Goal: Task Accomplishment & Management: Manage account settings

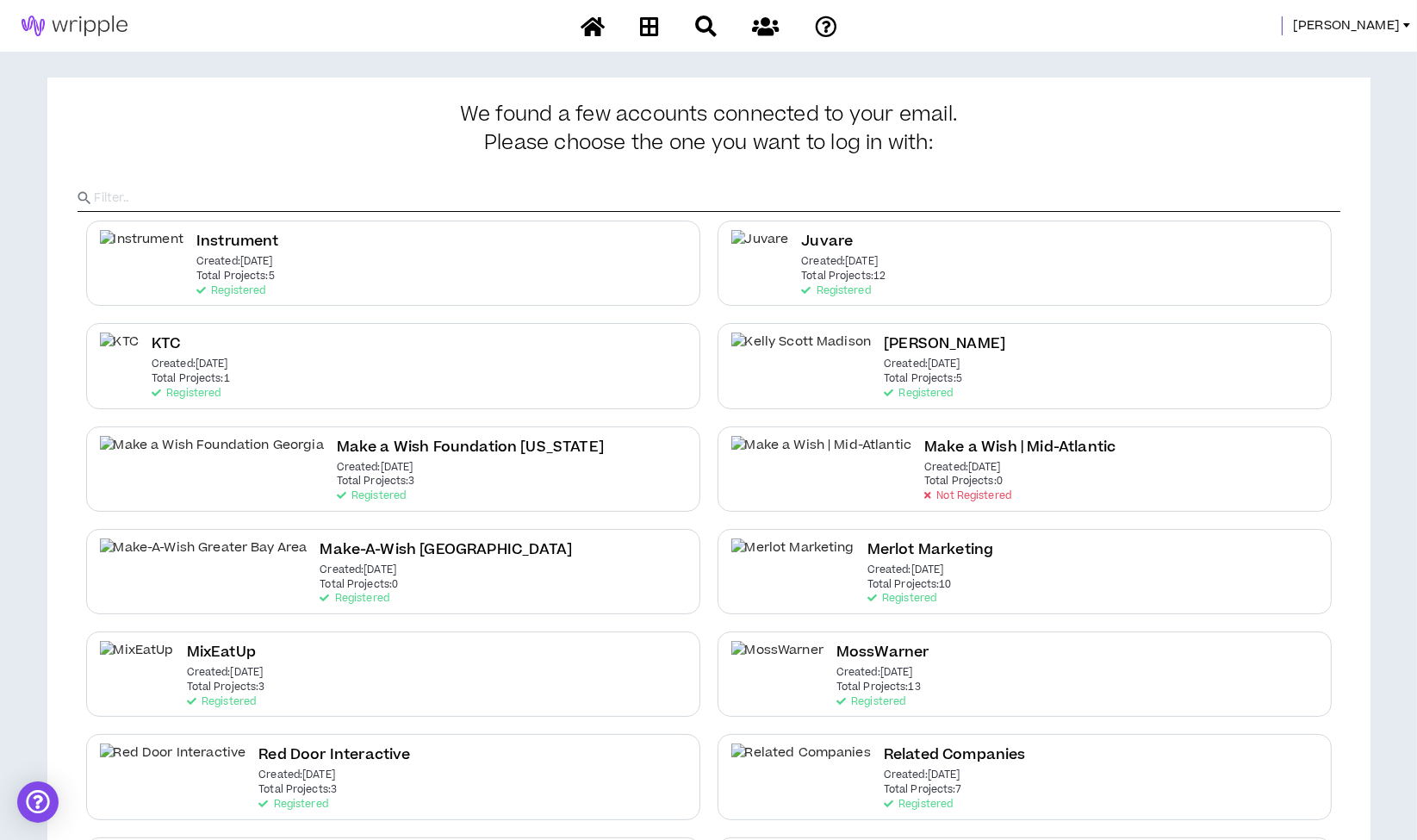
click at [1370, 21] on span "Morgan" at bounding box center [1346, 26] width 106 height 19
click at [1356, 46] on link "System Admin Portal" at bounding box center [1329, 58] width 156 height 26
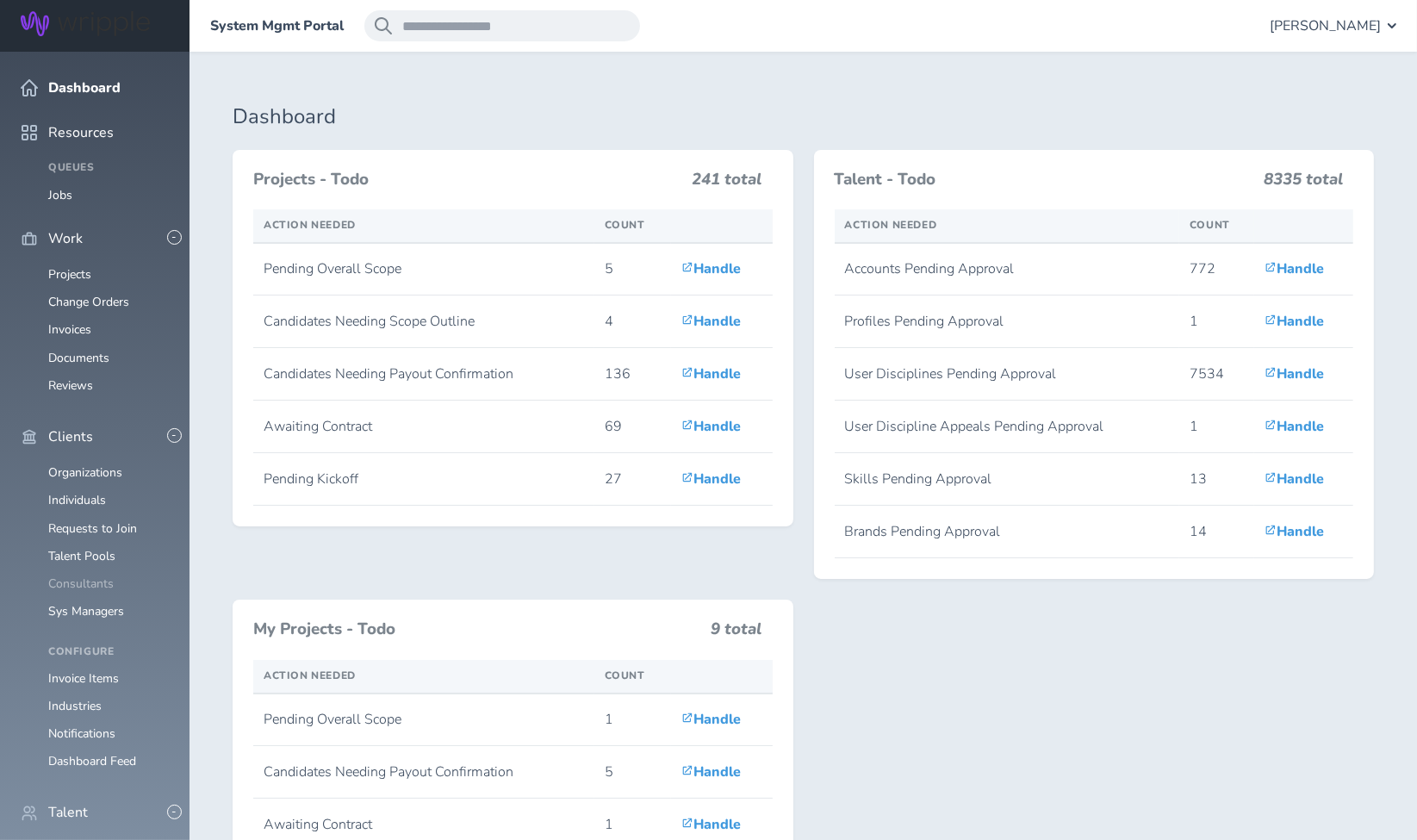
click at [84, 575] on link "Consultants" at bounding box center [81, 583] width 65 height 17
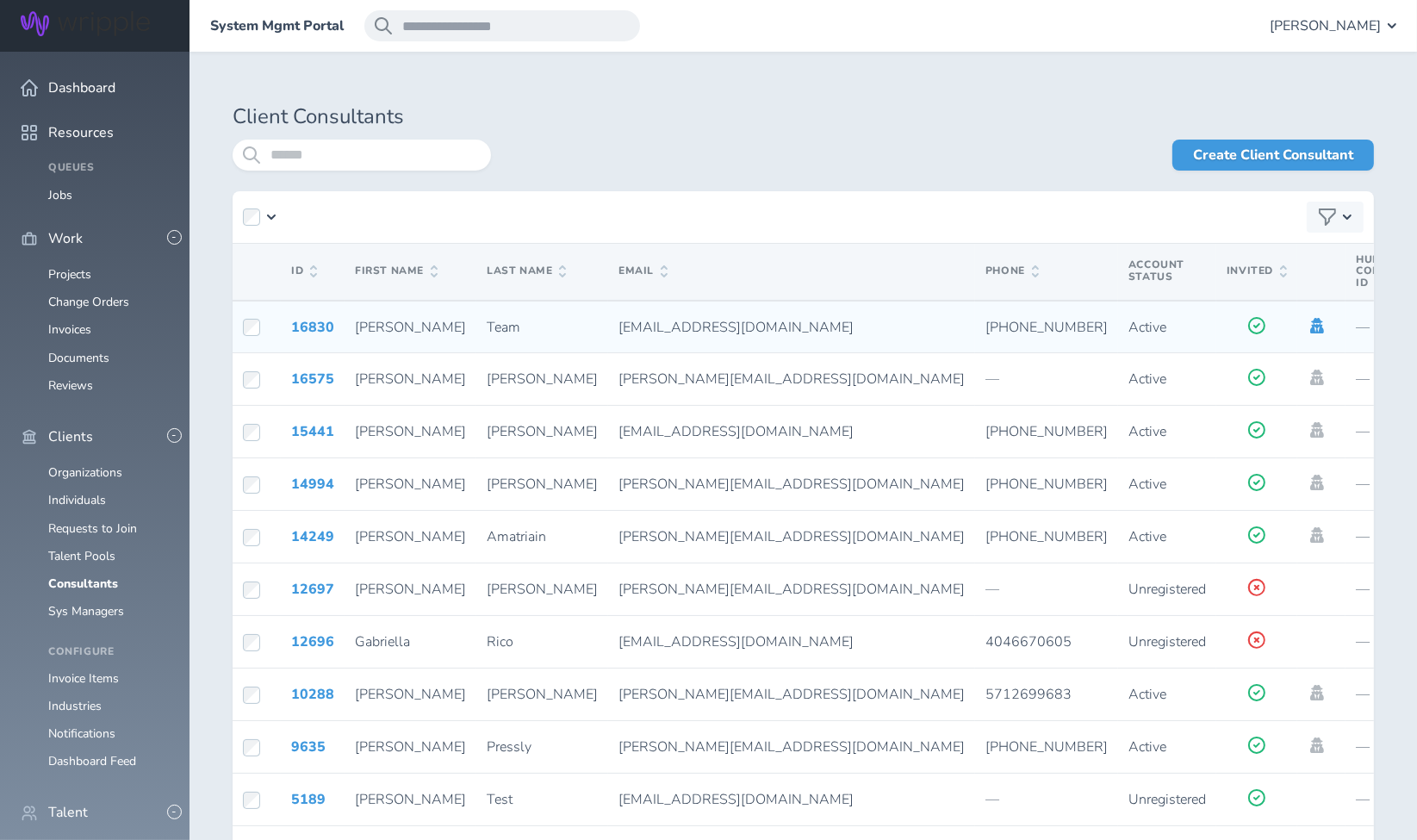
click at [1311, 328] on icon at bounding box center [1318, 325] width 14 height 16
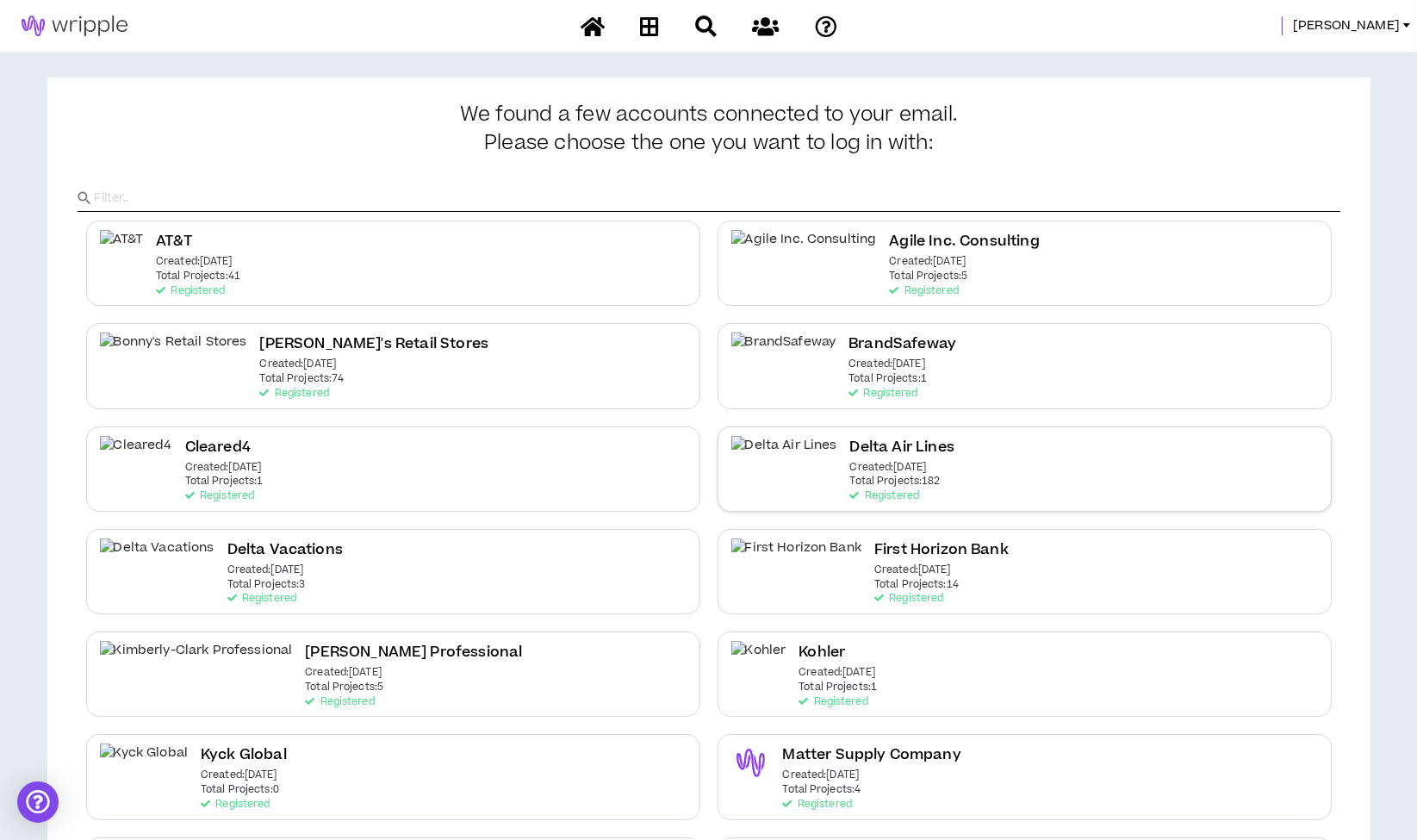
click at [851, 462] on p "Created: Dec 7 2020" at bounding box center [888, 468] width 77 height 12
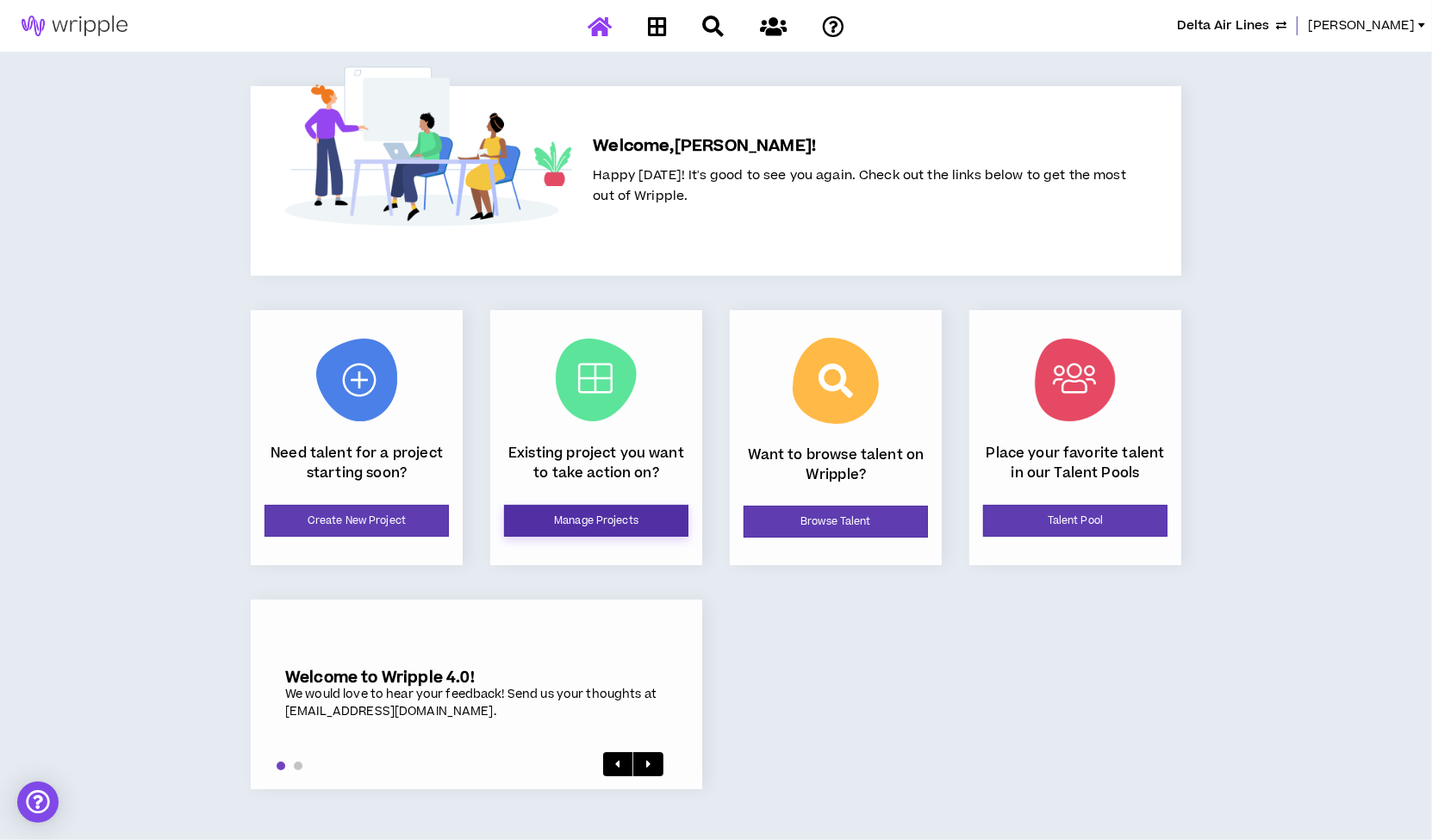
click at [591, 515] on link "Manage Projects" at bounding box center [596, 521] width 185 height 32
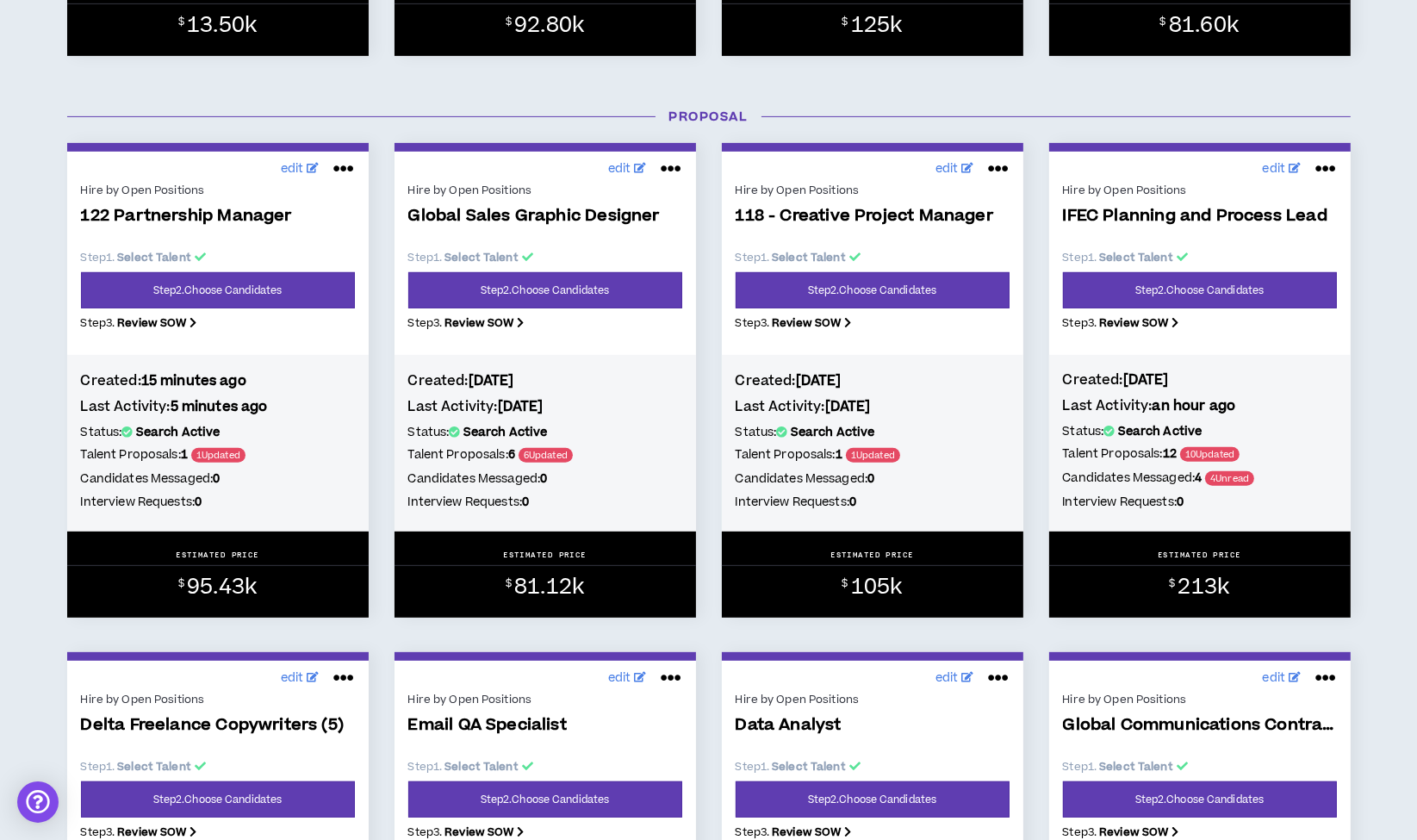
scroll to position [804, 0]
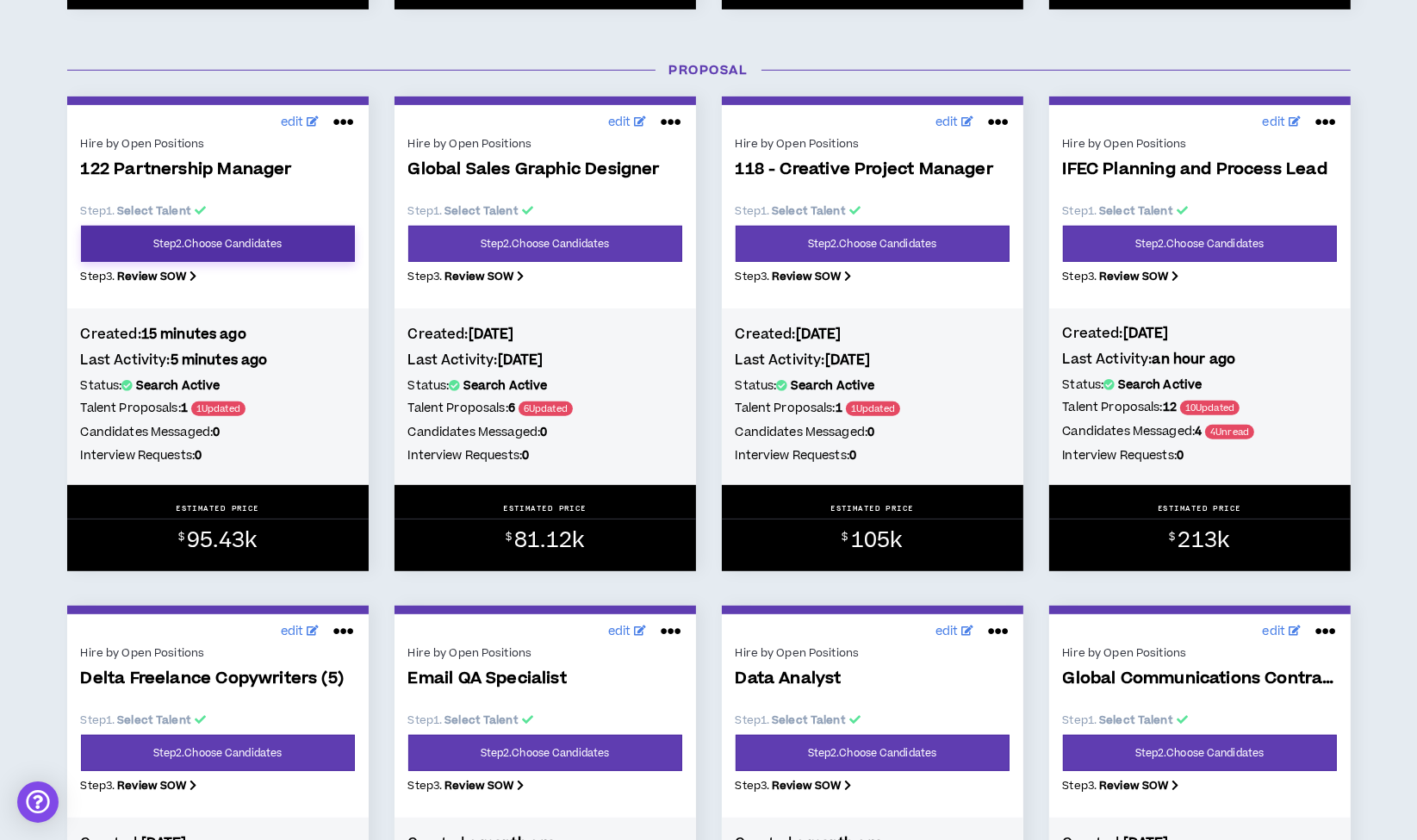
click at [244, 242] on link "Step 2 . Choose Candidates" at bounding box center [217, 244] width 274 height 36
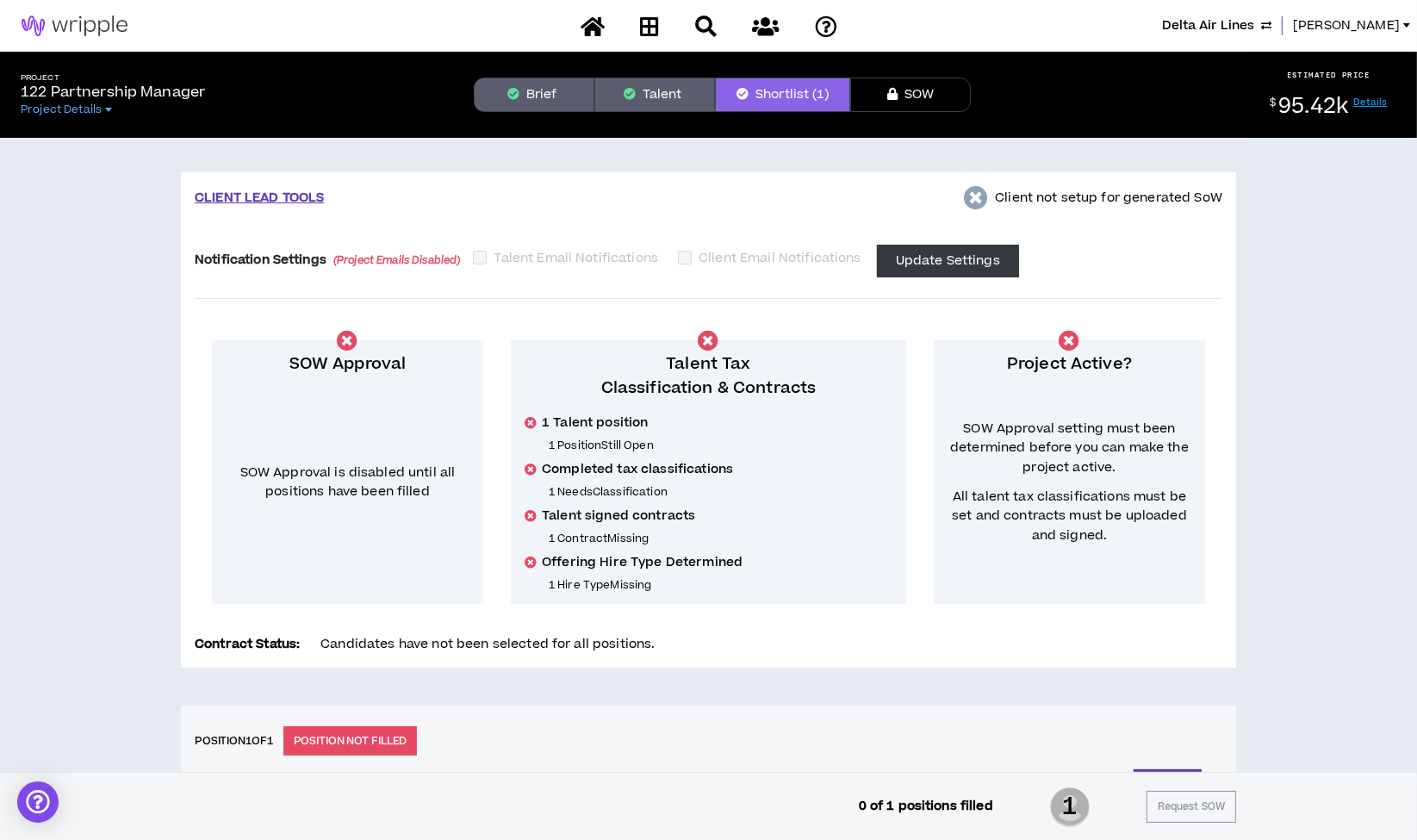
scroll to position [381, 0]
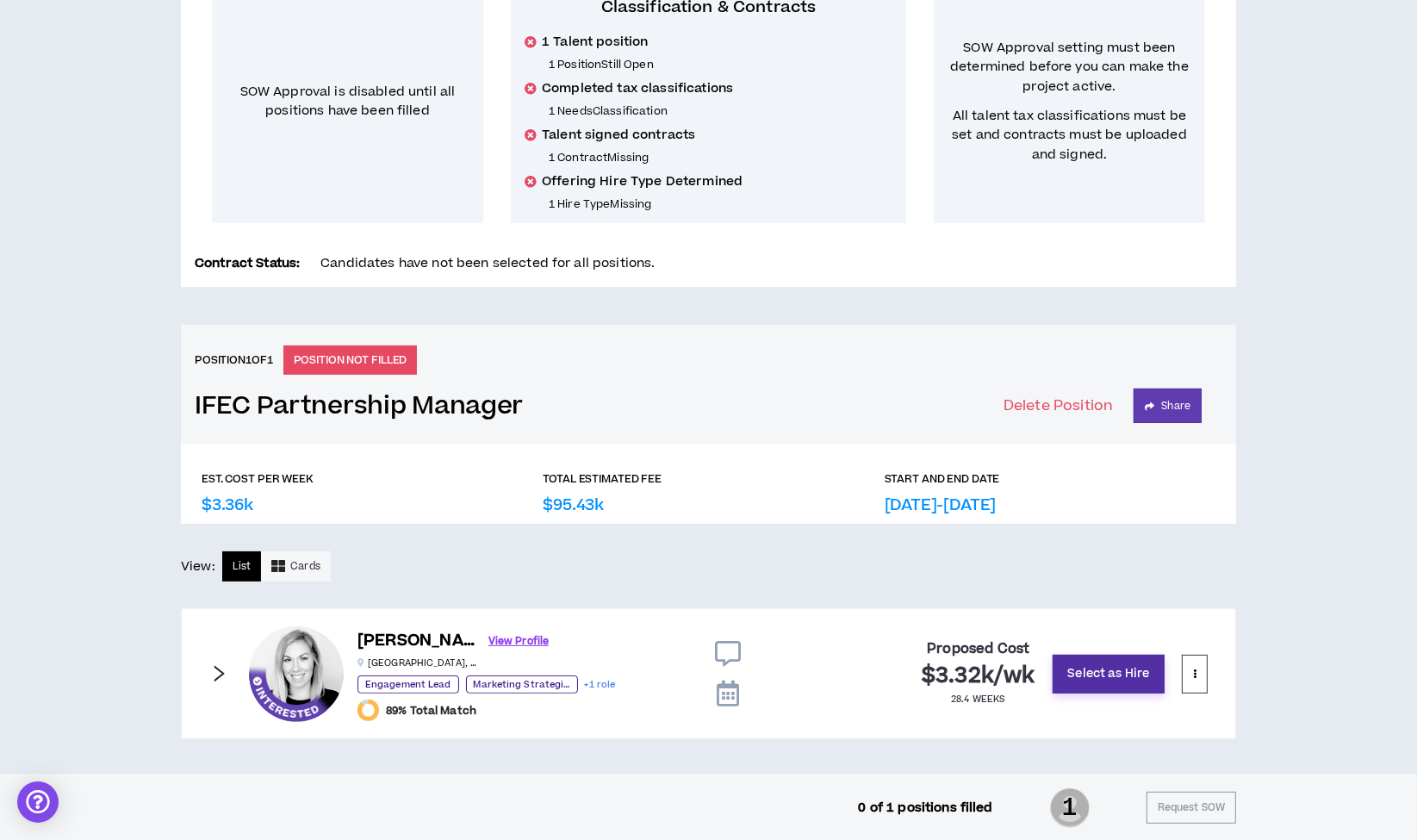
click at [1106, 670] on button "Select as Hire" at bounding box center [1108, 674] width 112 height 39
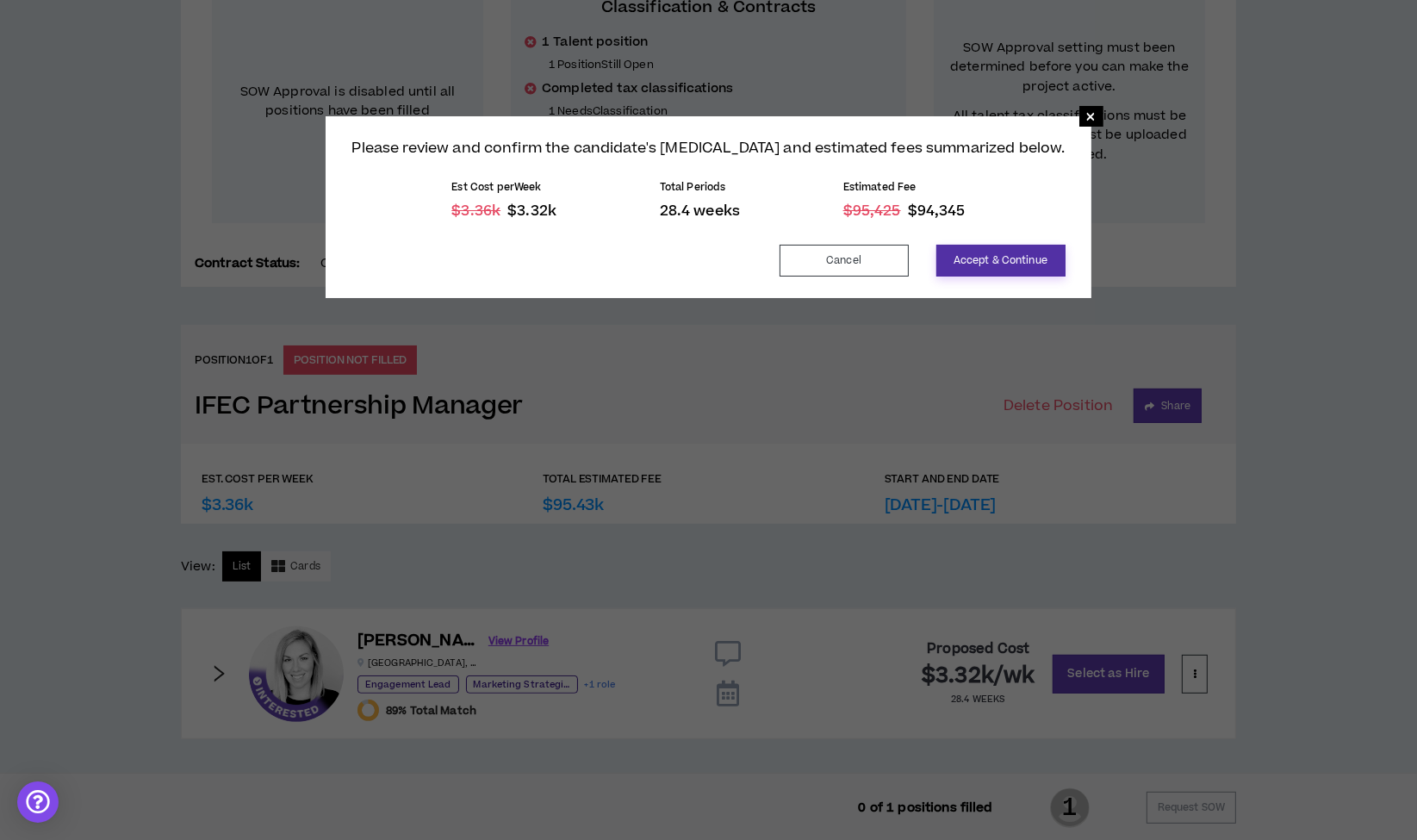
click at [986, 253] on button "Accept & Continue" at bounding box center [1001, 260] width 129 height 32
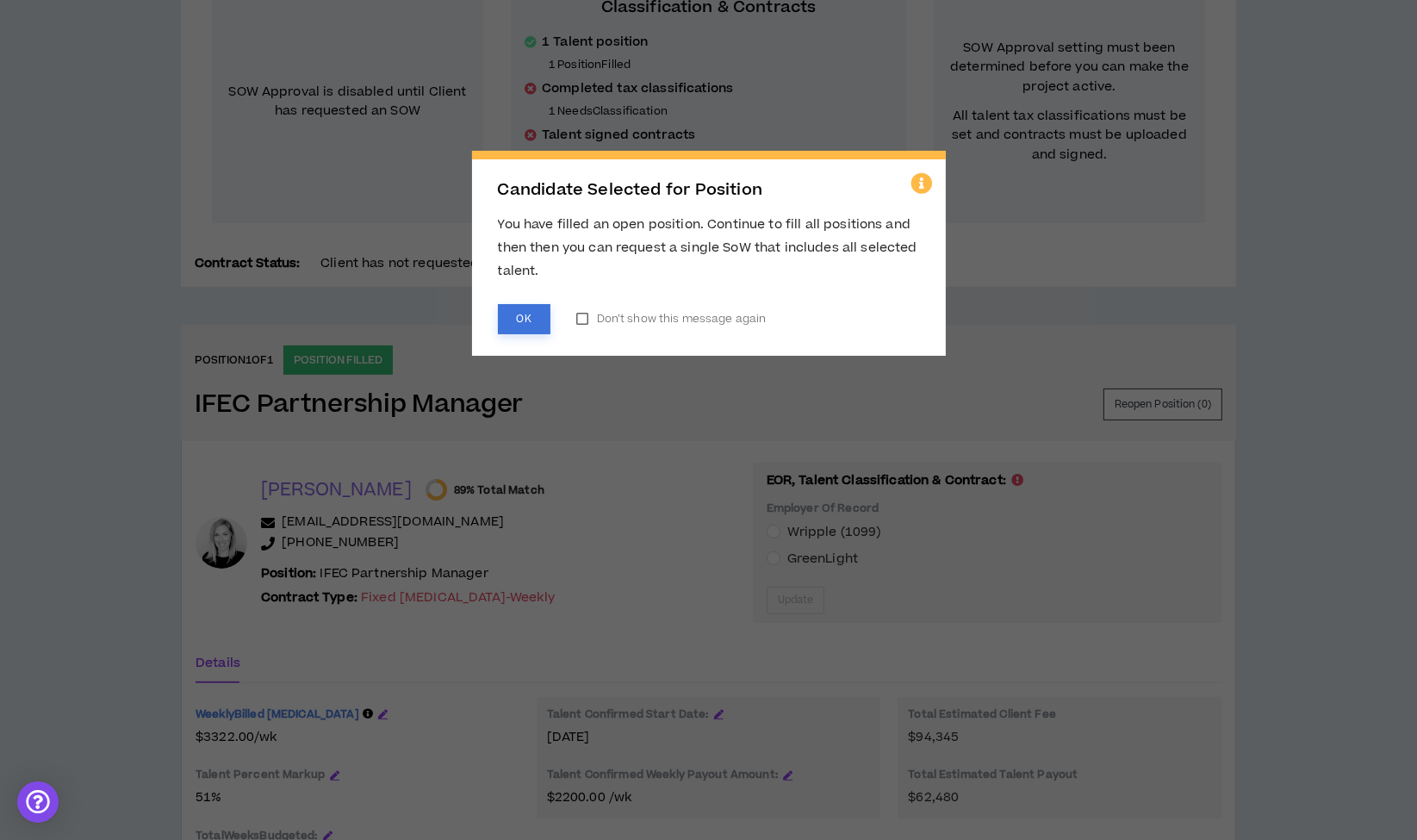
click at [518, 310] on button "OK" at bounding box center [524, 319] width 53 height 30
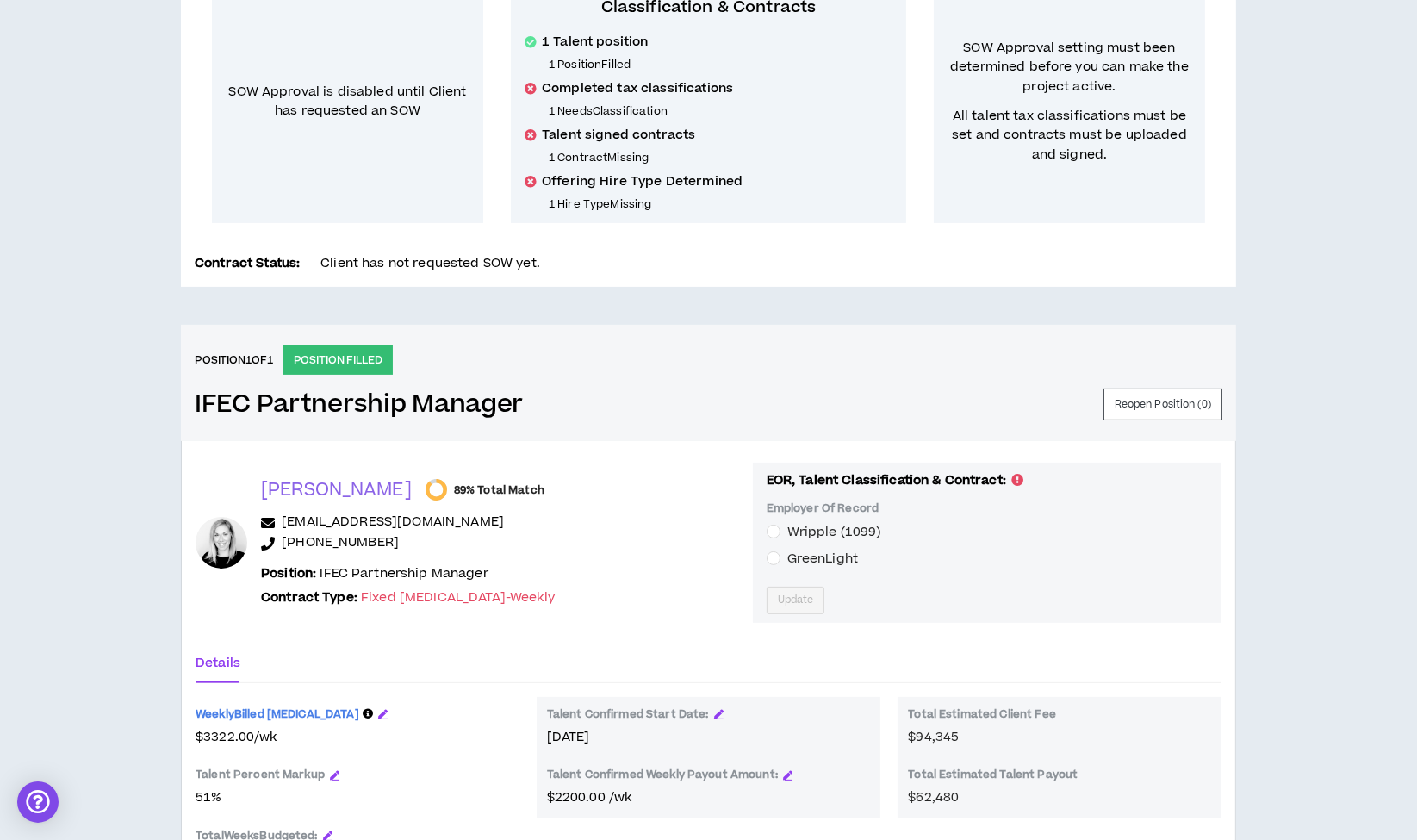
click at [767, 542] on div "Wripple (1099) GreenLight" at bounding box center [831, 545] width 128 height 47
click at [778, 595] on span "Update" at bounding box center [795, 600] width 36 height 17
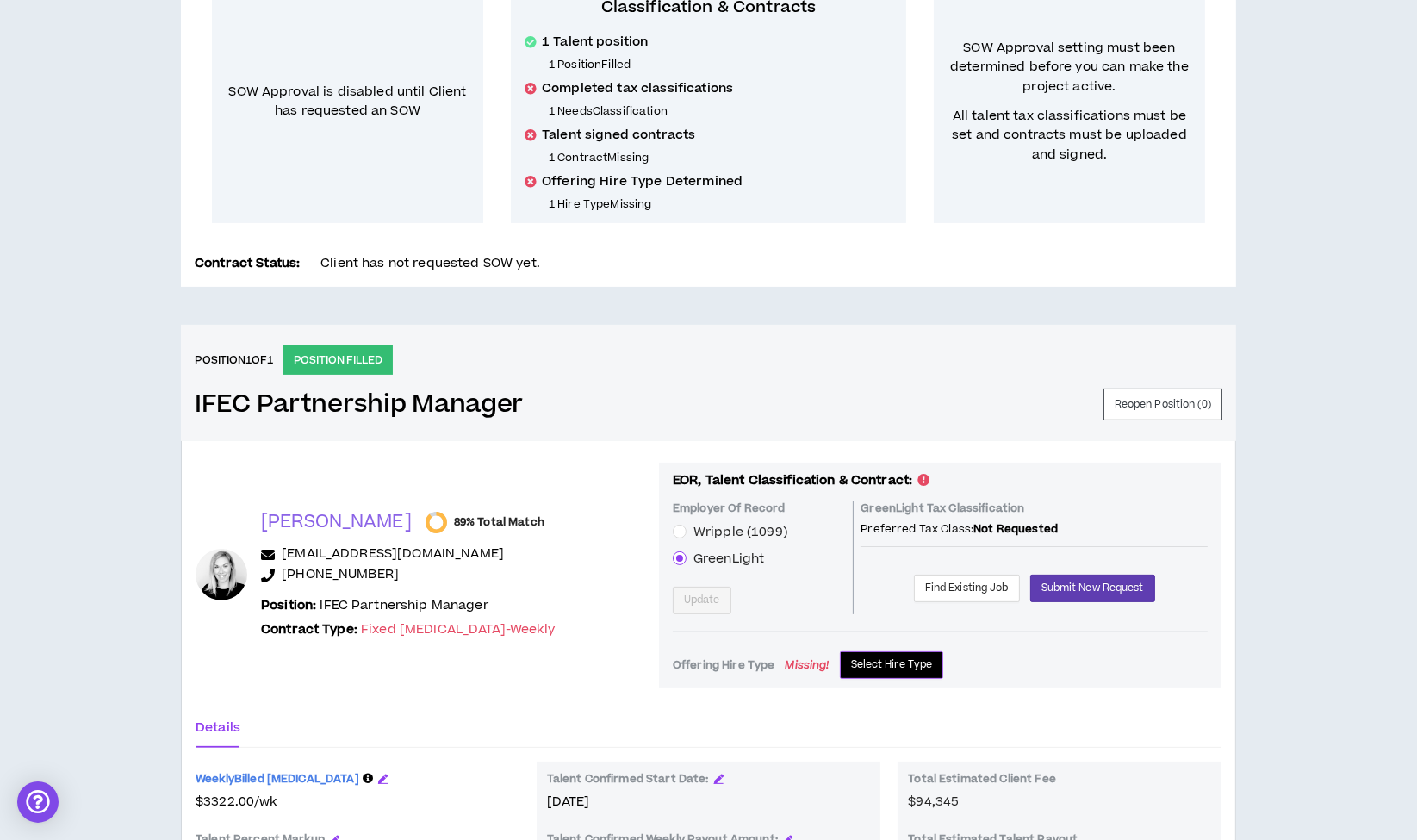
click at [863, 664] on span "Select Hire Type" at bounding box center [892, 664] width 82 height 17
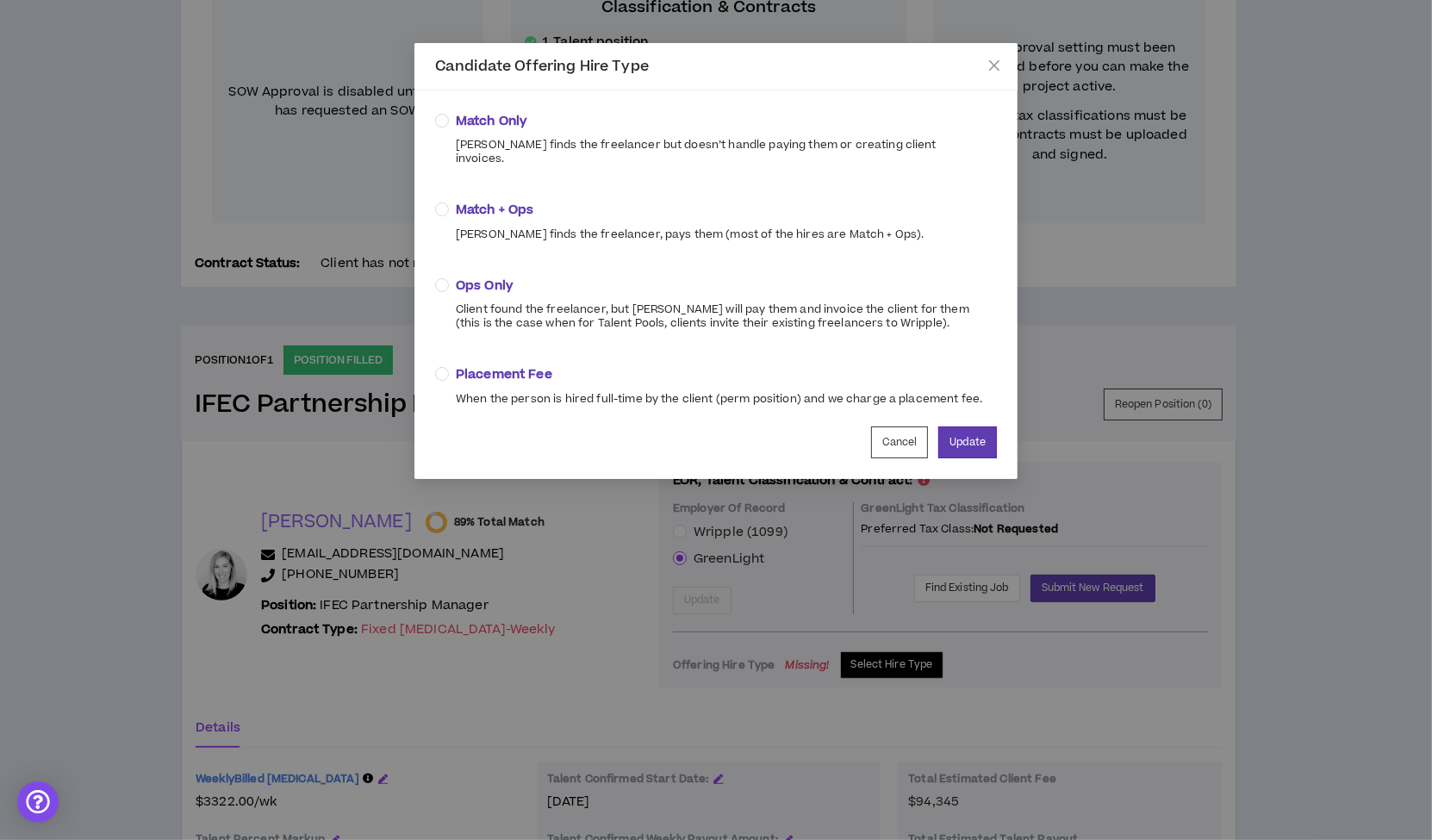
click at [443, 200] on label "Match + Ops Wripple finds the freelancer, pays them (most of the hires are Matc…" at bounding box center [683, 220] width 495 height 40
click at [962, 427] on button "Update" at bounding box center [968, 442] width 59 height 32
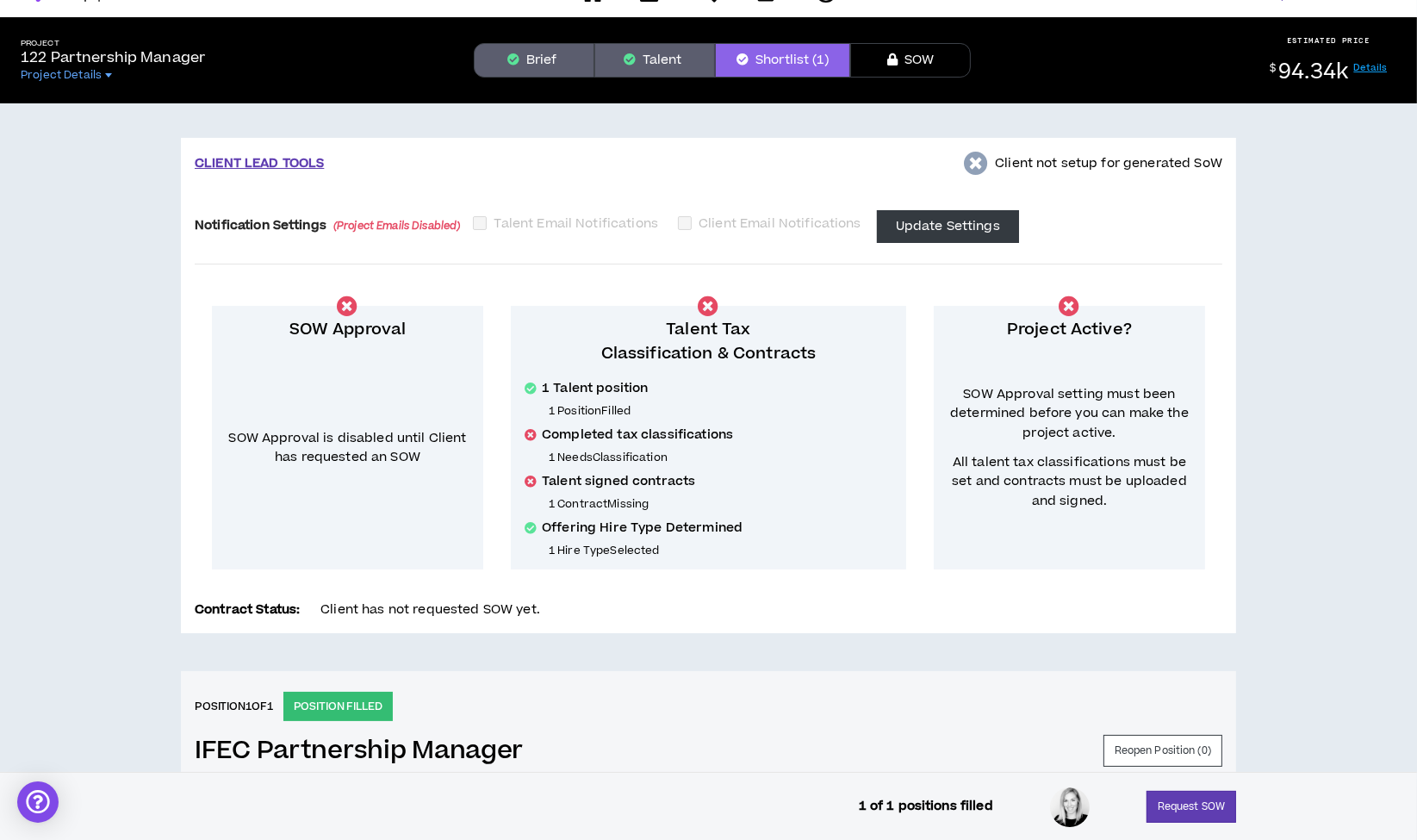
scroll to position [18, 0]
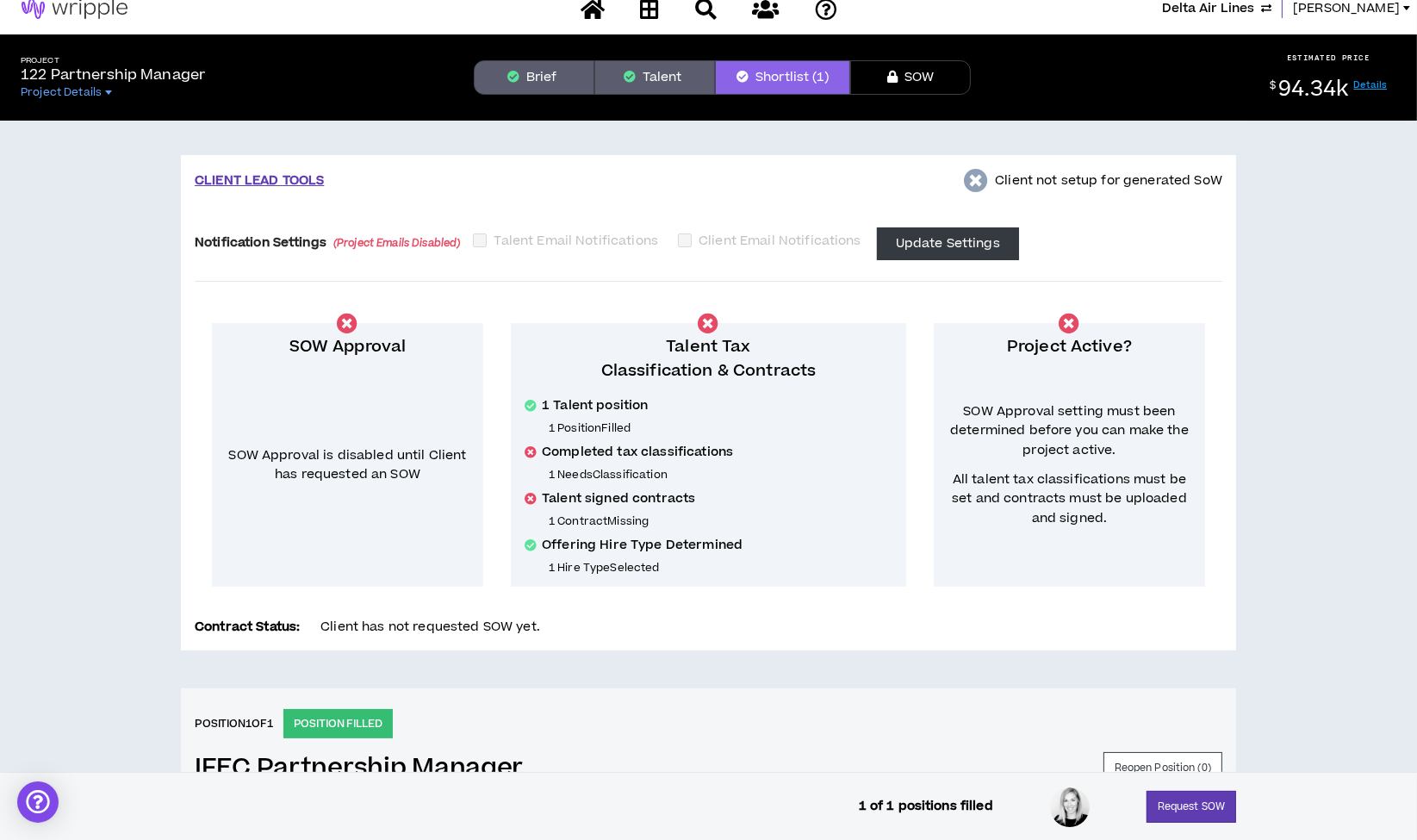
click at [545, 82] on button "Brief" at bounding box center [534, 77] width 121 height 34
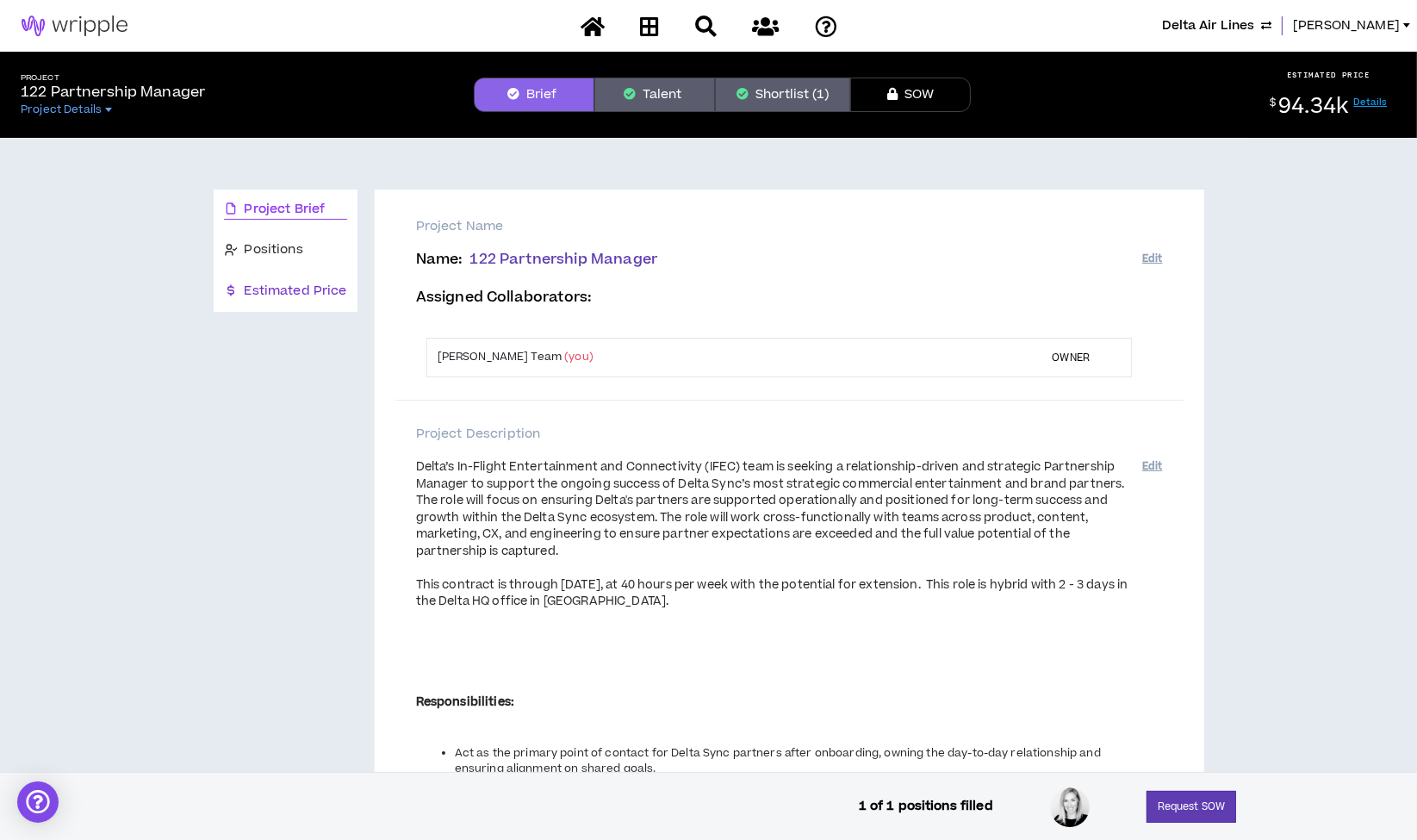
click at [293, 296] on span "Estimated Price" at bounding box center [296, 291] width 103 height 19
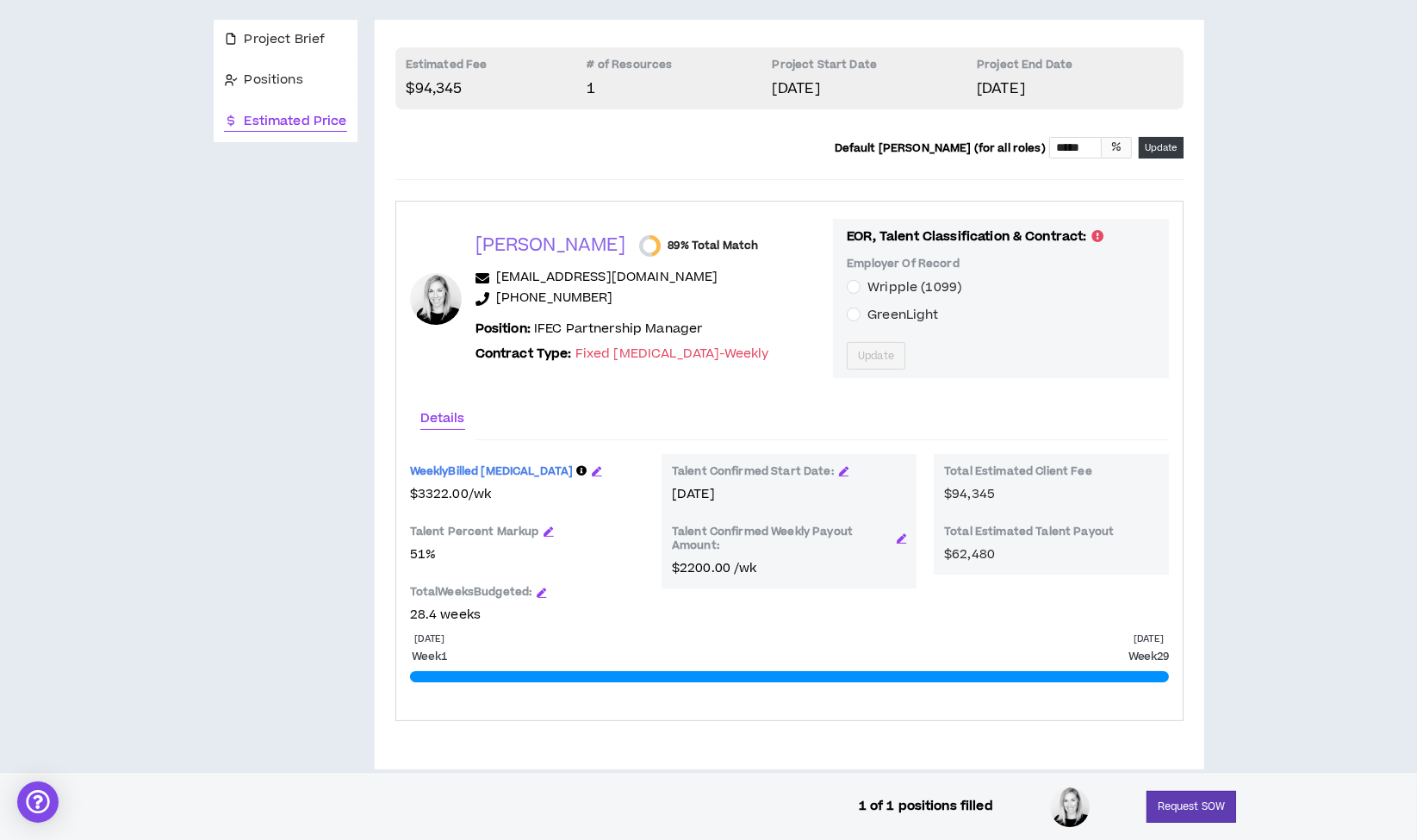
scroll to position [177, 0]
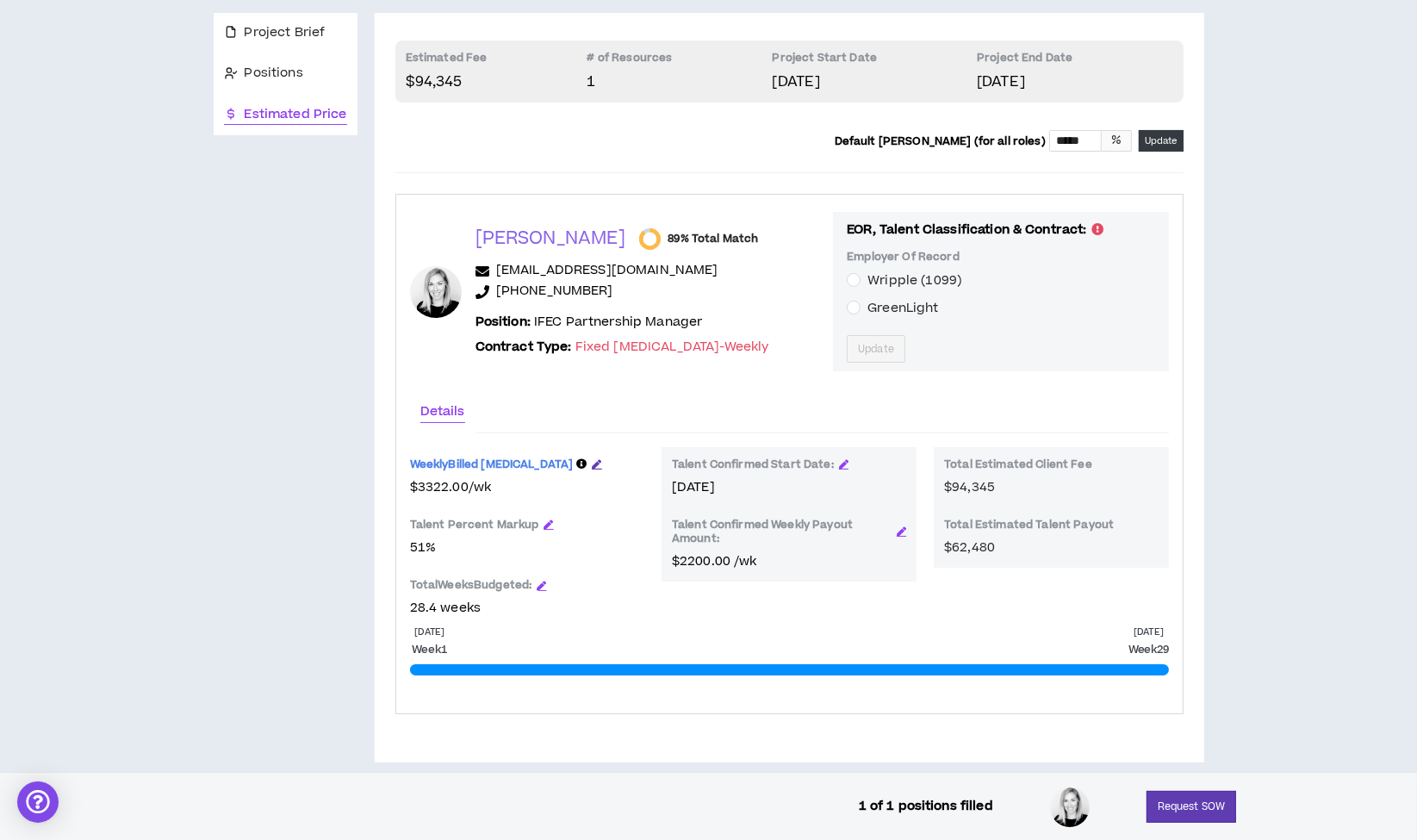
click at [593, 459] on icon "button" at bounding box center [597, 464] width 10 height 10
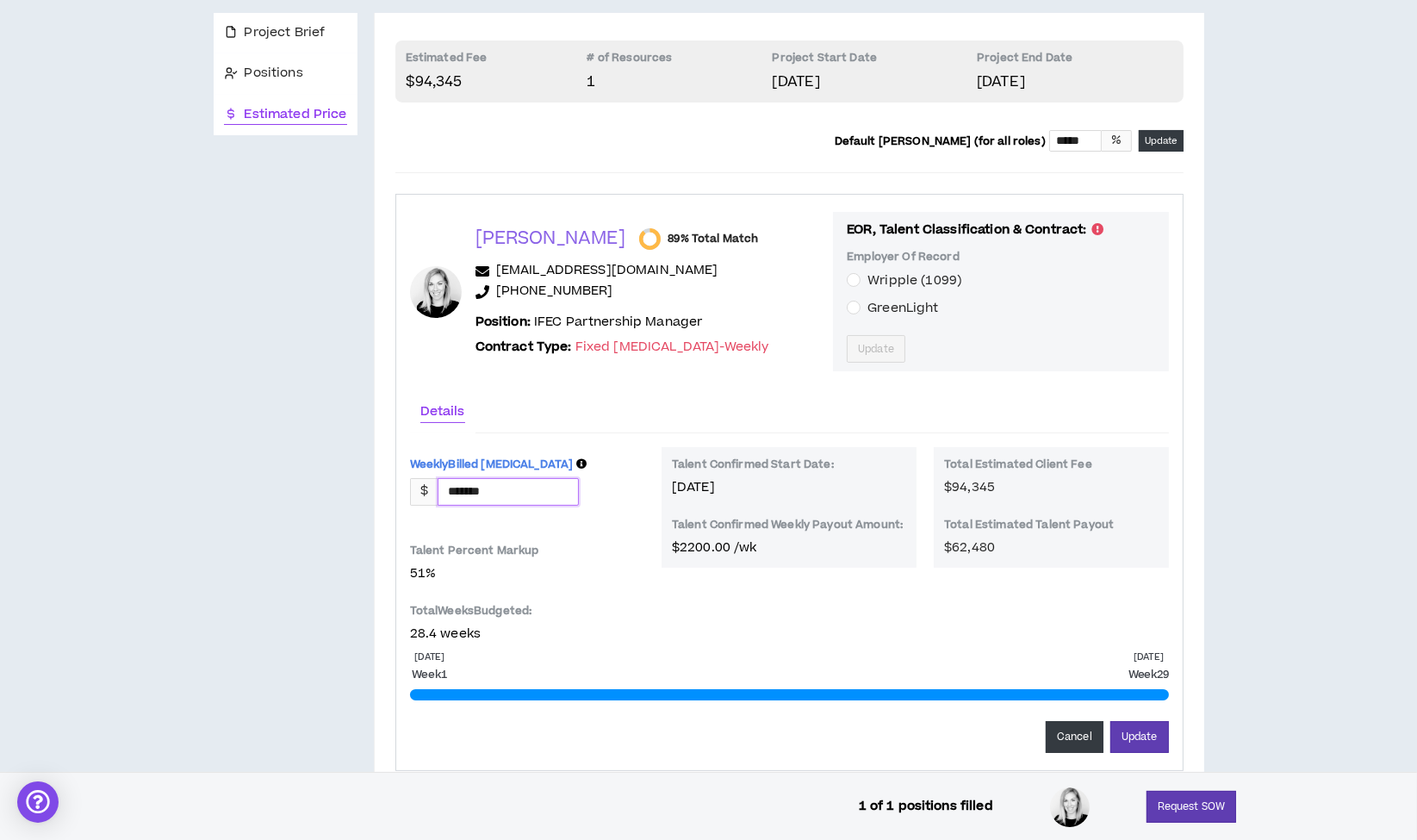
click at [497, 491] on input "*******" at bounding box center [508, 492] width 140 height 26
type input "*******"
click at [1133, 729] on button "Update" at bounding box center [1139, 737] width 59 height 32
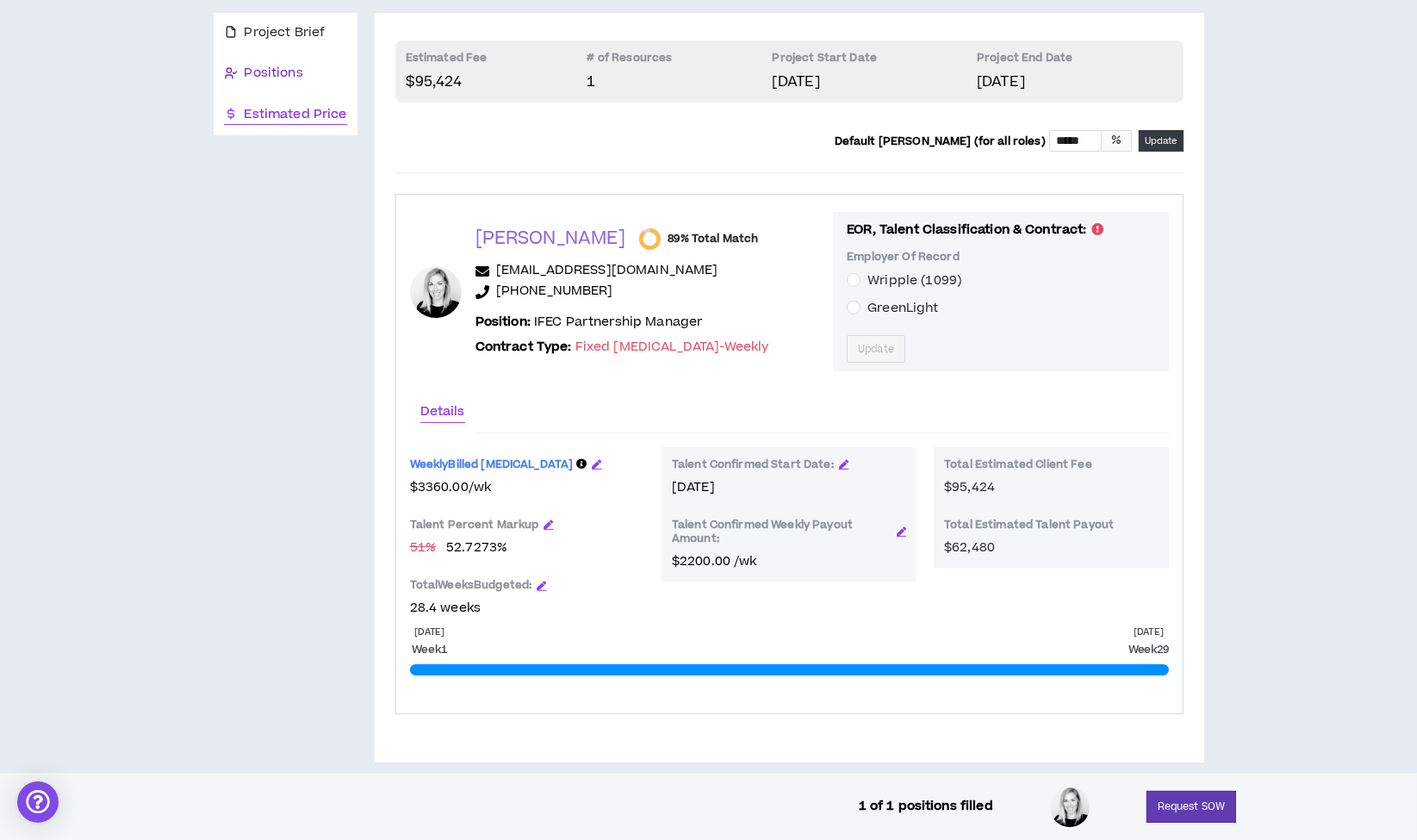
click at [296, 69] on span "Positions" at bounding box center [274, 73] width 59 height 19
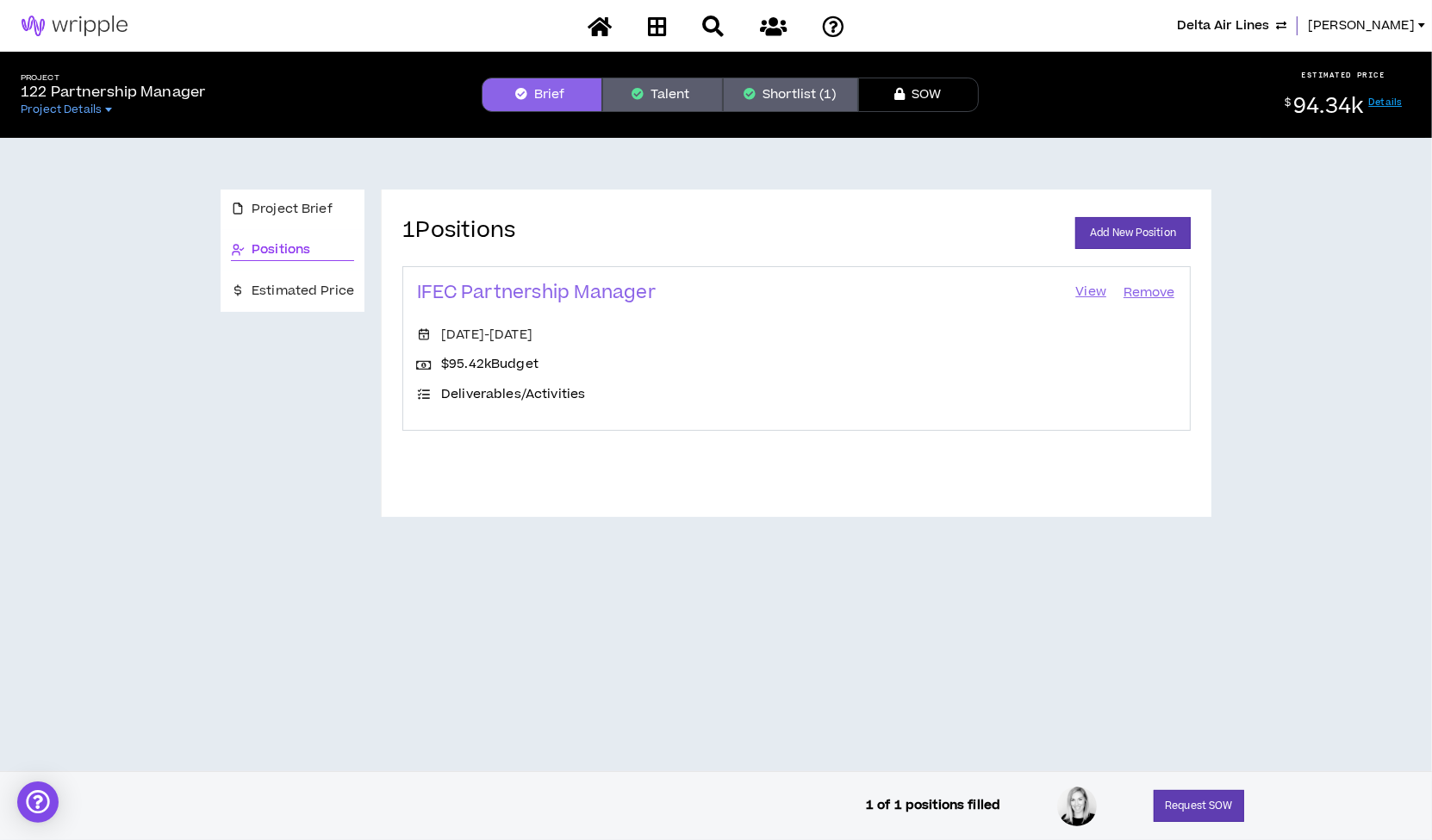
click at [1087, 292] on link "View" at bounding box center [1090, 292] width 34 height 24
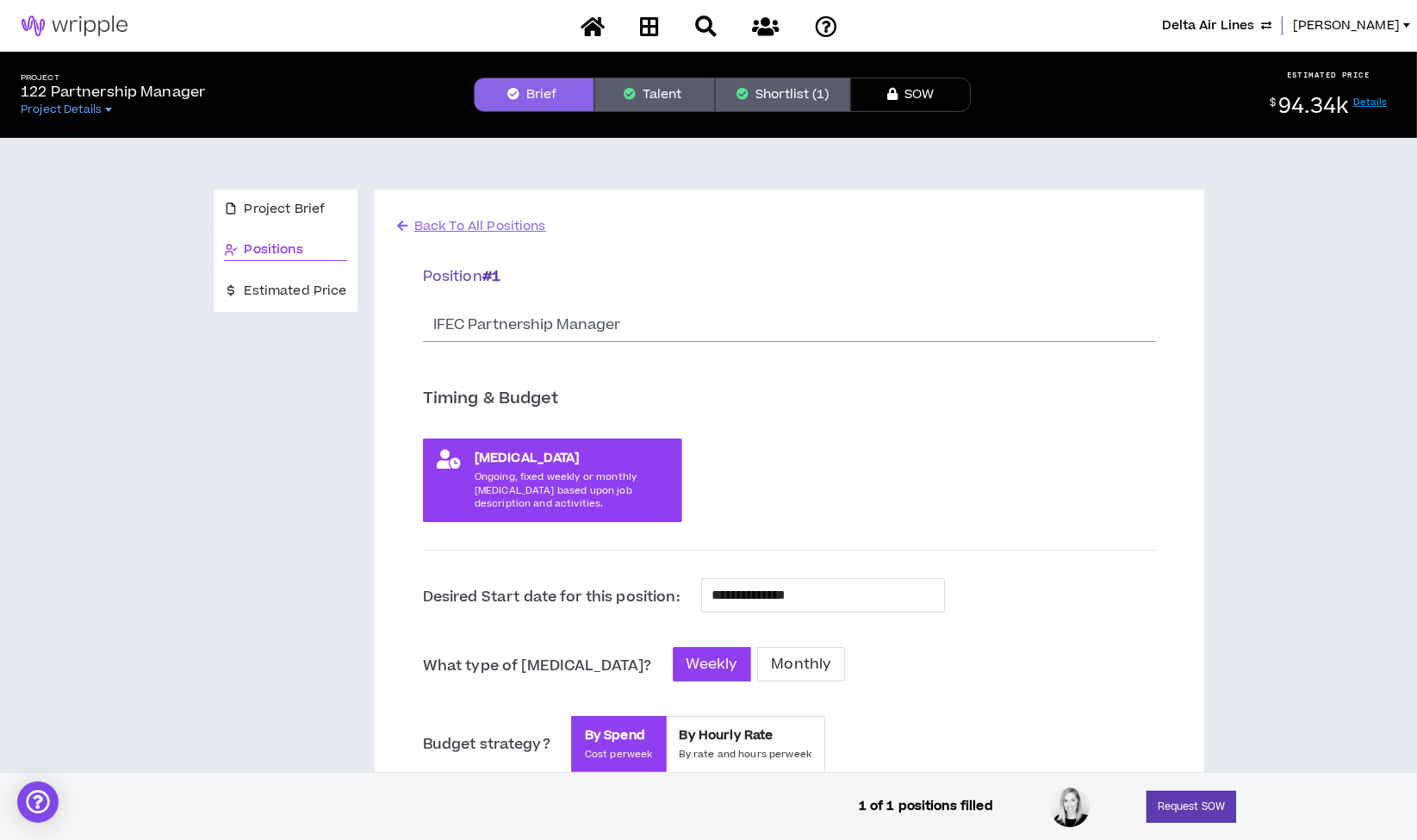
click at [766, 101] on button "Shortlist (1)" at bounding box center [783, 94] width 135 height 34
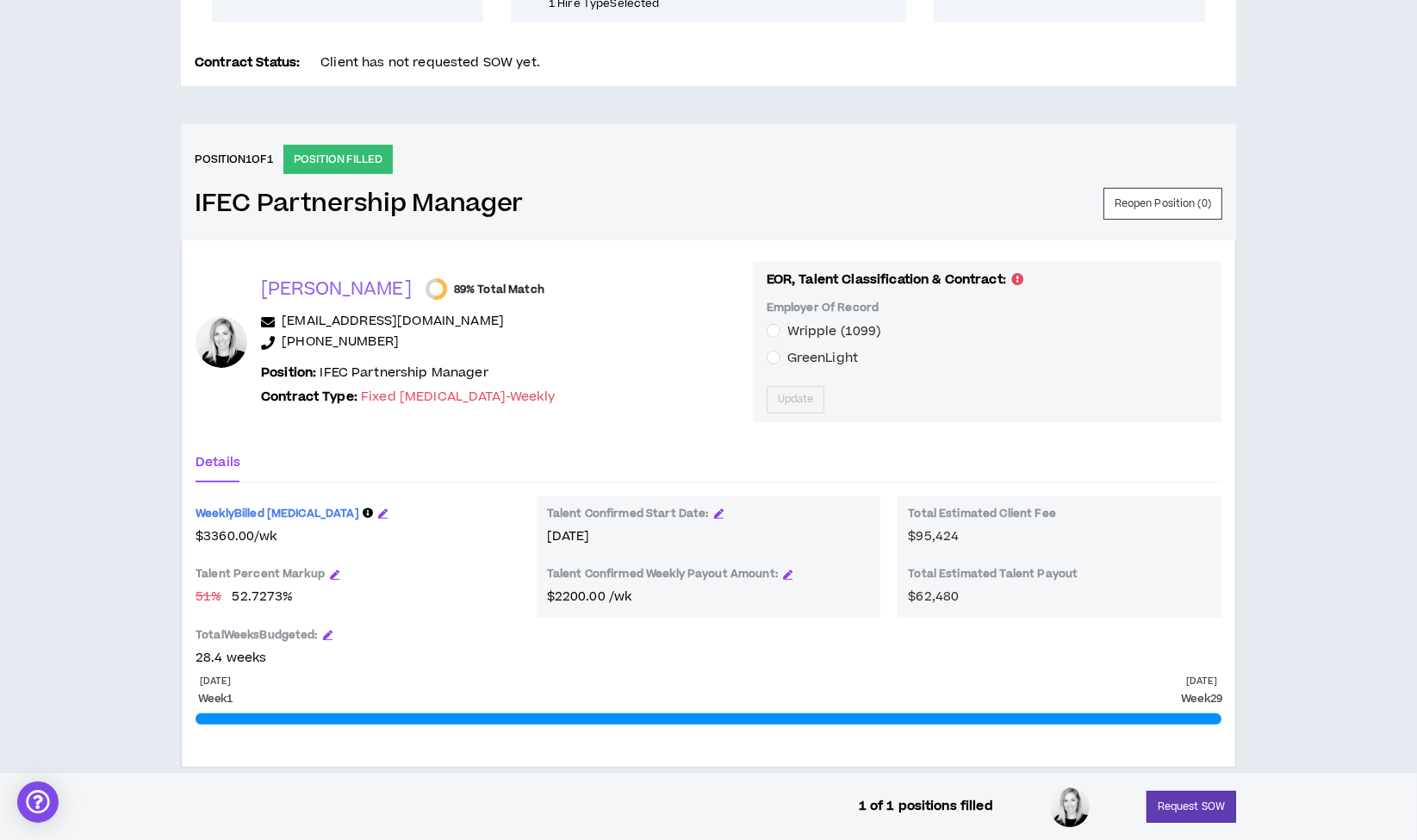
scroll to position [582, 0]
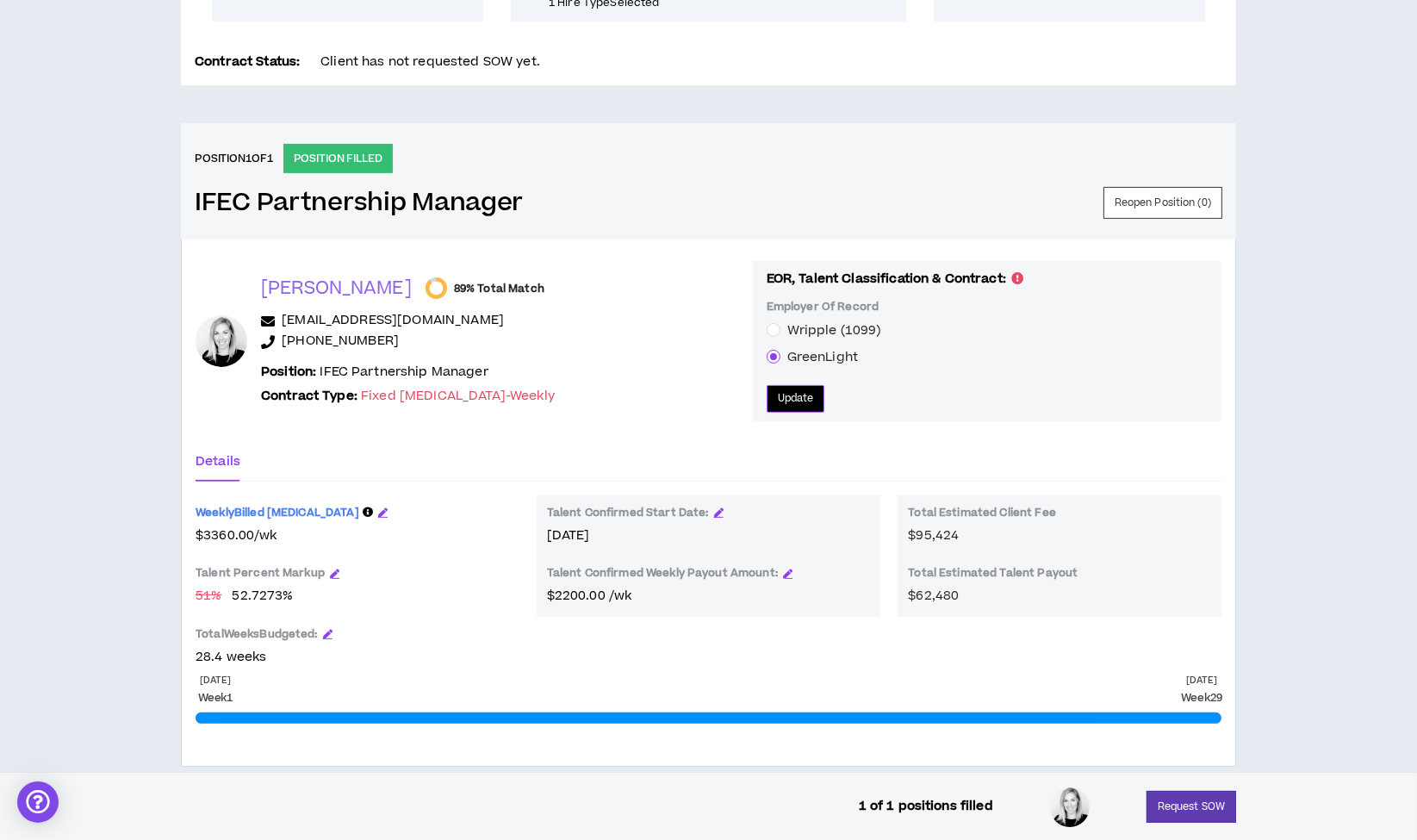
click at [772, 385] on button "Update" at bounding box center [796, 398] width 59 height 27
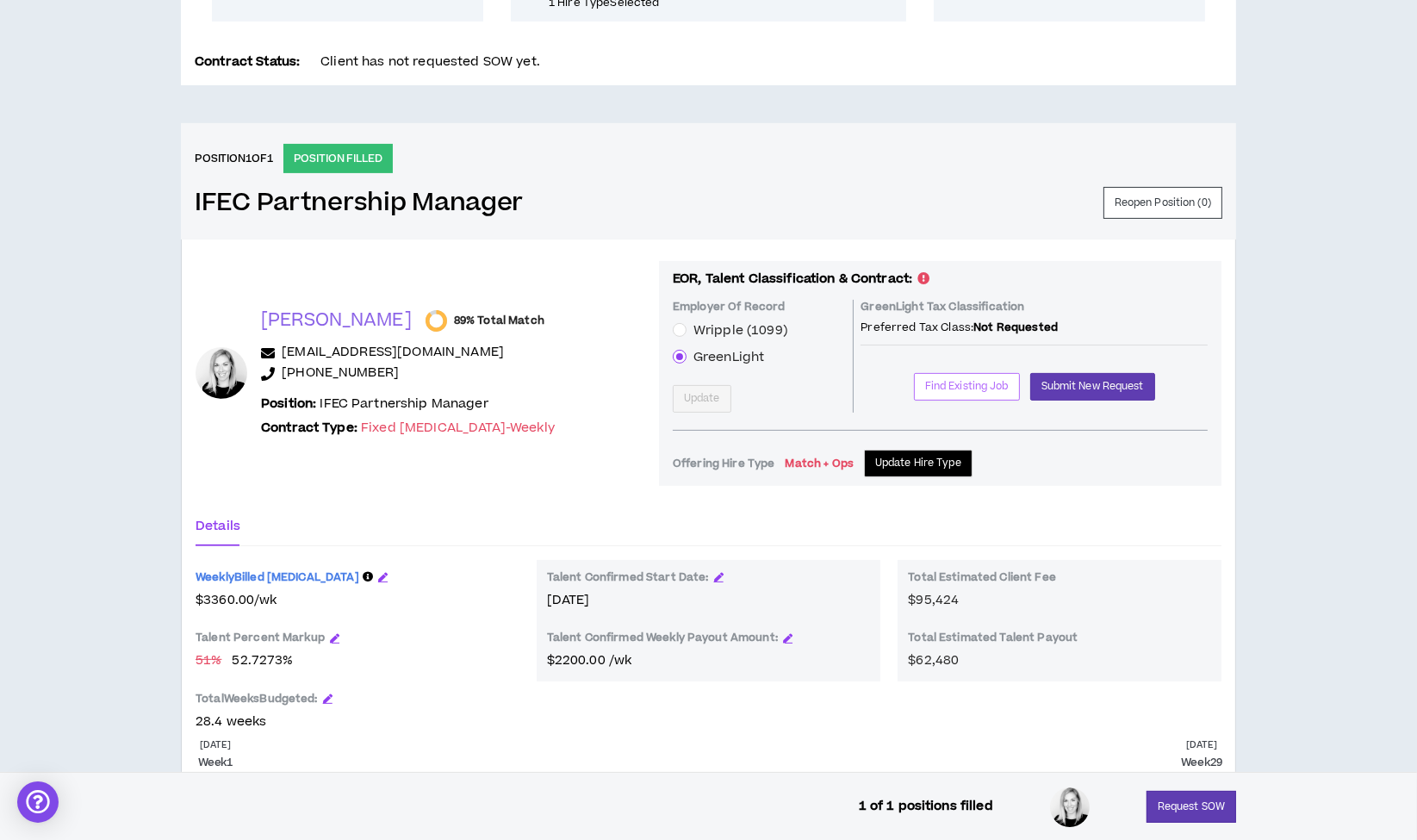
click at [960, 376] on button "Find Existing Job" at bounding box center [967, 386] width 106 height 27
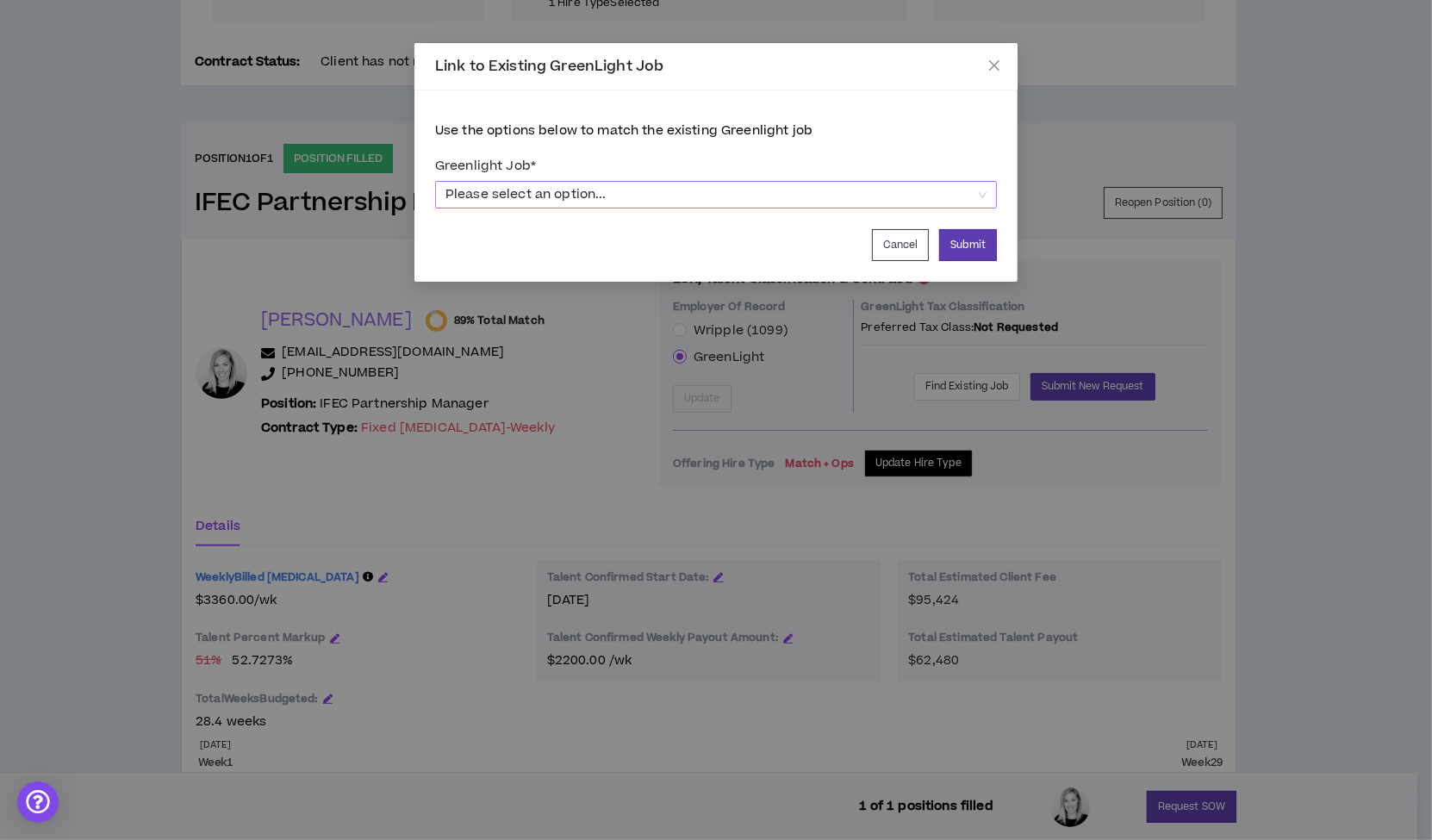
click at [882, 189] on span "Please select an option..." at bounding box center [715, 194] width 541 height 26
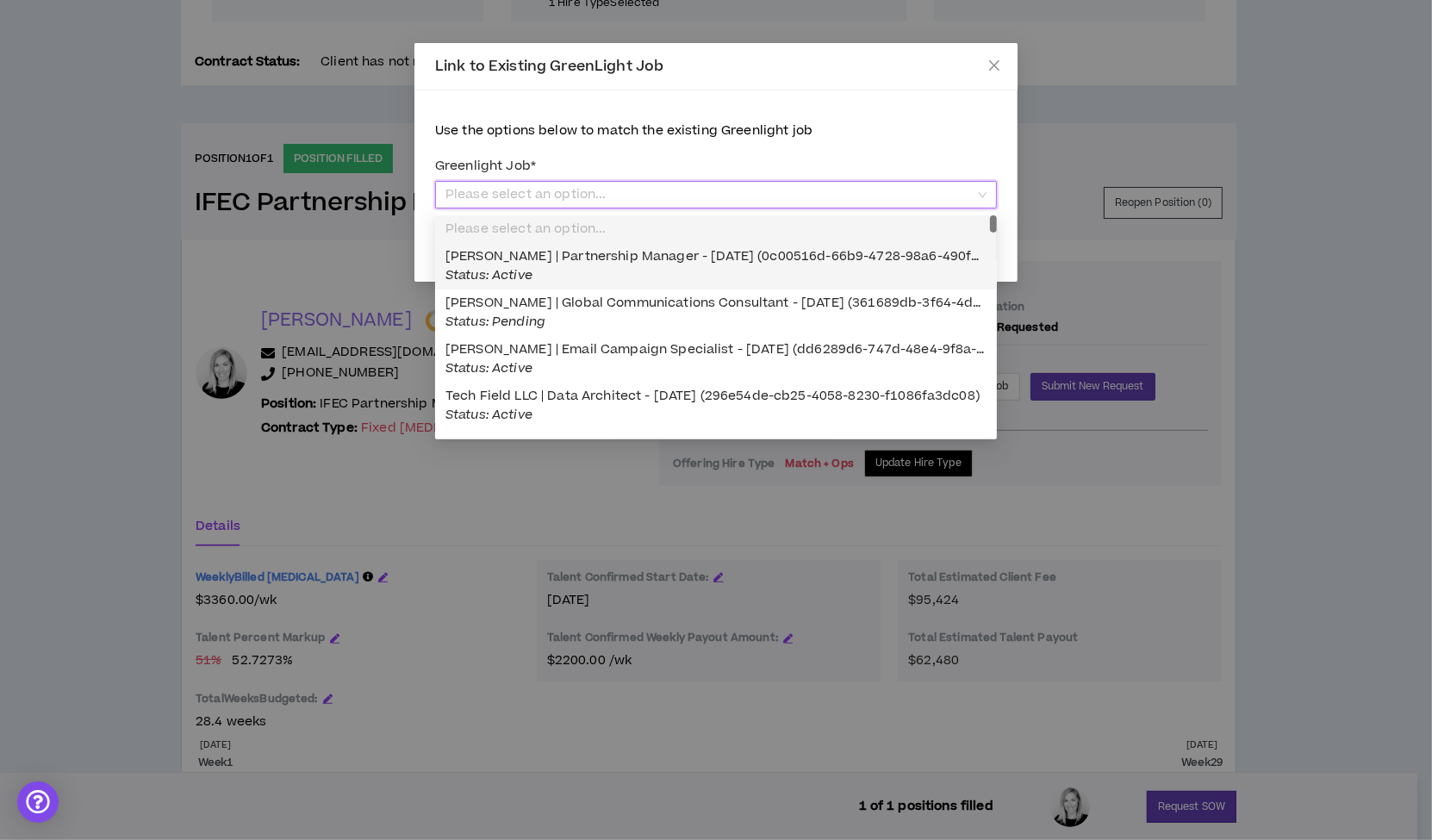
click at [643, 265] on div "Cara Lunney | Partnership Manager - 06/16/2025 (0c00516d-66b9-4728-98a6-490fba1…" at bounding box center [715, 266] width 541 height 38
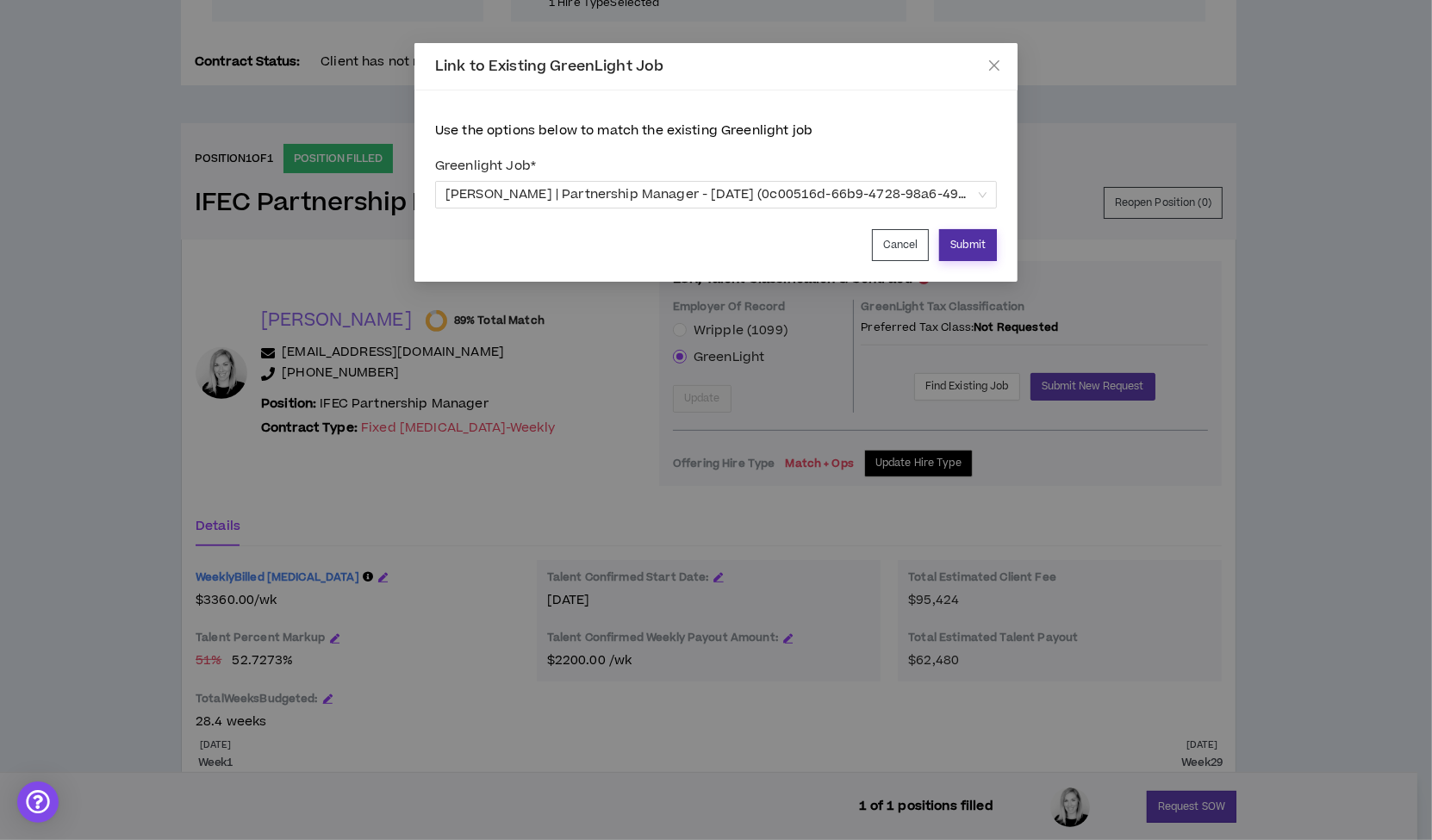
click at [968, 244] on button "Submit" at bounding box center [968, 245] width 58 height 32
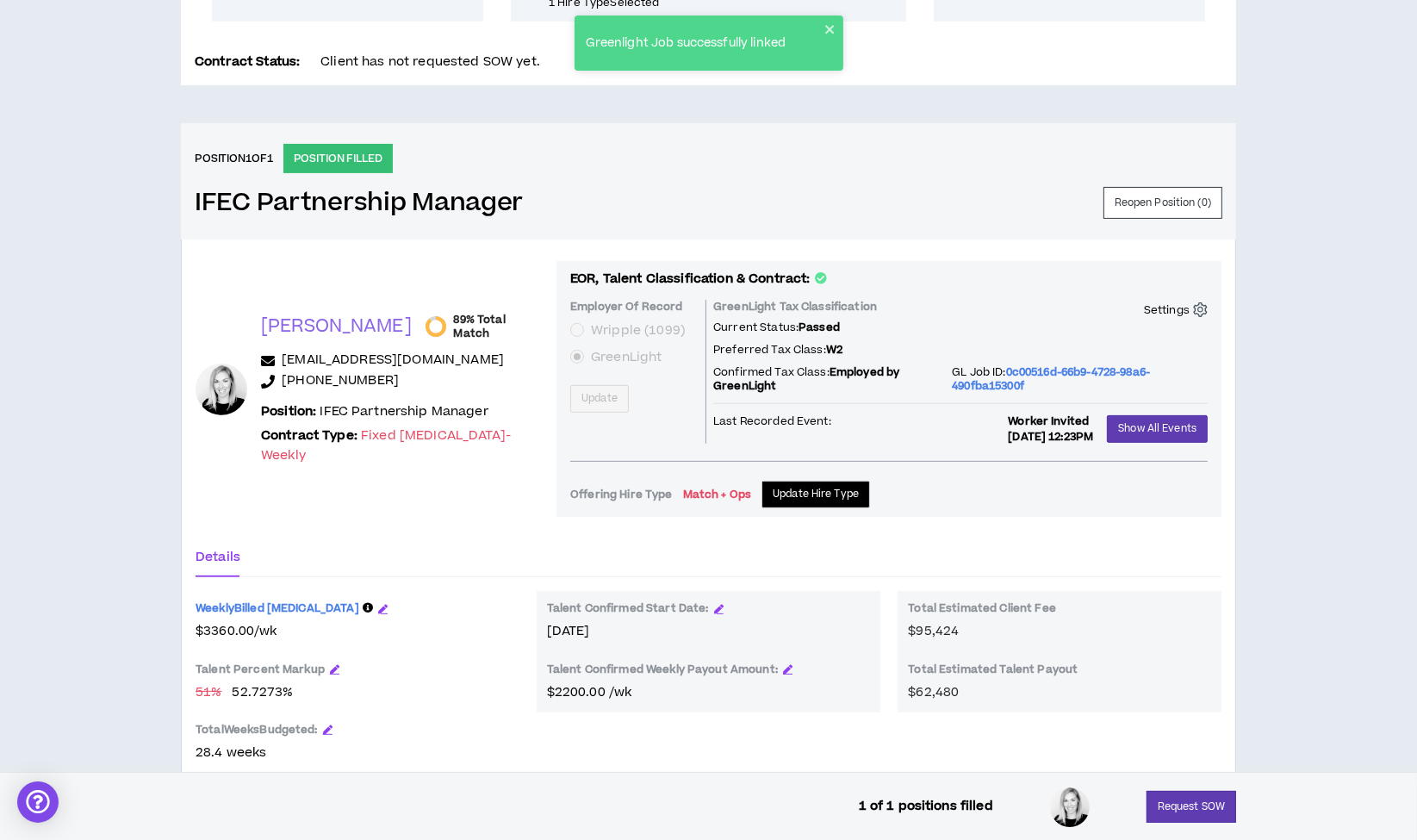
scroll to position [727, 0]
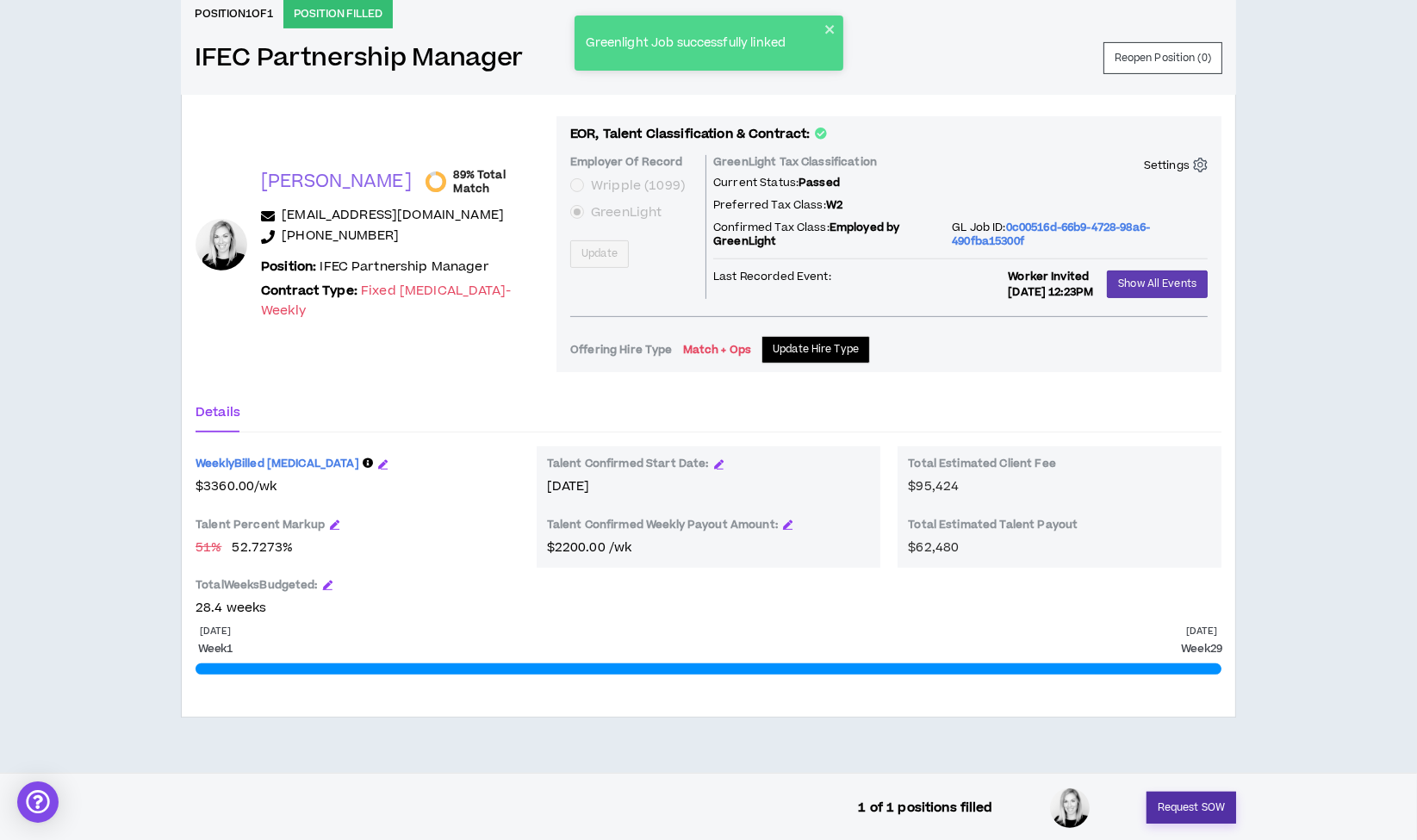
click at [1201, 807] on button "Request SOW" at bounding box center [1192, 807] width 90 height 32
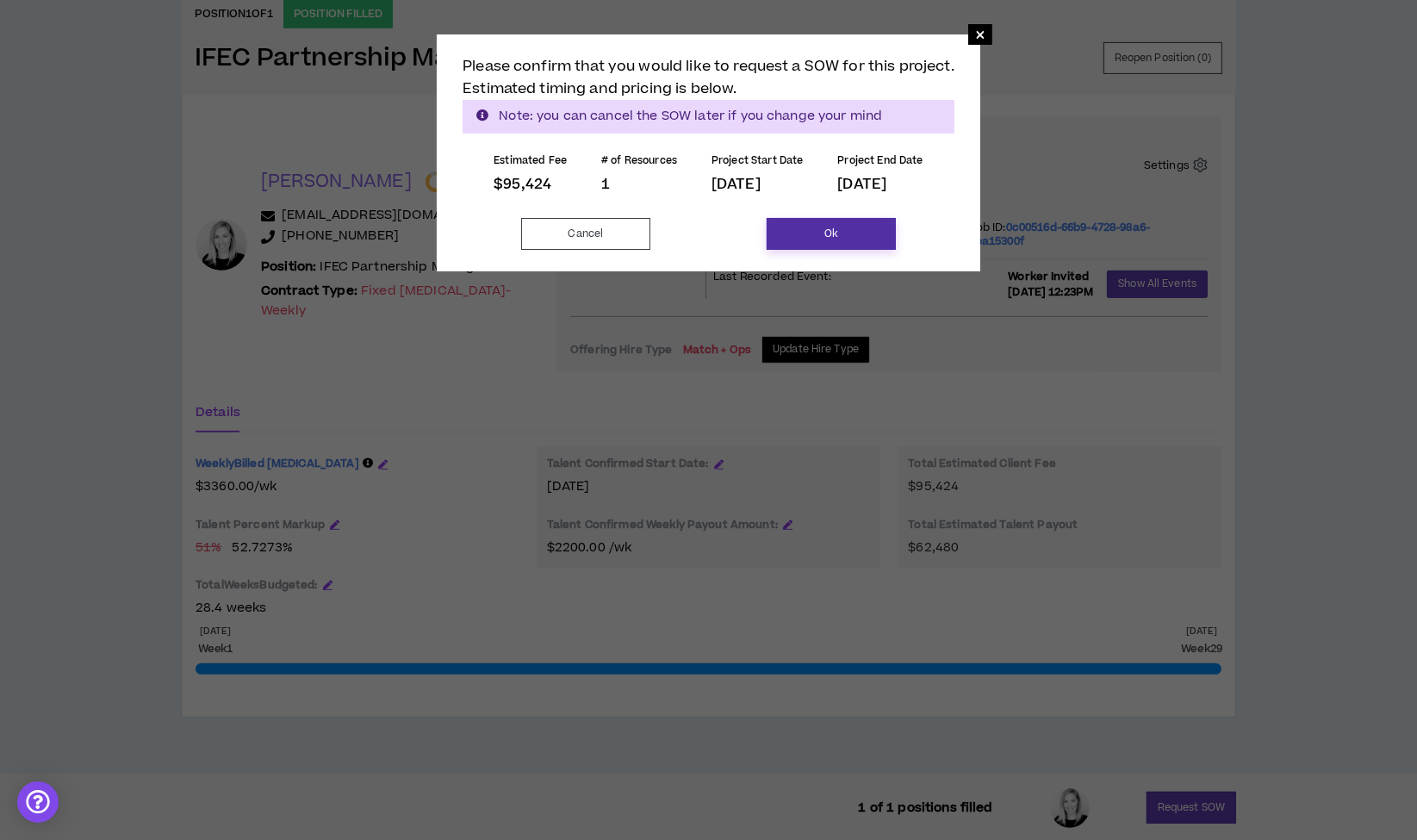
click at [849, 230] on button "Ok" at bounding box center [831, 234] width 129 height 32
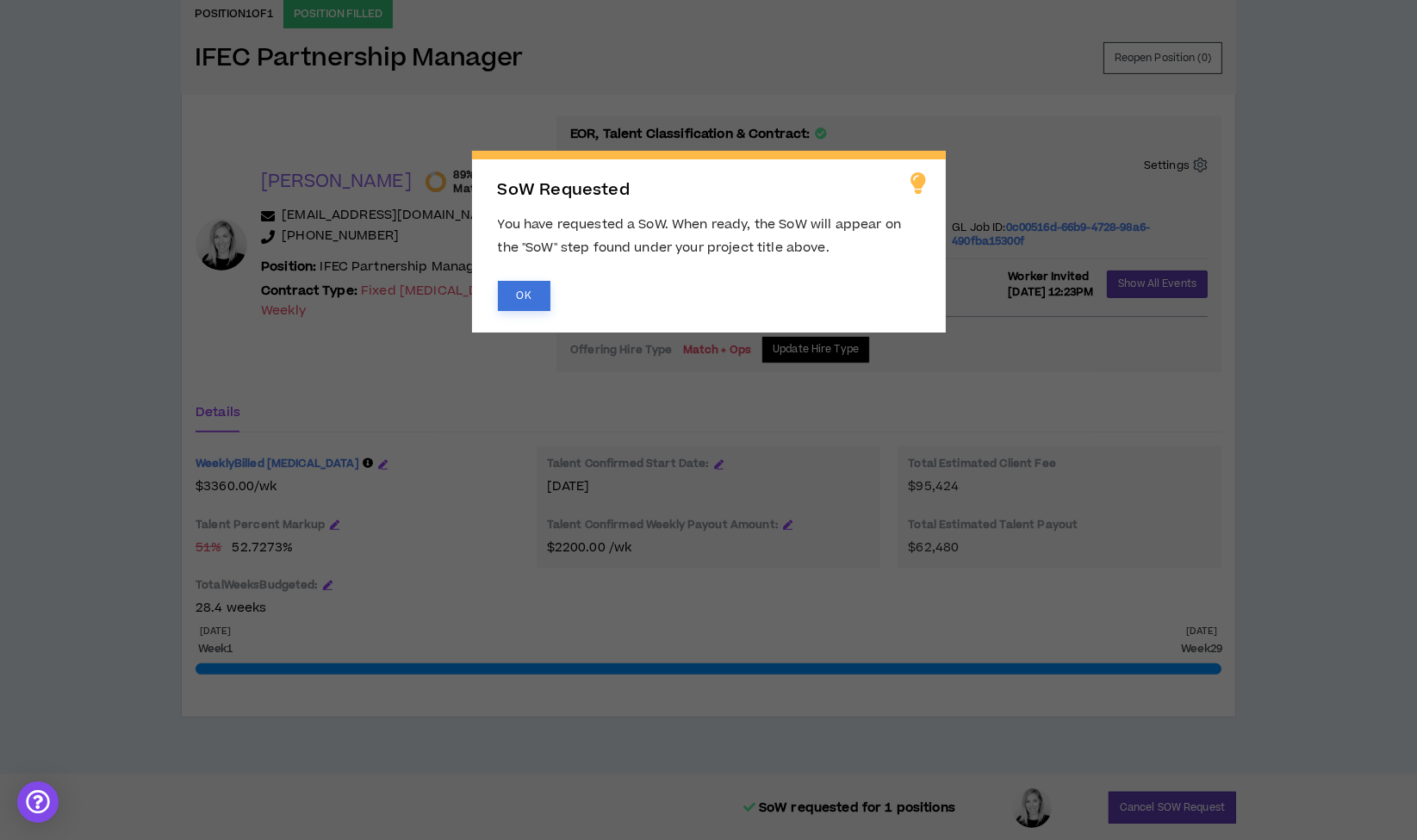
click at [523, 303] on button "OK" at bounding box center [524, 296] width 53 height 30
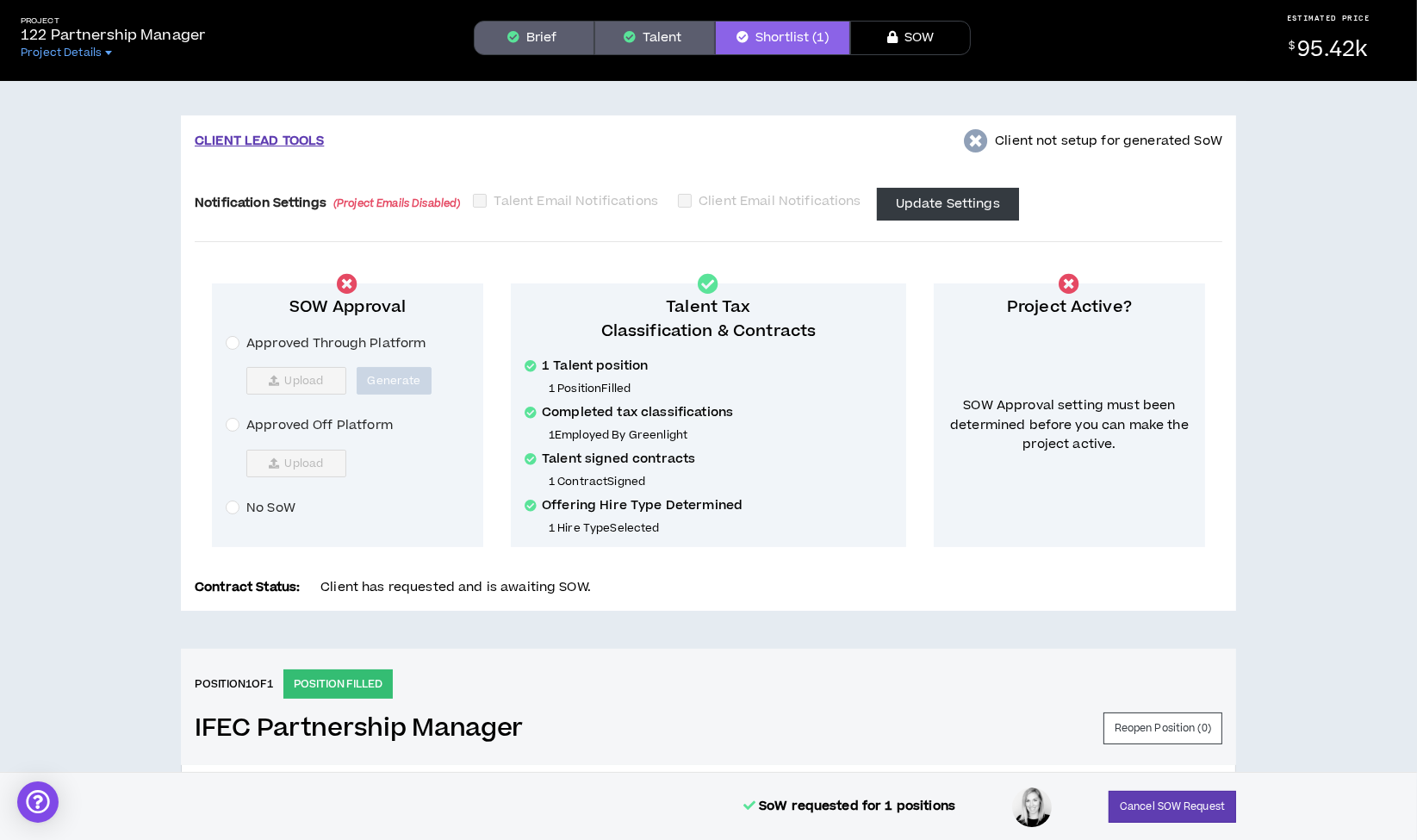
scroll to position [0, 0]
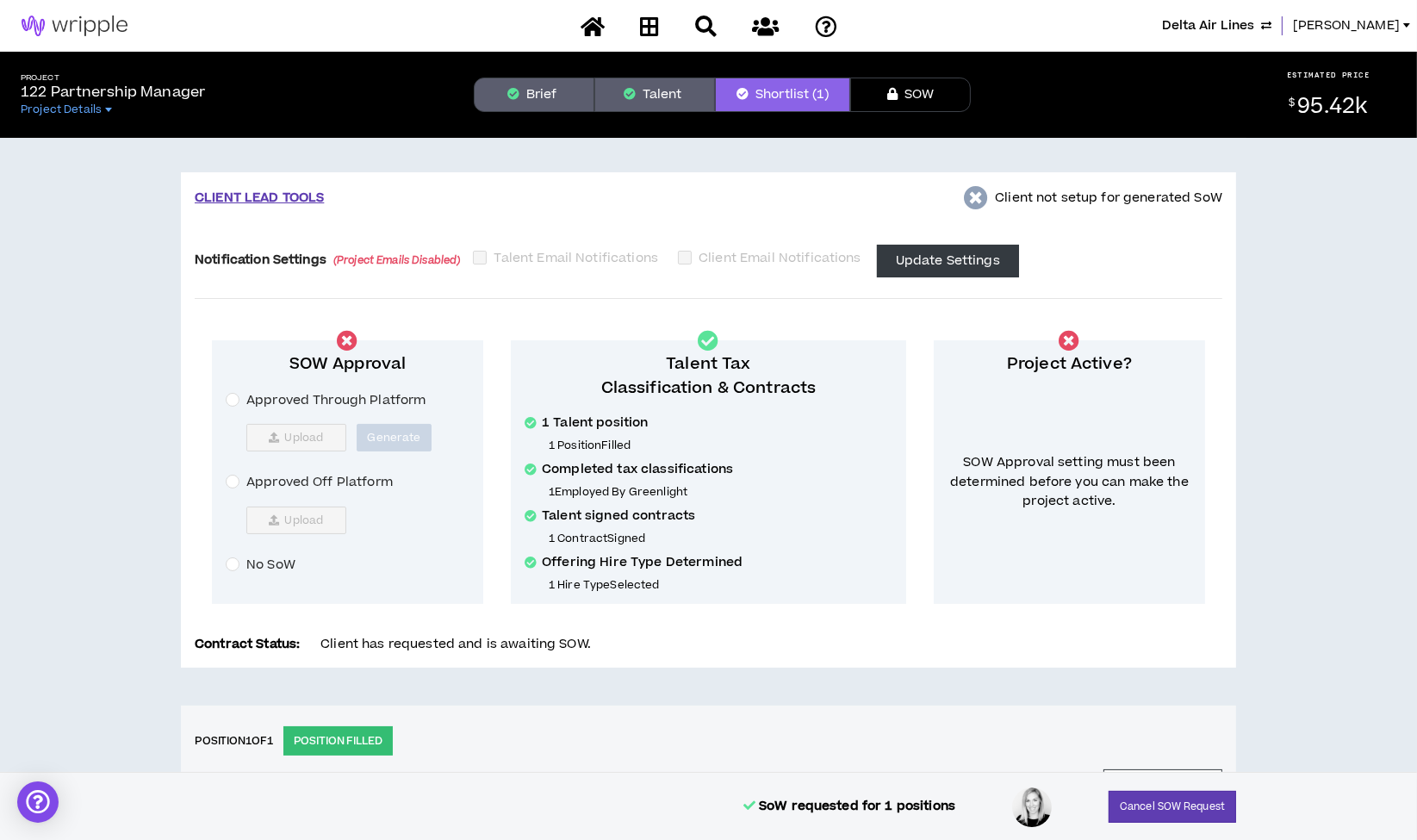
click at [241, 396] on span "Approved Through Platform" at bounding box center [336, 401] width 194 height 19
click at [310, 442] on span "Upload" at bounding box center [303, 438] width 39 height 14
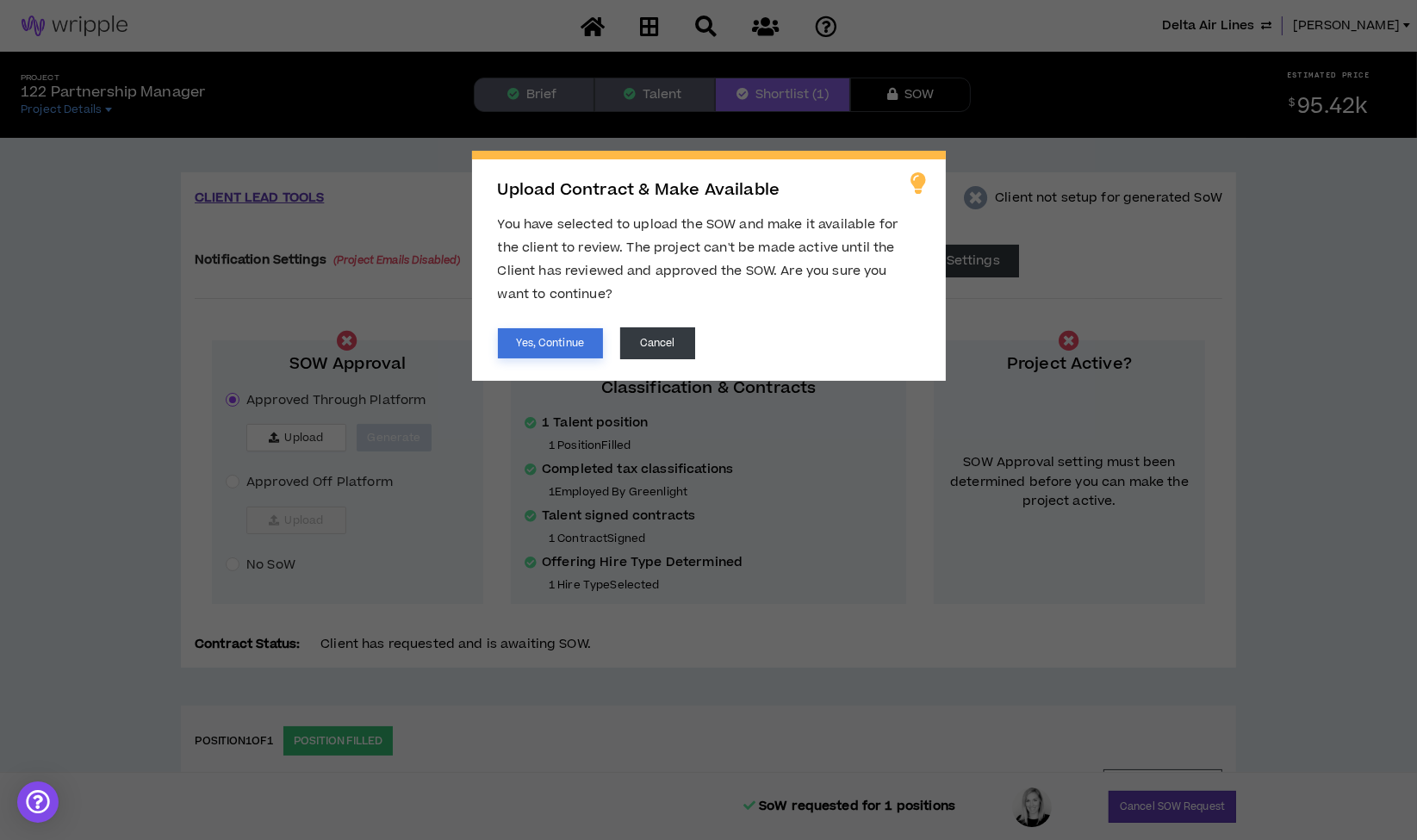
click at [535, 343] on button "Yes, Continue" at bounding box center [550, 343] width 105 height 30
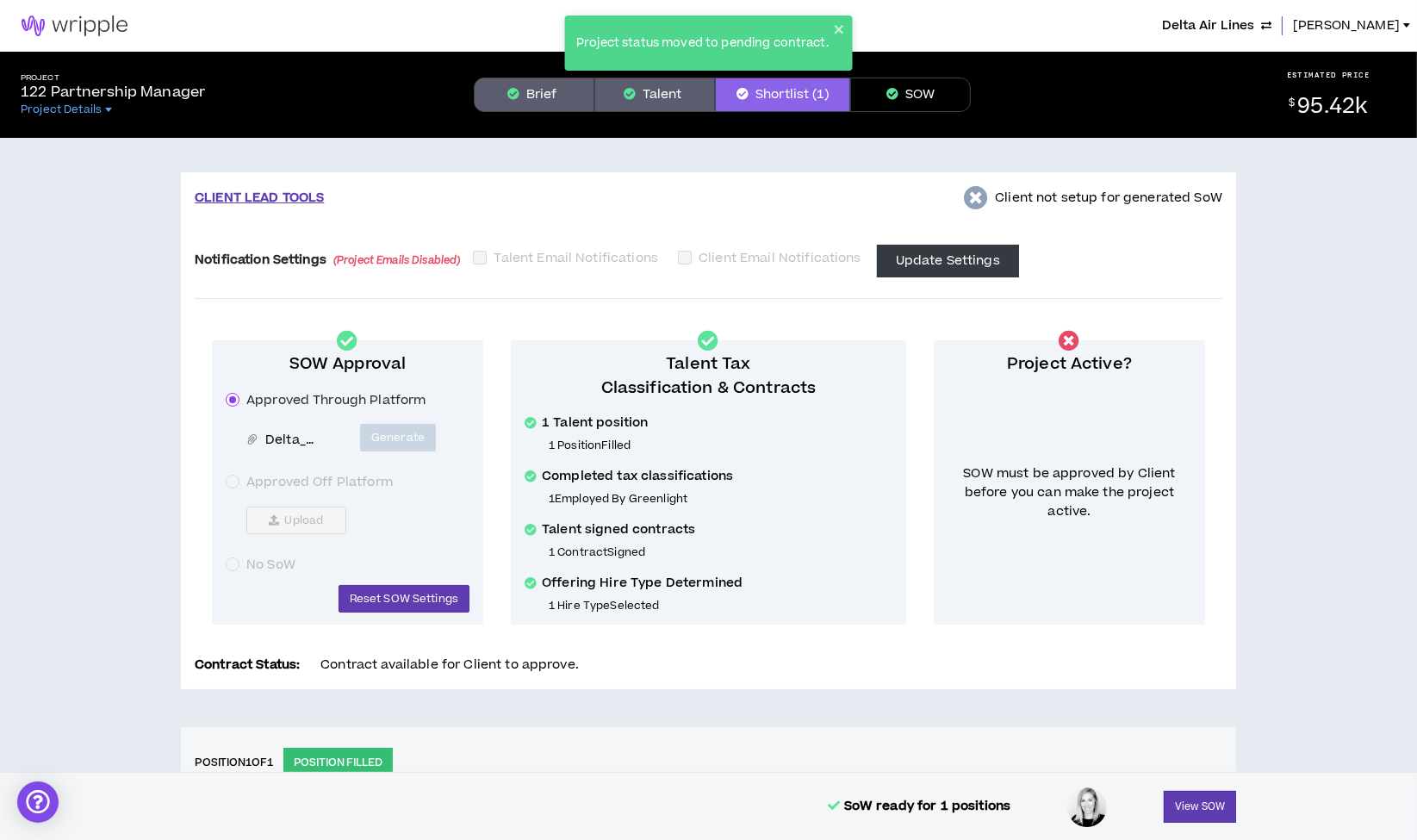
click at [910, 91] on button "SOW" at bounding box center [910, 94] width 121 height 34
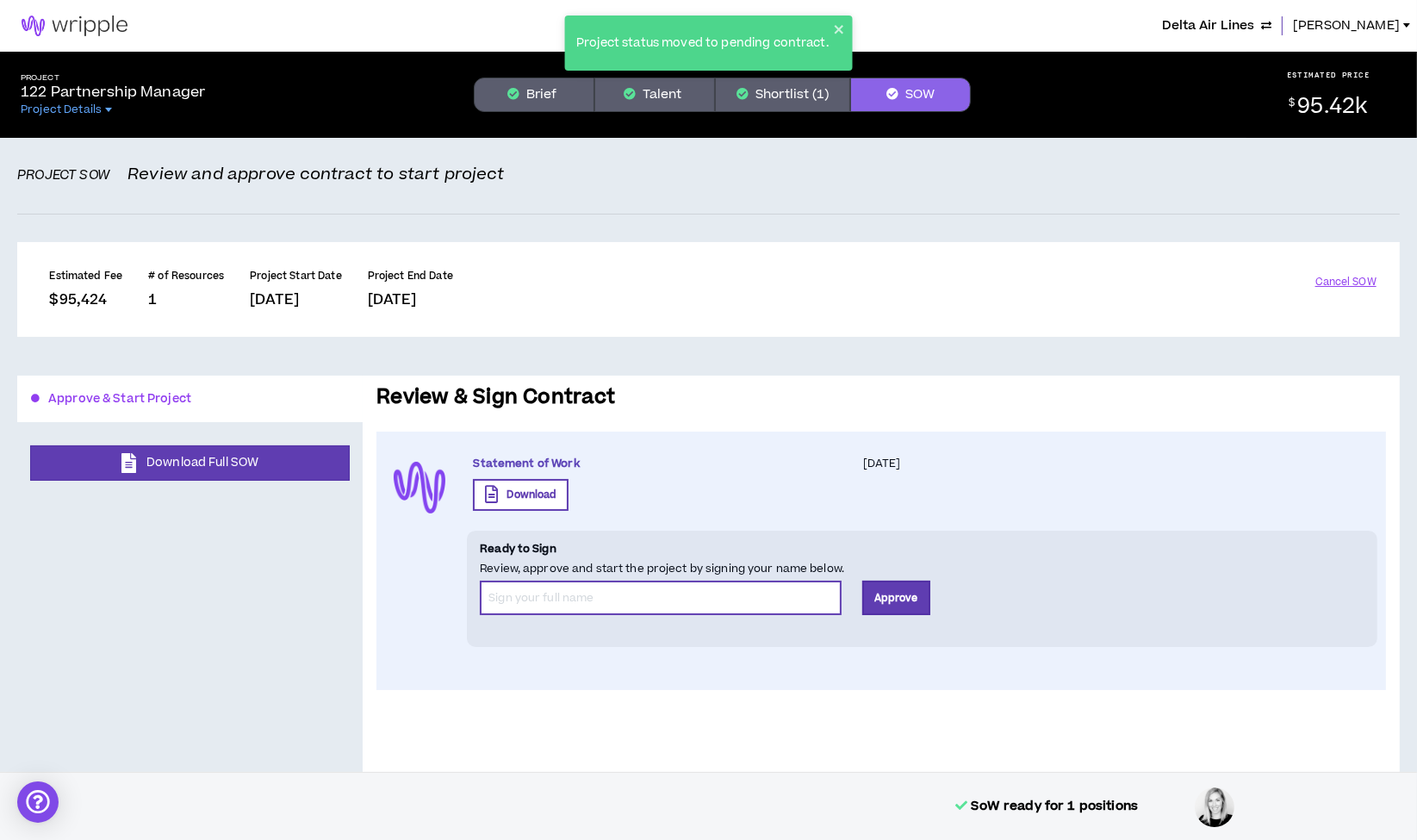
click at [613, 614] on input "*" at bounding box center [661, 597] width 362 height 34
type input "[PERSON_NAME] Team"
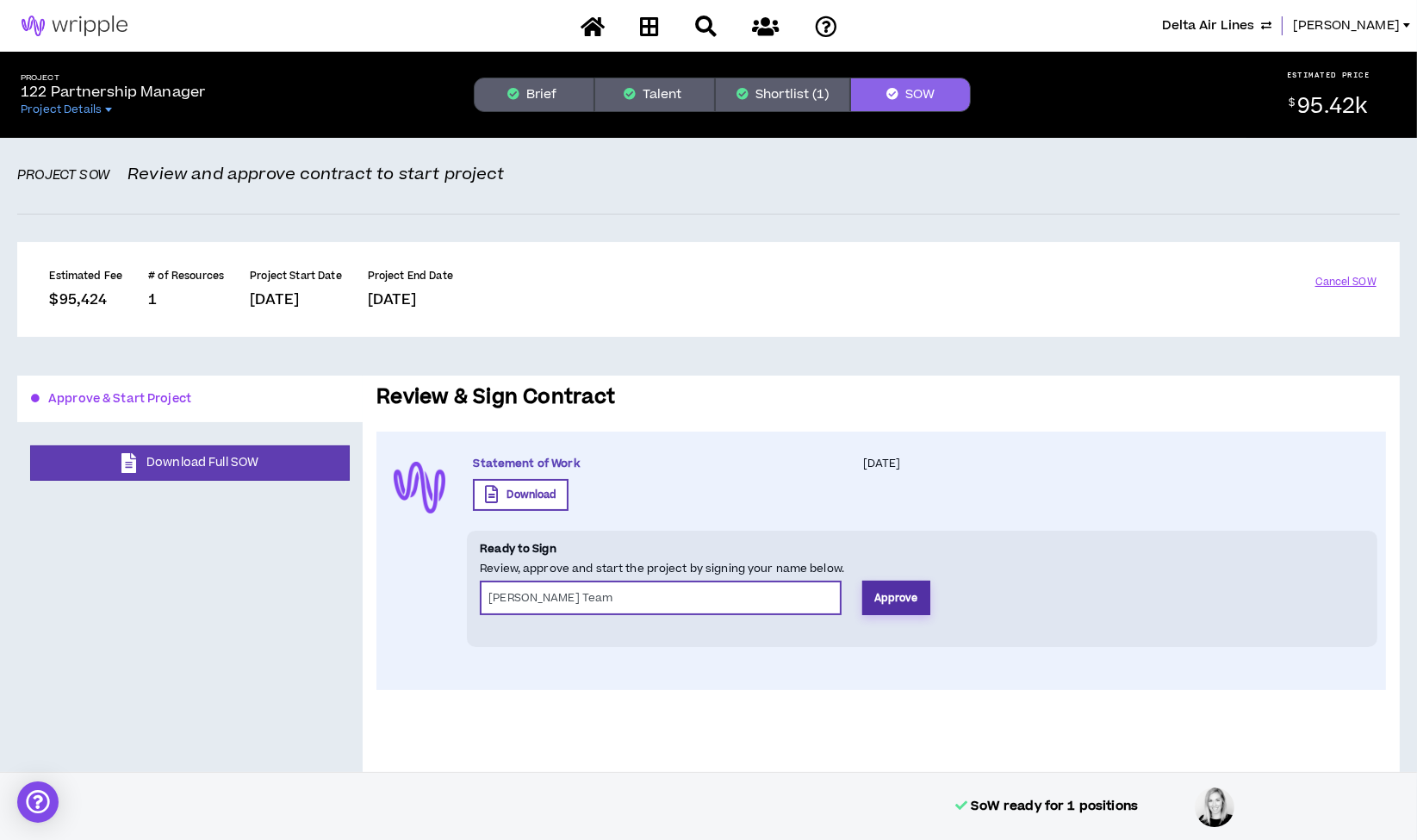
click at [899, 581] on button "Approve" at bounding box center [895, 597] width 68 height 34
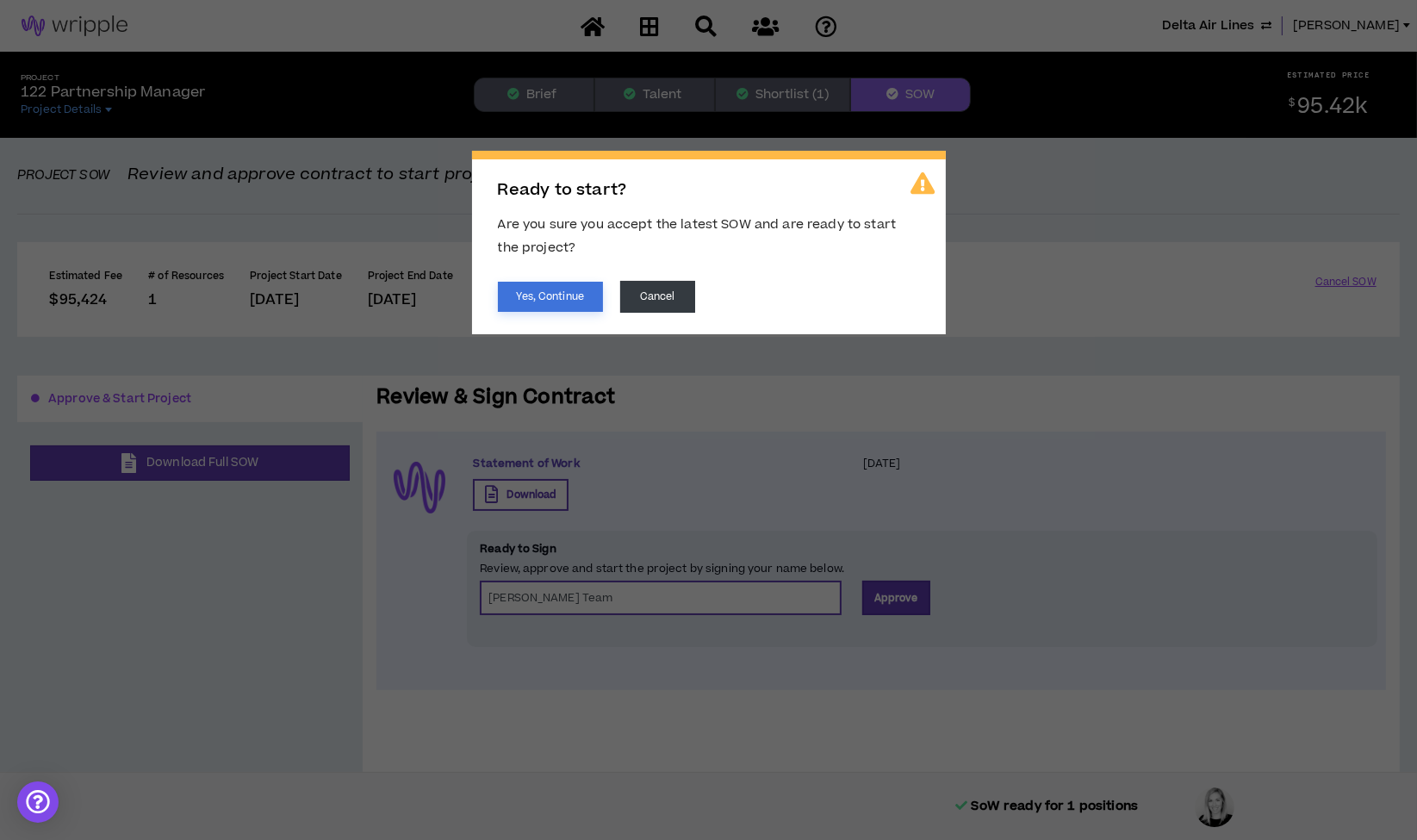
click at [575, 285] on button "Yes, Continue" at bounding box center [550, 296] width 105 height 30
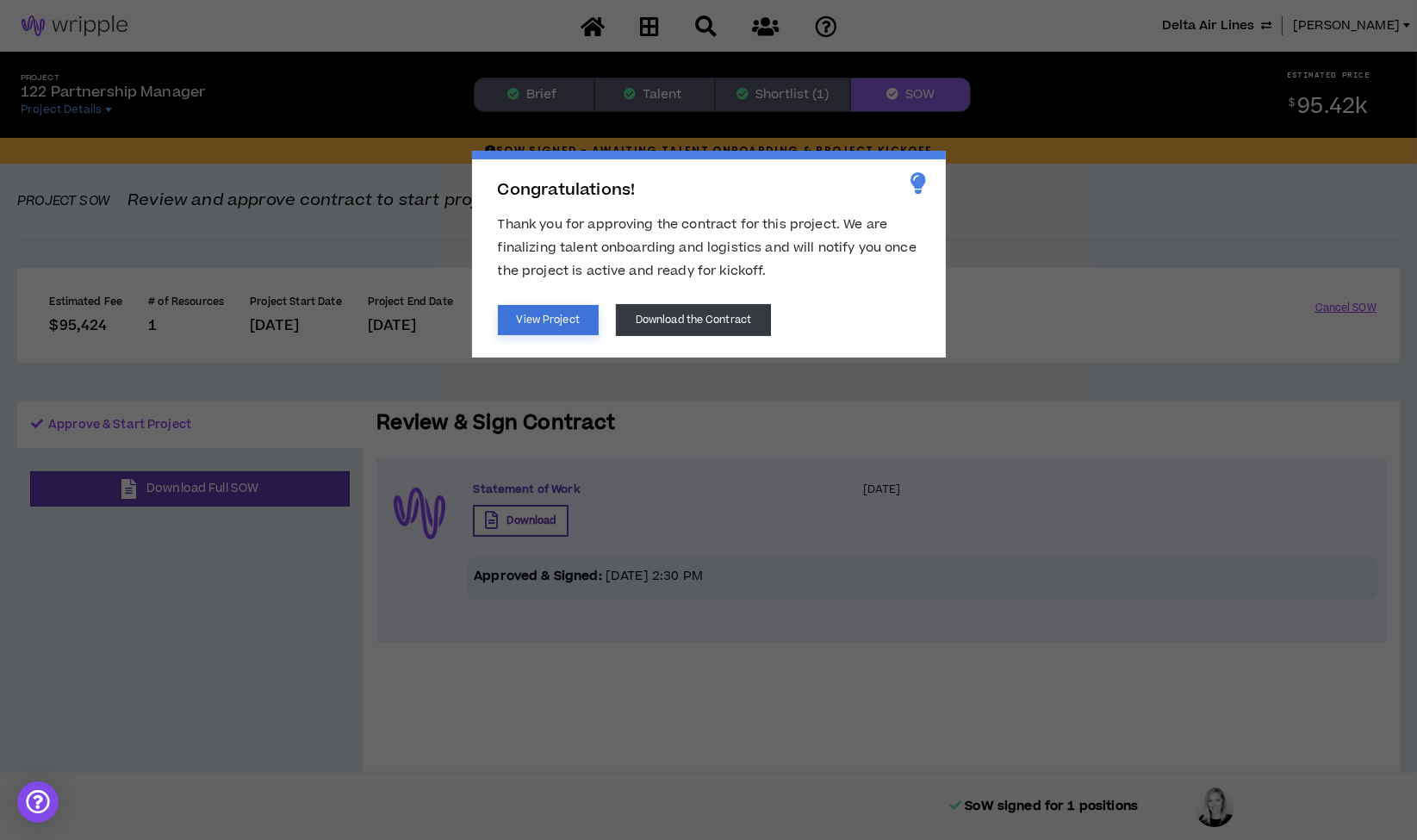
click at [539, 318] on button "View Project" at bounding box center [548, 320] width 101 height 30
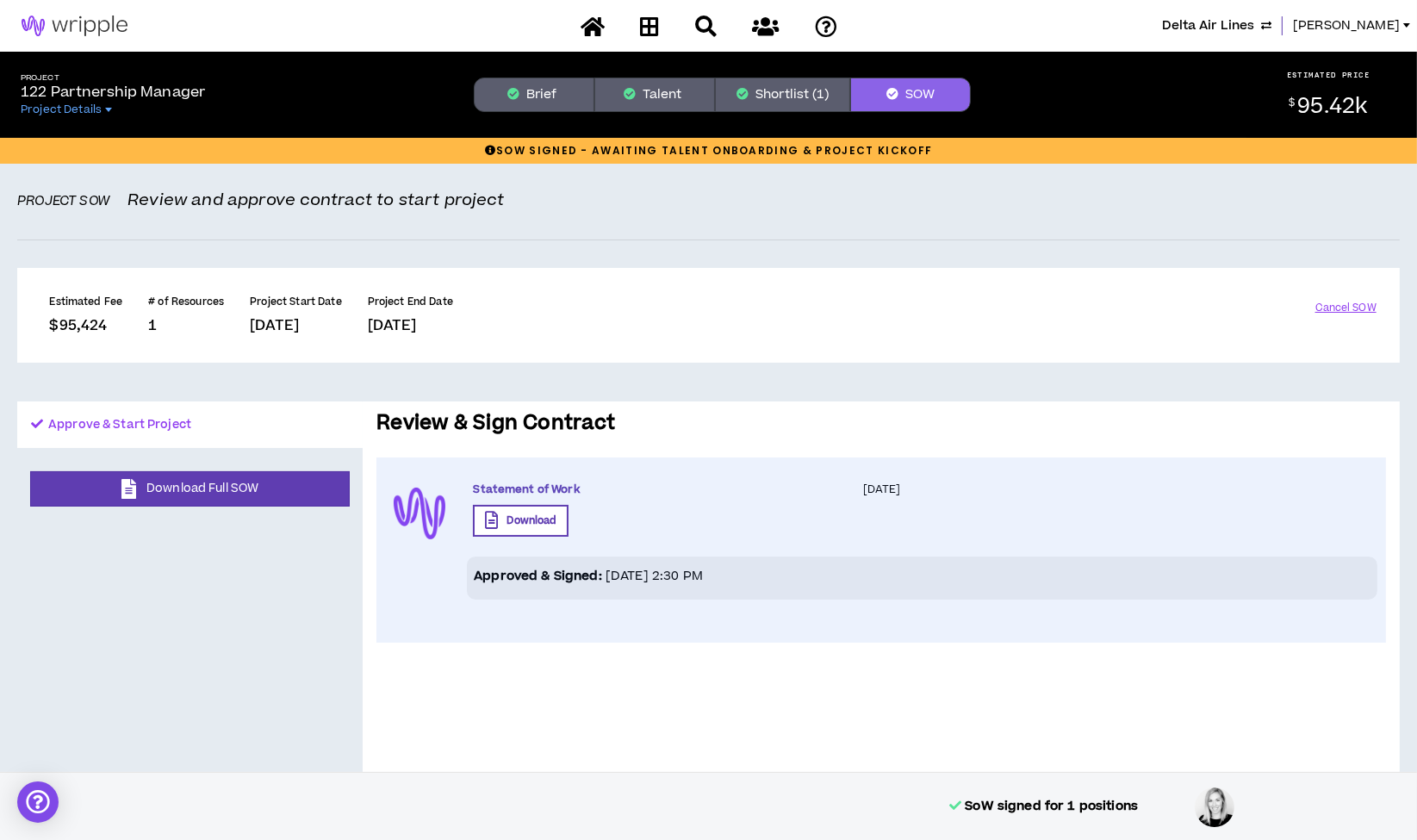
click at [791, 90] on button "Shortlist (1)" at bounding box center [783, 94] width 135 height 34
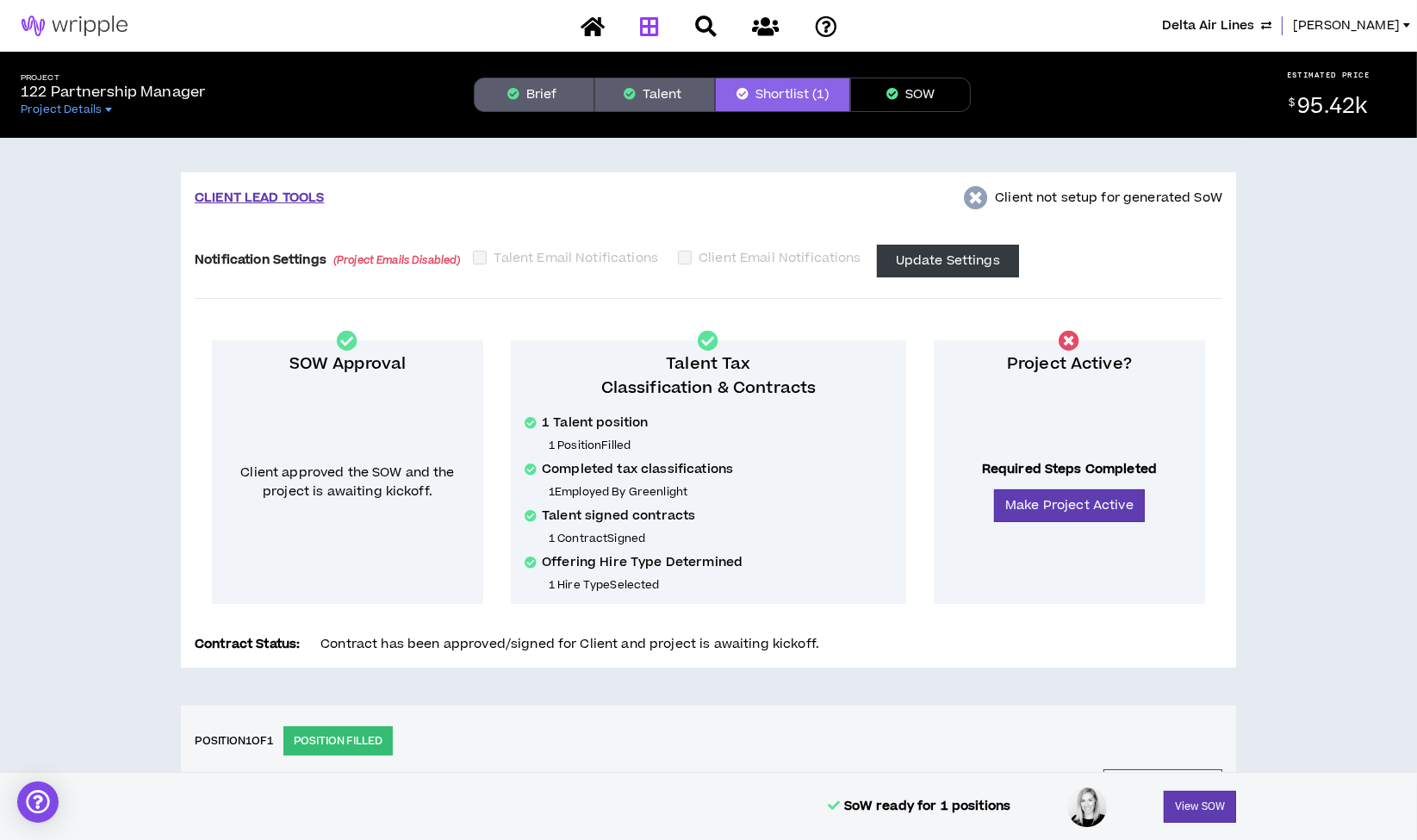
click at [648, 30] on icon at bounding box center [650, 26] width 19 height 21
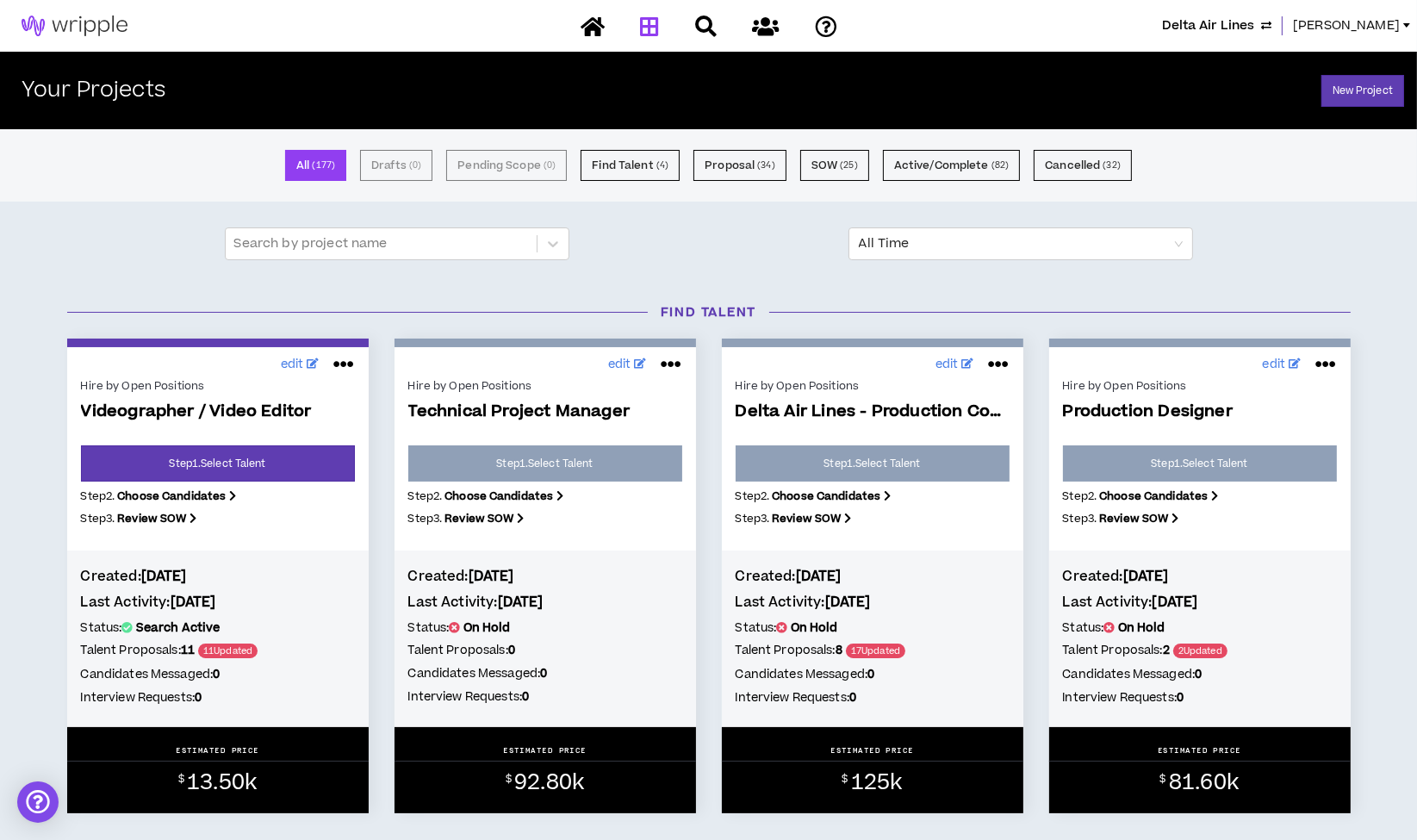
click at [1339, 24] on span "[PERSON_NAME]" at bounding box center [1346, 26] width 106 height 19
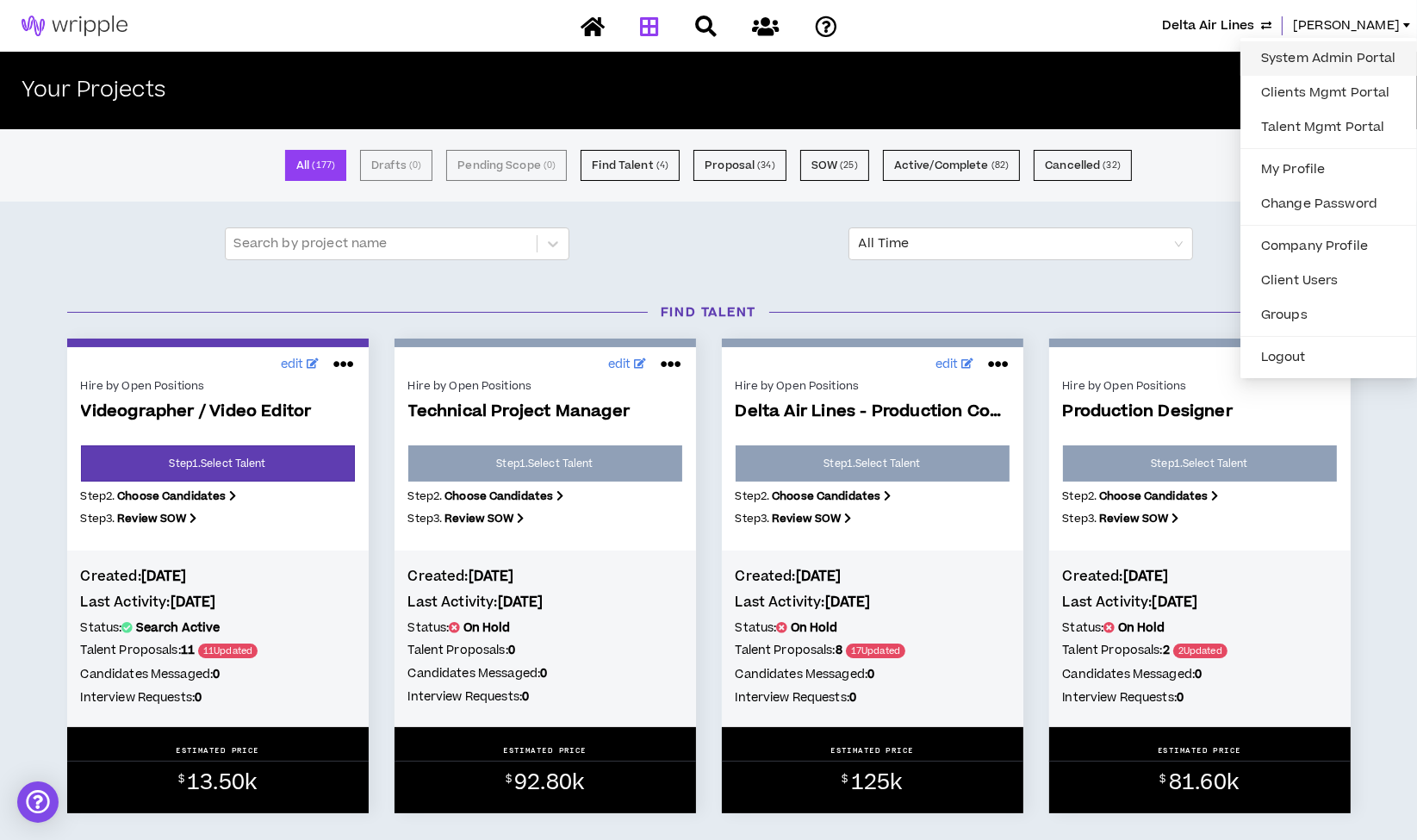
click at [1316, 55] on link "System Admin Portal" at bounding box center [1328, 58] width 156 height 26
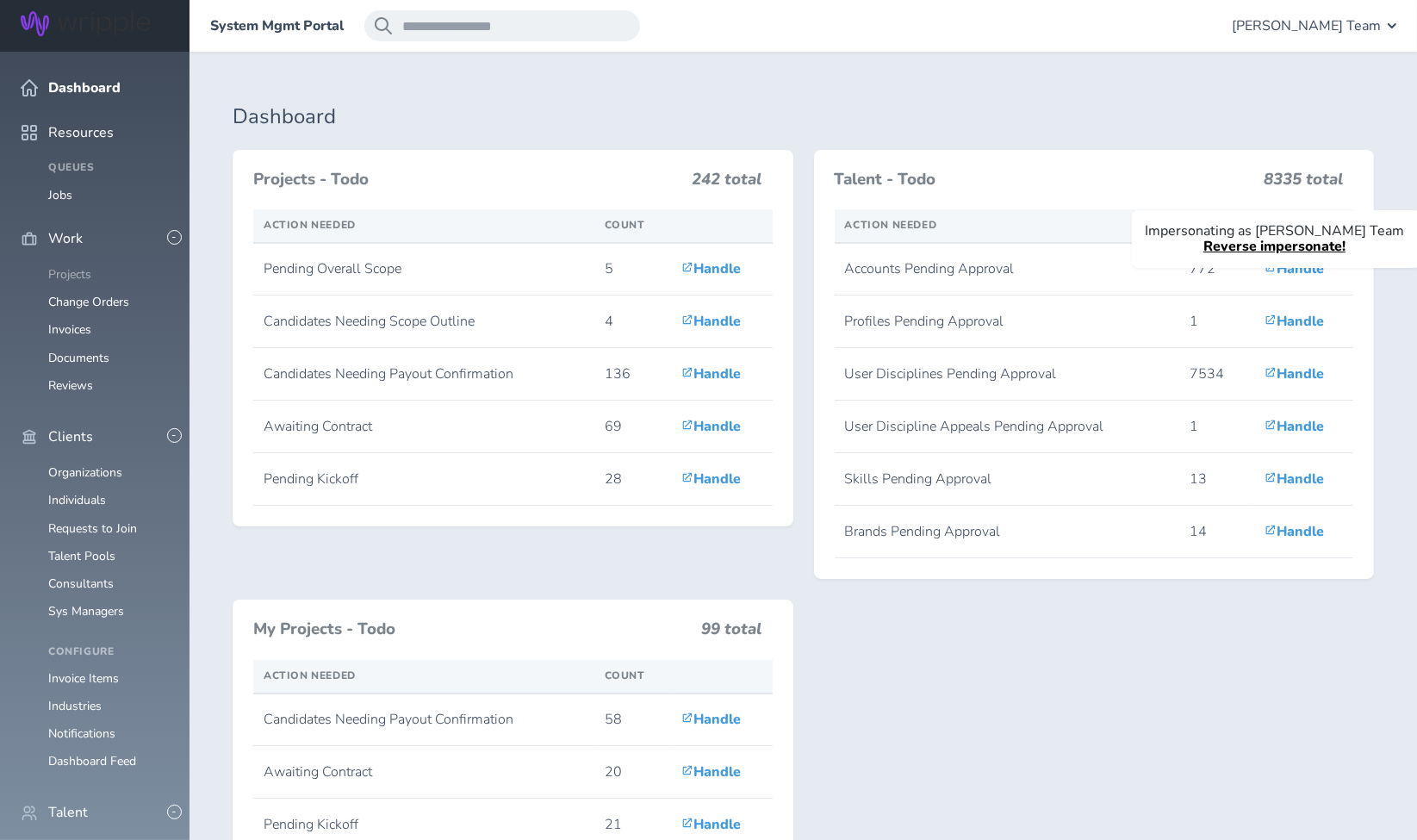
click at [78, 267] on link "Projects" at bounding box center [69, 274] width 43 height 17
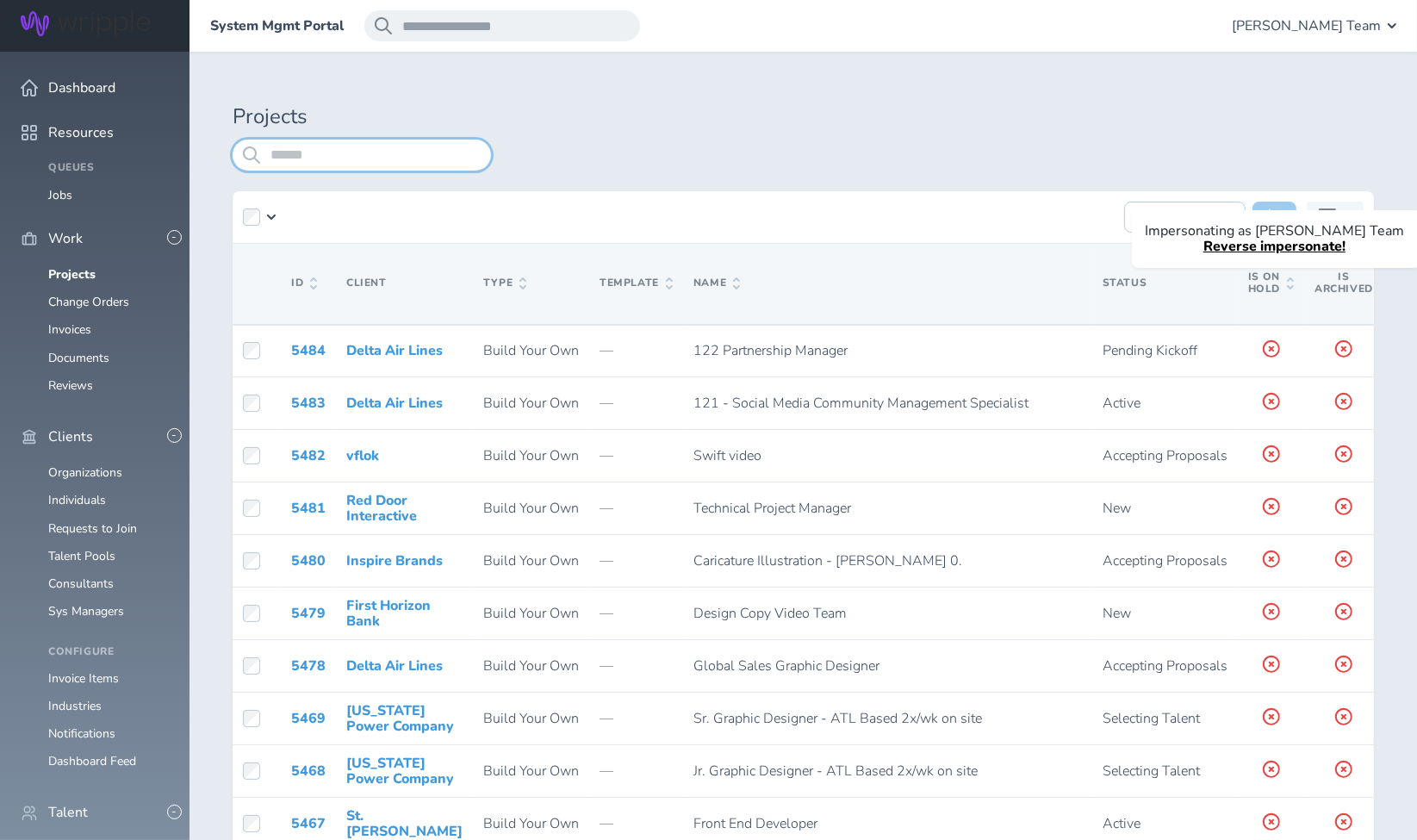
click at [333, 151] on input "search" at bounding box center [362, 155] width 259 height 31
type input "***"
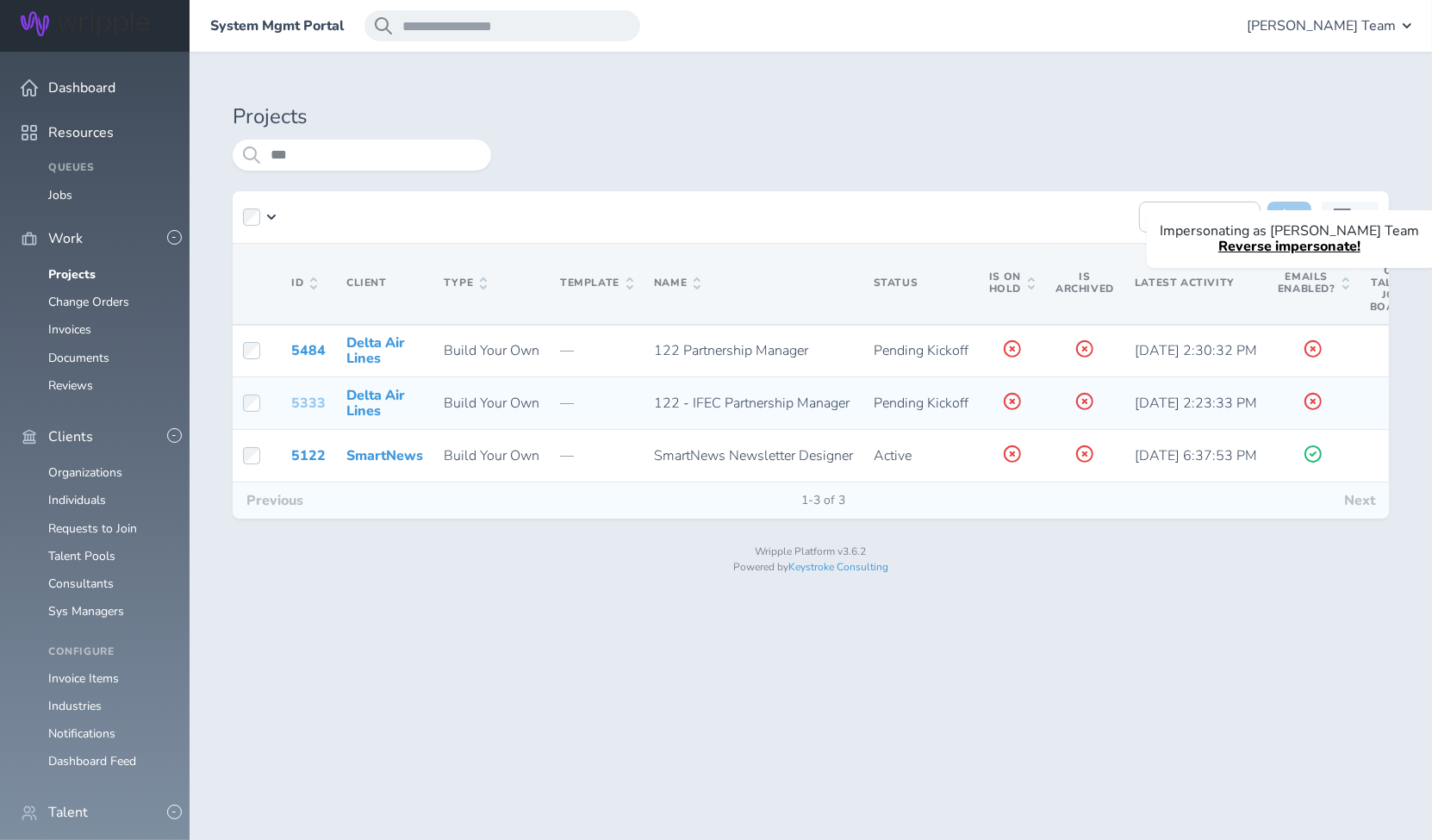
click at [305, 397] on link "5333" at bounding box center [308, 404] width 34 height 19
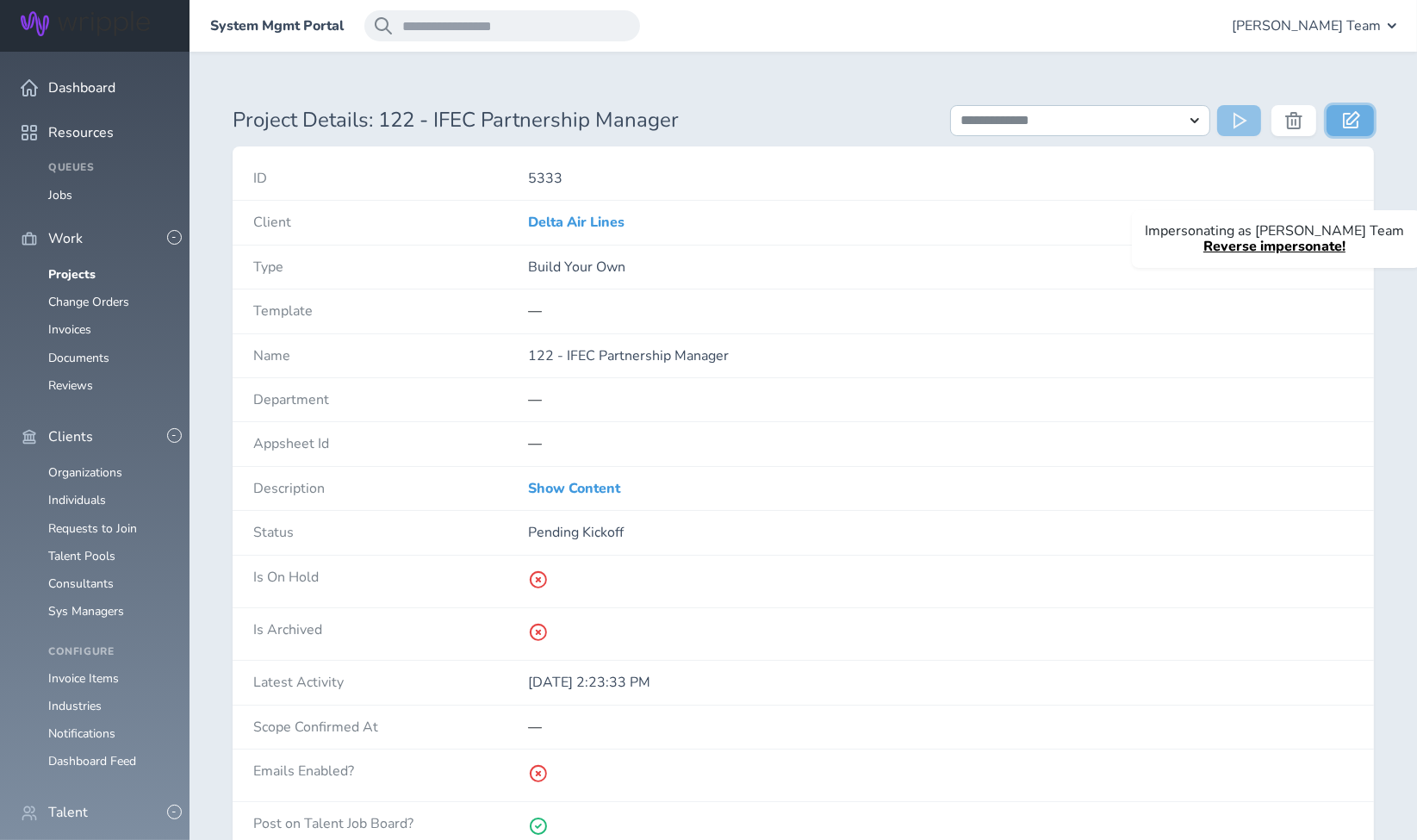
click at [1353, 120] on icon at bounding box center [1352, 120] width 18 height 18
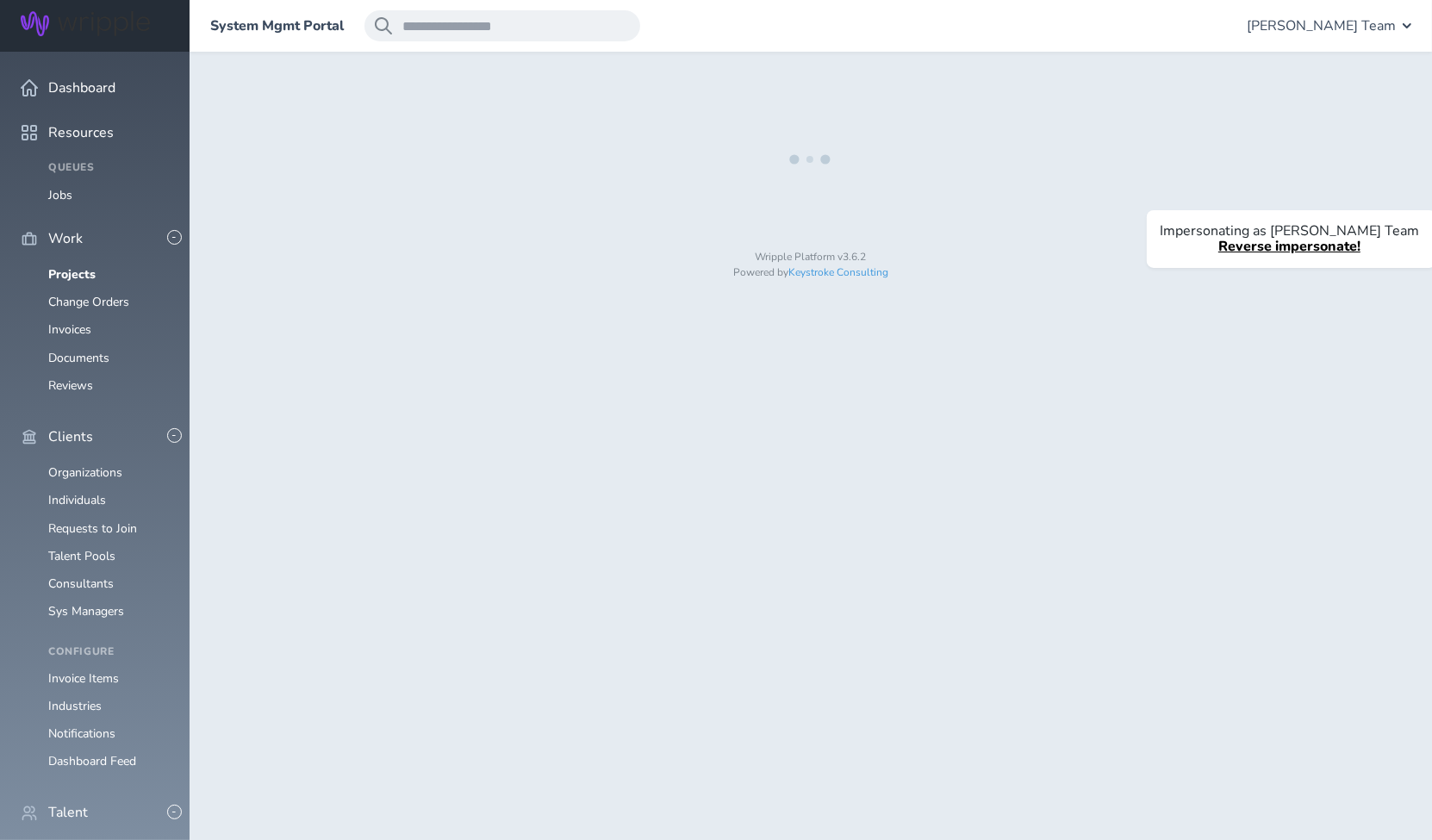
select select "*"
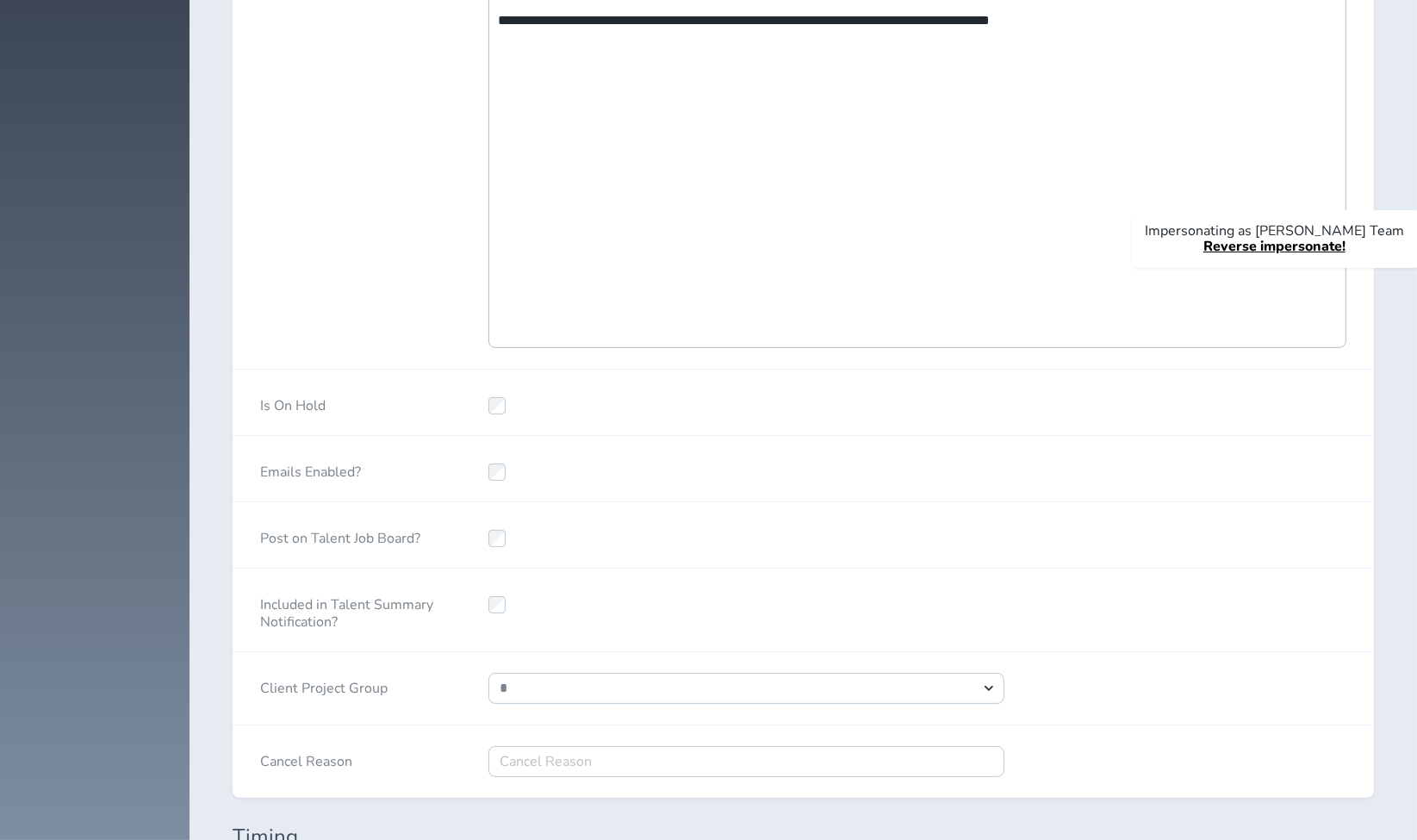
select select "***"
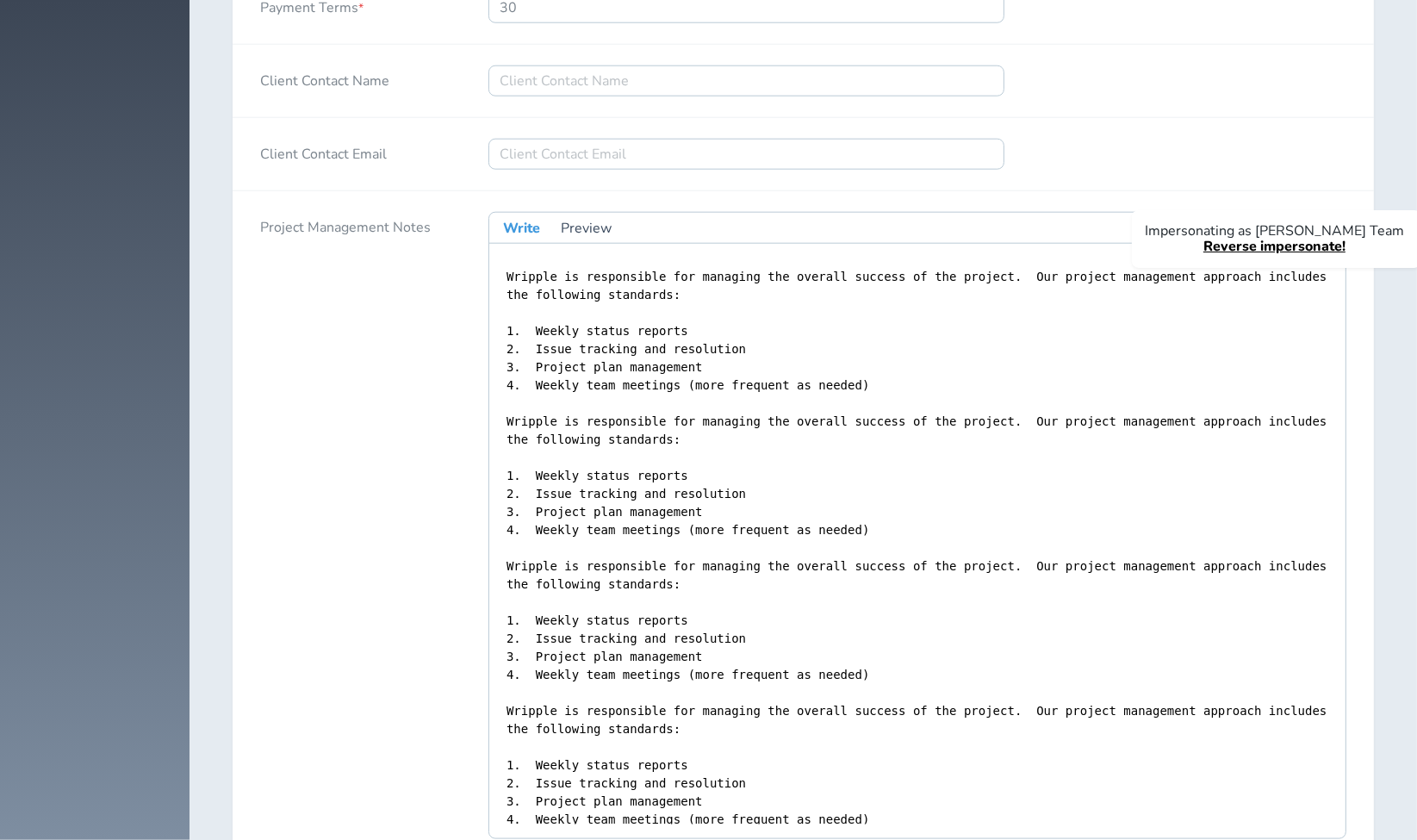
scroll to position [10017, 0]
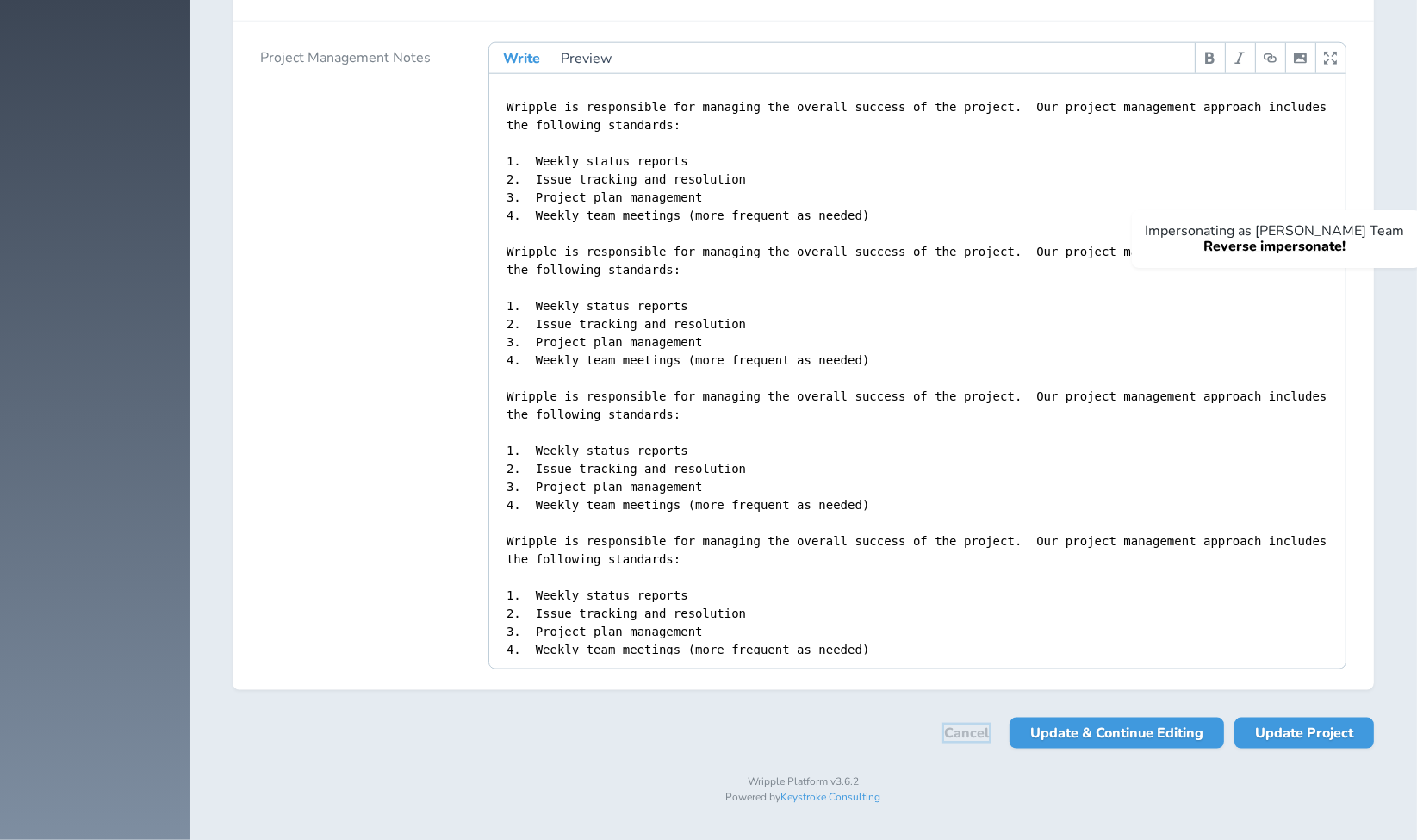
click at [969, 735] on link "Cancel" at bounding box center [966, 734] width 45 height 16
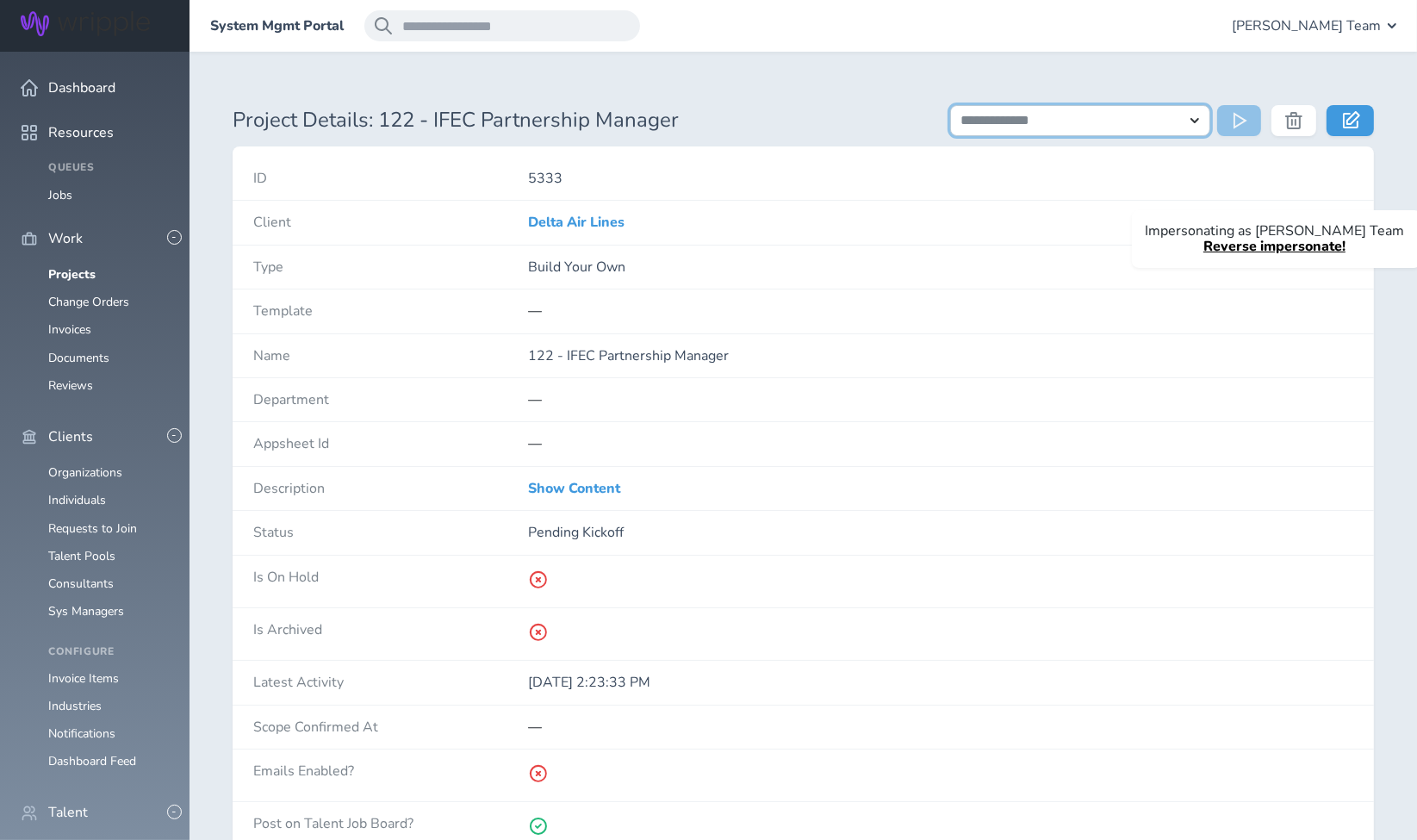
click at [1128, 120] on select "**********" at bounding box center [1080, 120] width 261 height 31
select select "**********"
click at [950, 105] on select "**********" at bounding box center [1080, 120] width 261 height 31
click at [1241, 118] on icon at bounding box center [1240, 121] width 14 height 18
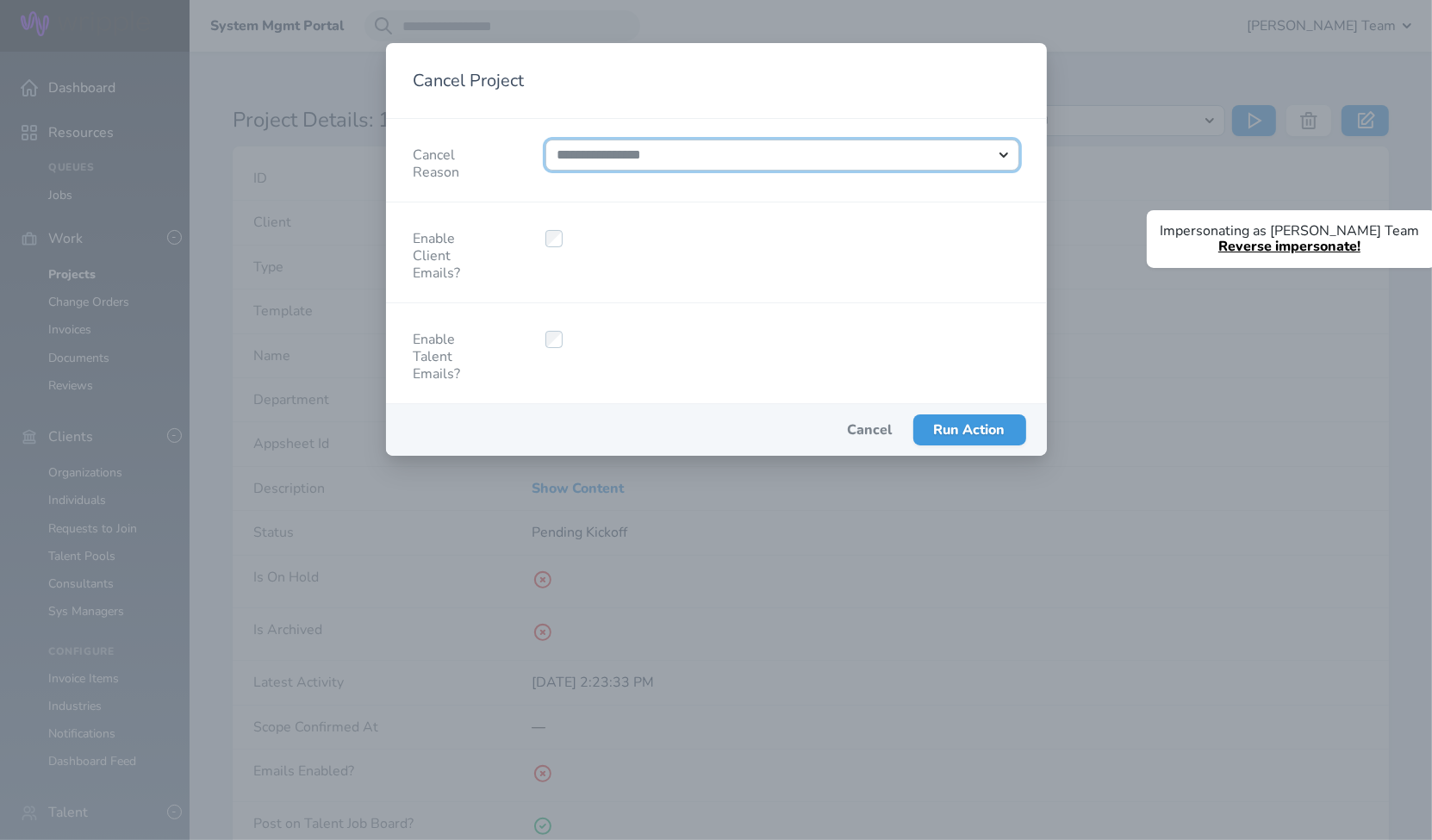
click at [706, 147] on select "**********" at bounding box center [782, 155] width 474 height 31
select select "*****"
click at [545, 140] on select "**********" at bounding box center [782, 155] width 474 height 31
click at [790, 316] on div at bounding box center [782, 354] width 529 height 100
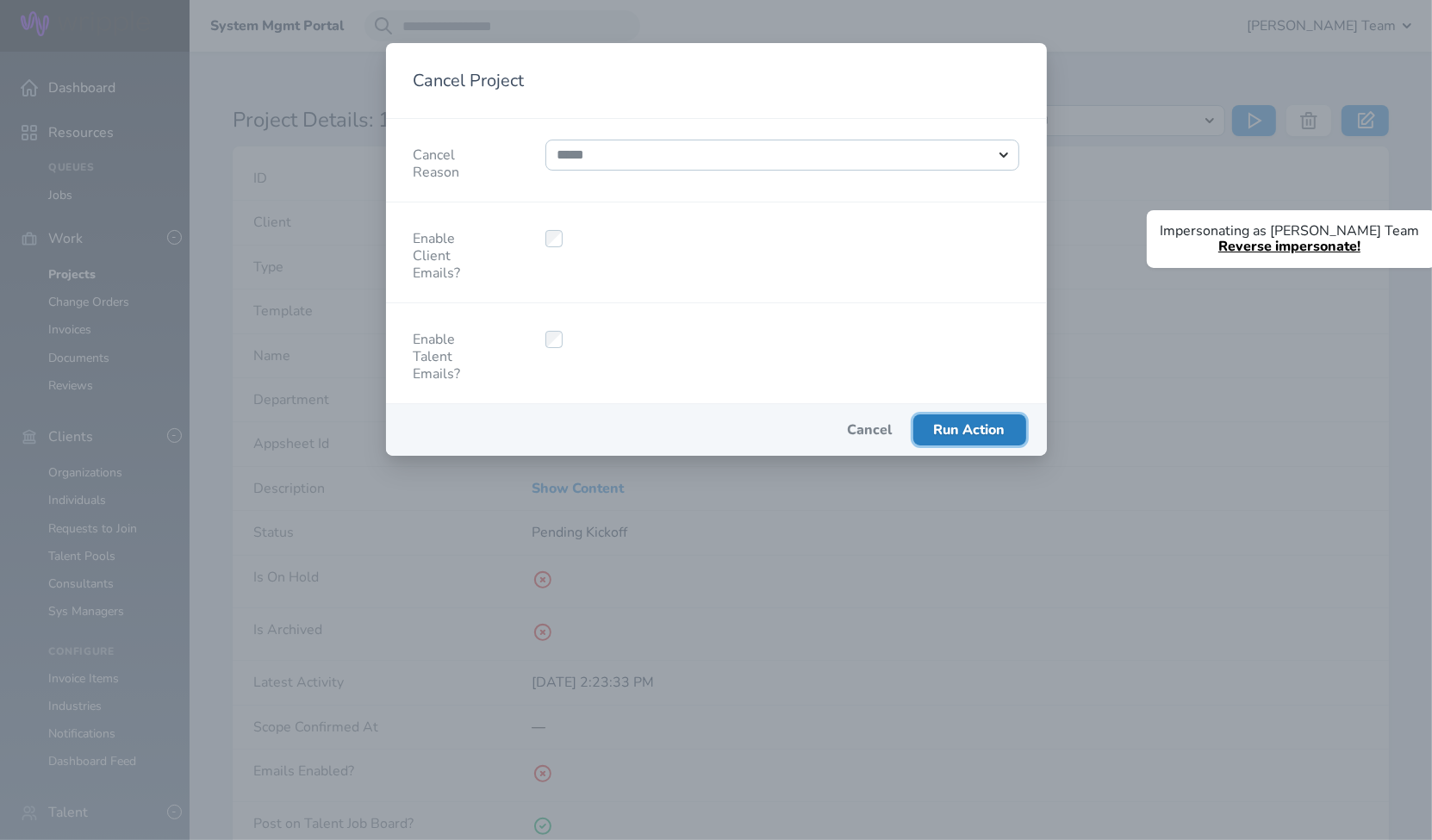
click at [935, 420] on span "Run Action" at bounding box center [969, 430] width 71 height 19
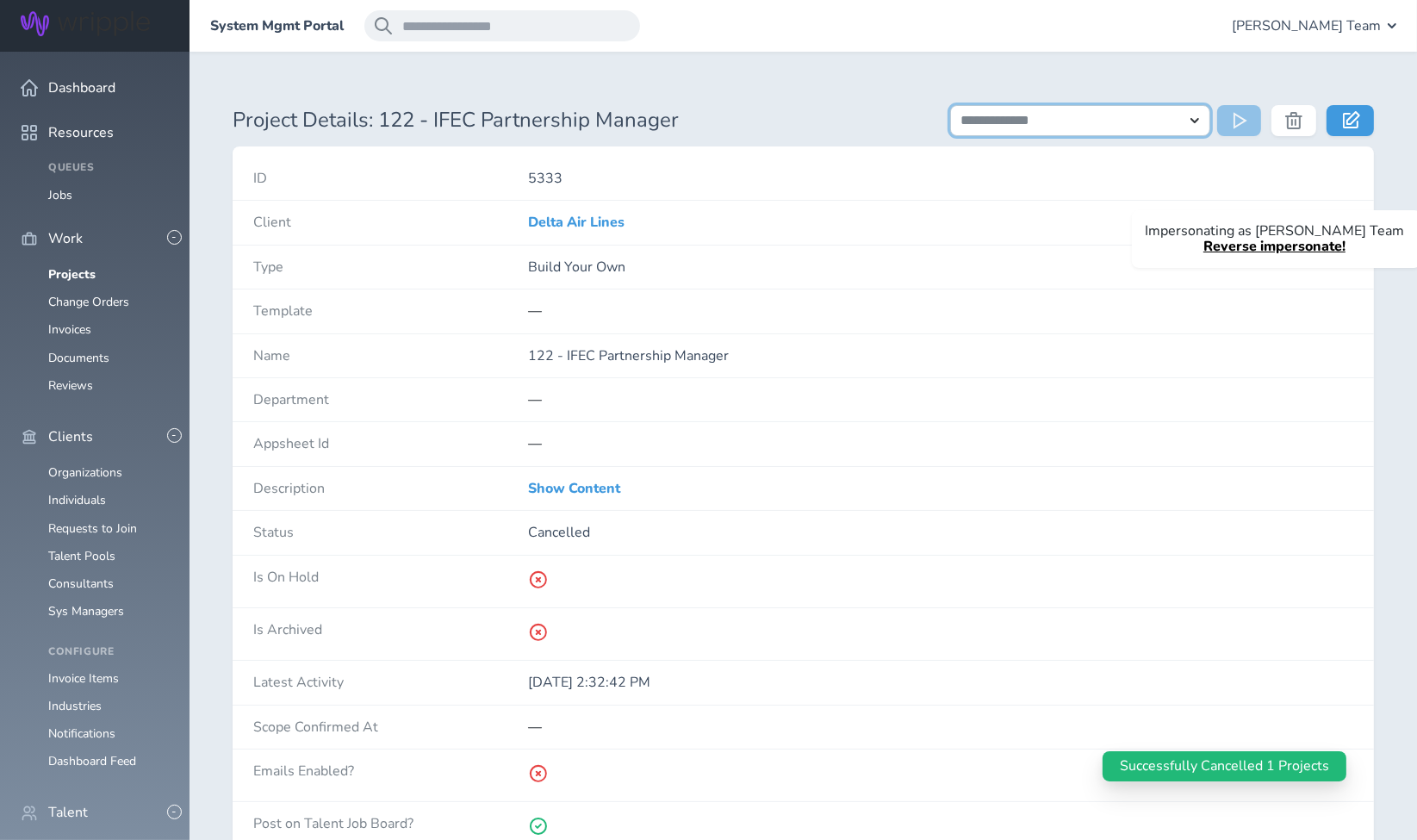
click at [1072, 128] on select "**********" at bounding box center [1080, 120] width 261 height 31
select select "**********"
click at [950, 105] on select "**********" at bounding box center [1080, 120] width 261 height 31
click at [1238, 122] on icon at bounding box center [1242, 121] width 18 height 18
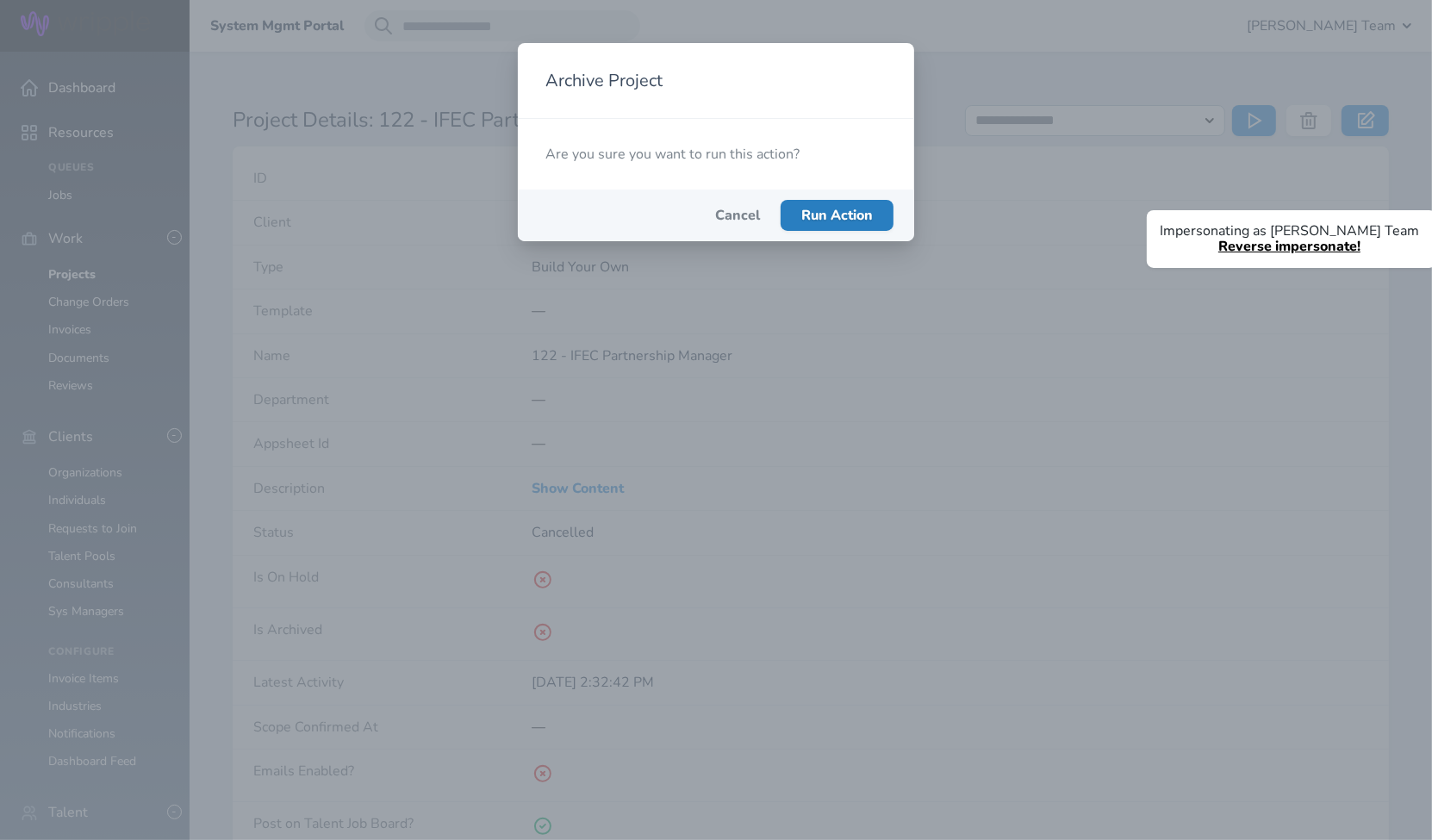
click at [841, 216] on span "Run Action" at bounding box center [837, 215] width 71 height 19
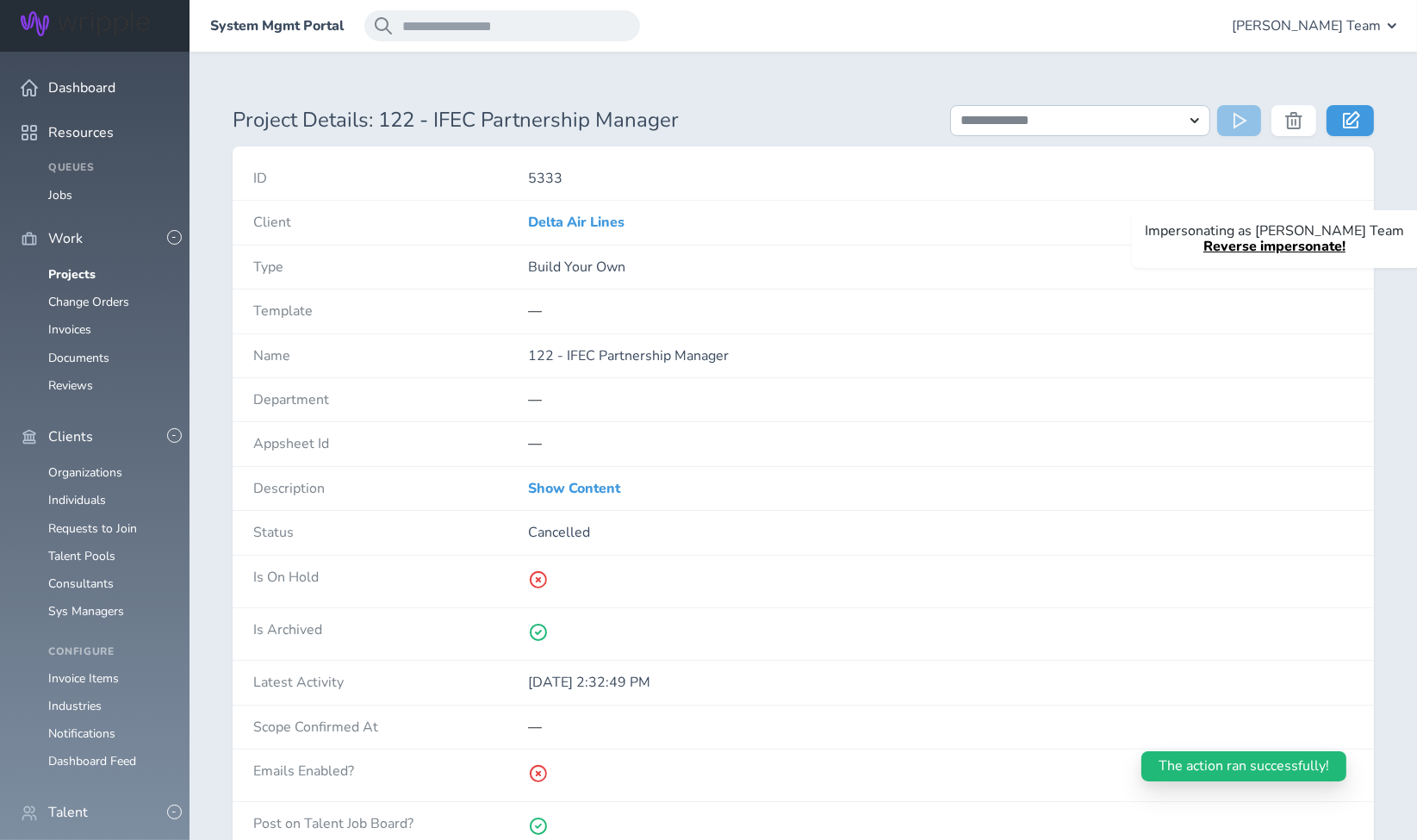
drag, startPoint x: 566, startPoint y: 350, endPoint x: 753, endPoint y: 352, distance: 187.0
click at [753, 352] on p "122 - IFEC Partnership Manager" at bounding box center [940, 356] width 825 height 16
copy p "IFEC Partnership Manager"
click at [87, 267] on link "Projects" at bounding box center [72, 274] width 47 height 17
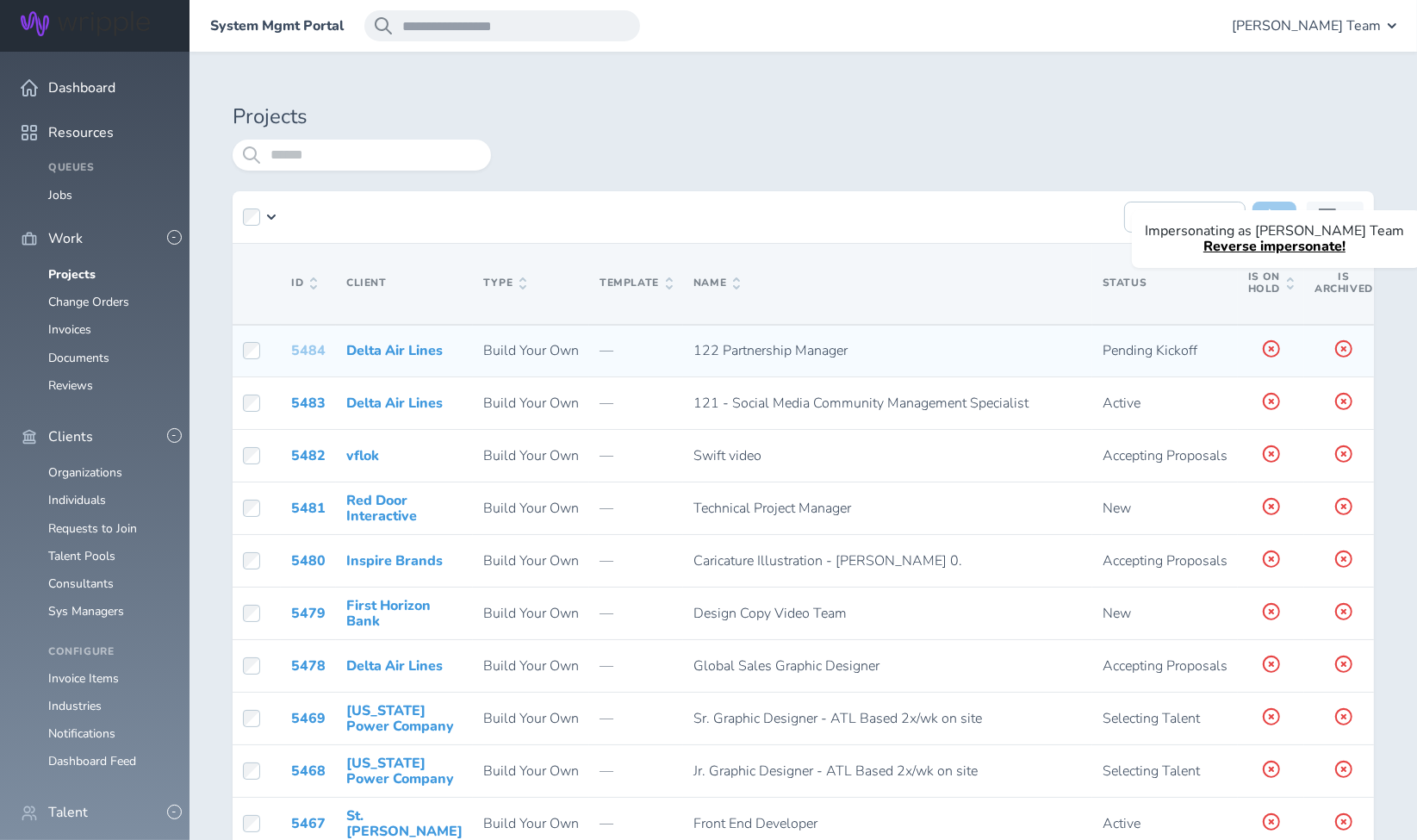
click at [305, 352] on link "5484" at bounding box center [308, 351] width 34 height 19
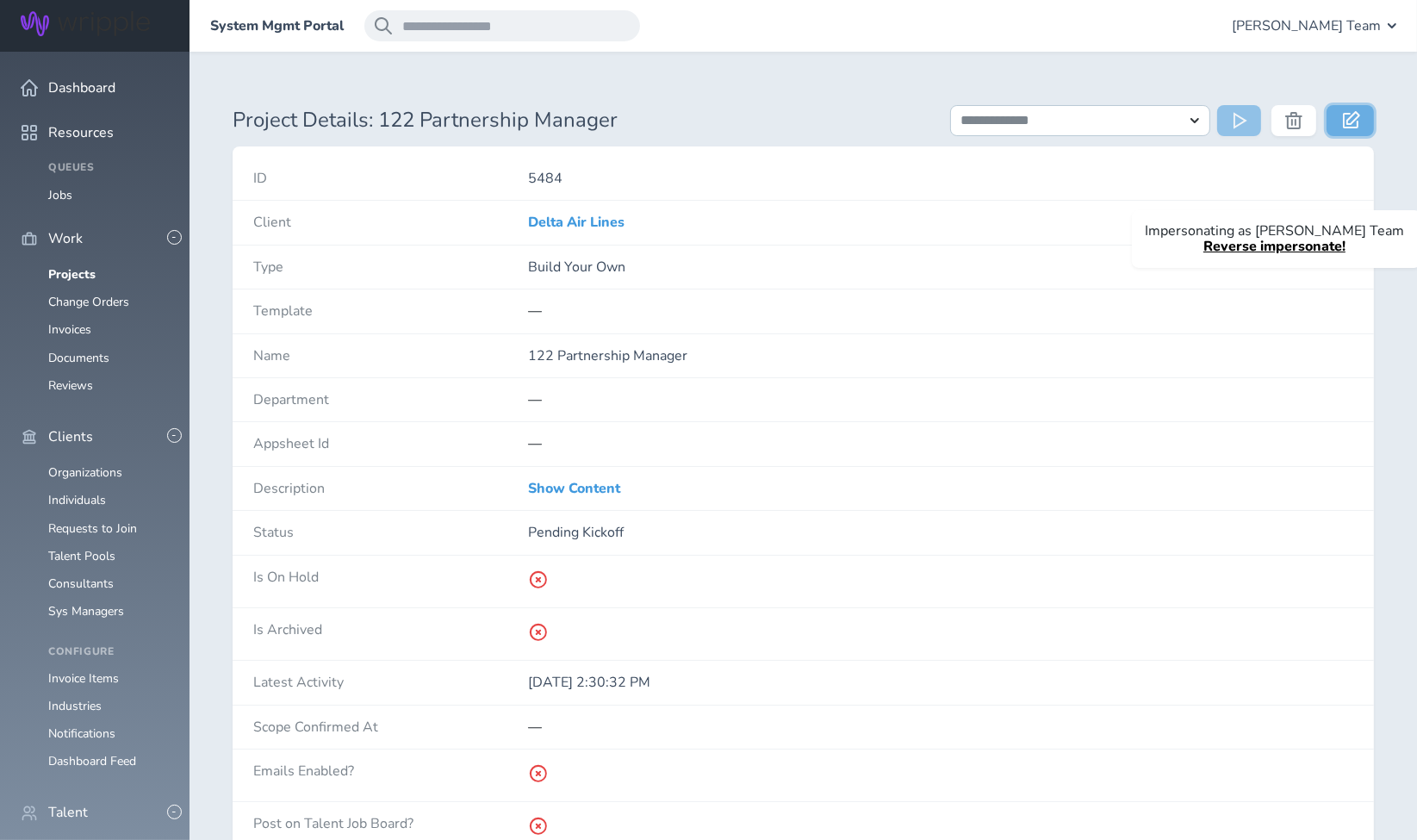
click at [1357, 115] on icon at bounding box center [1352, 120] width 18 height 18
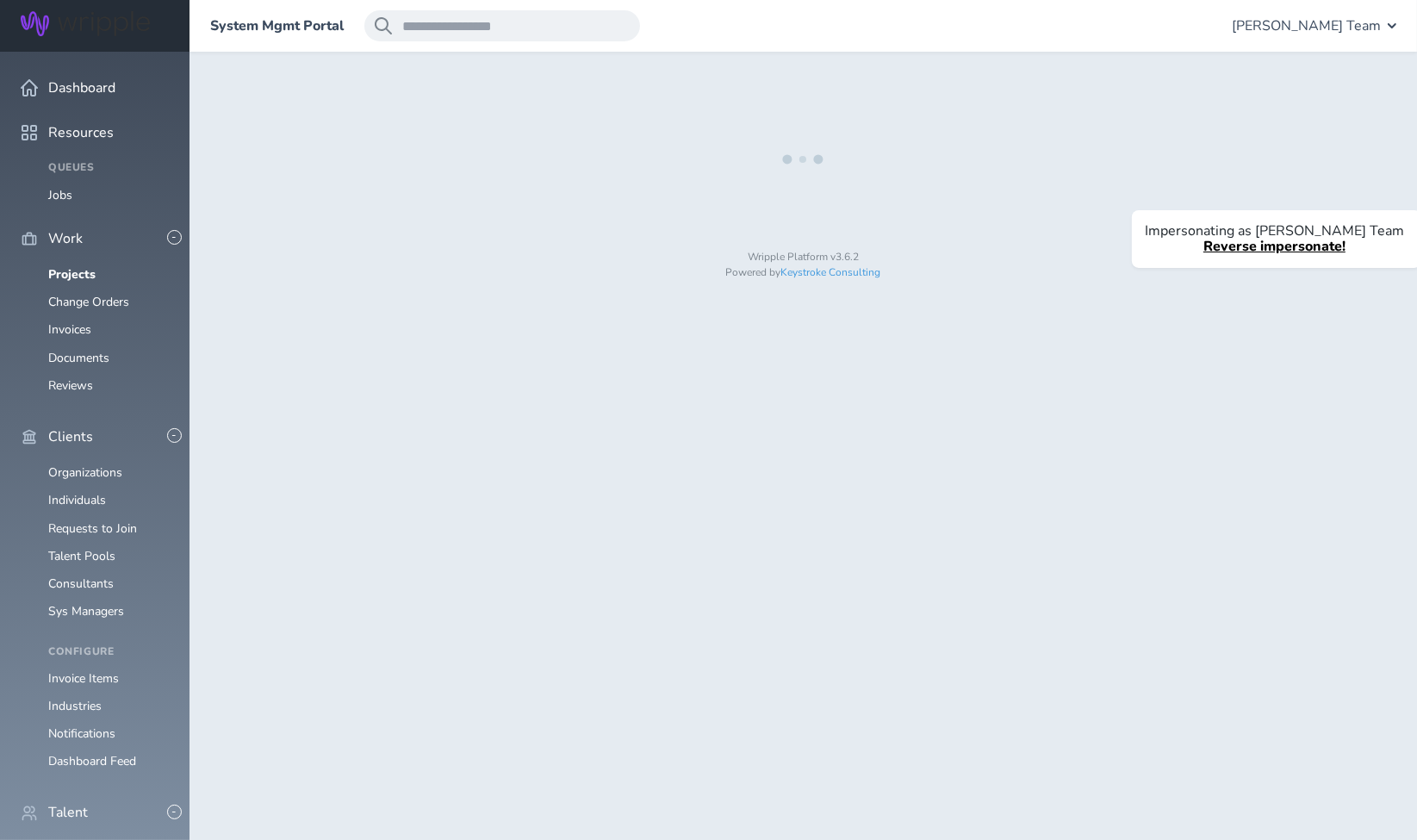
select select "*"
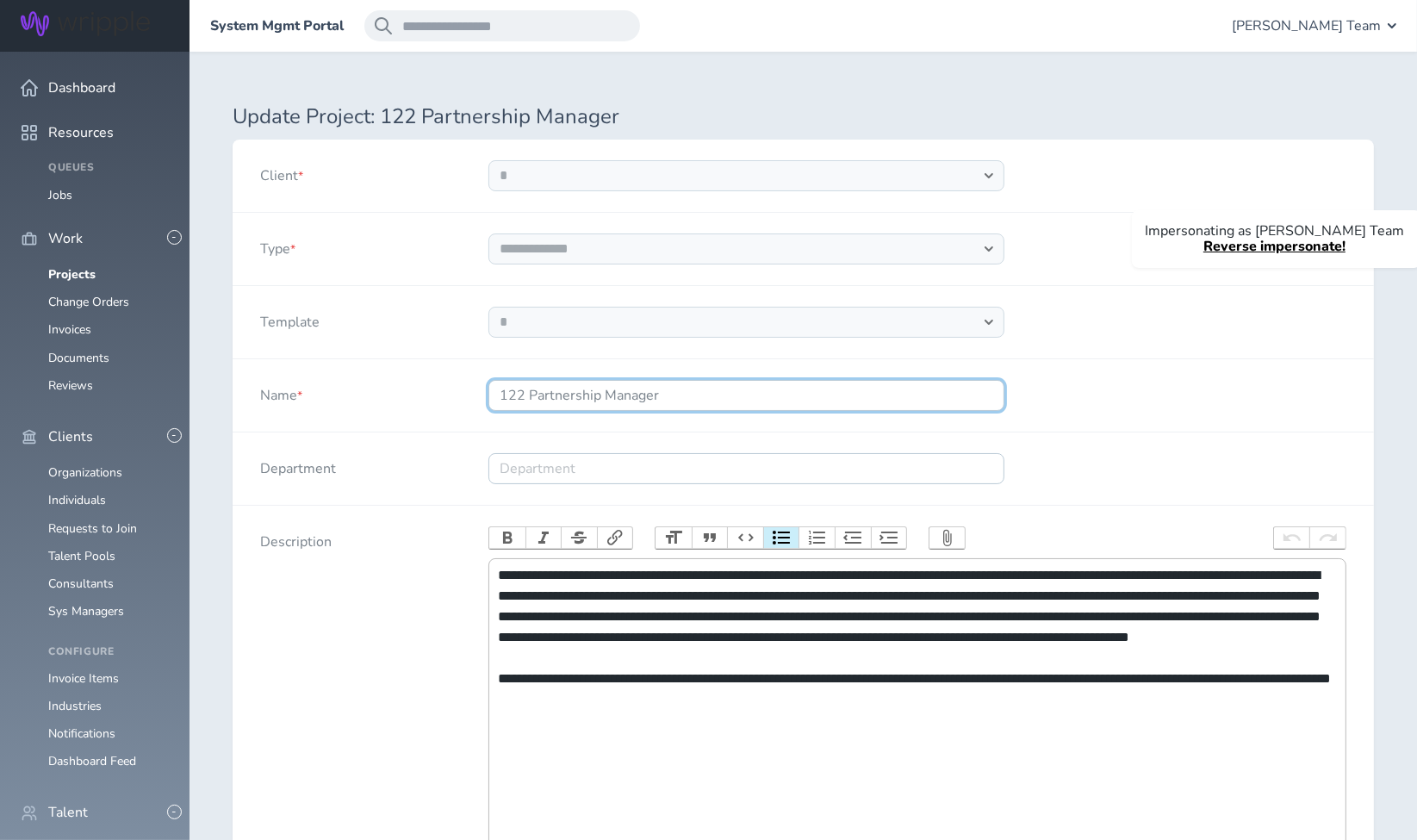
drag, startPoint x: 630, startPoint y: 385, endPoint x: 246, endPoint y: 356, distance: 385.1
paste input "IFEC"
click at [497, 393] on input "IFEC Partnership Manager" at bounding box center [746, 395] width 516 height 31
type input "12IFEC Partnership Manager"
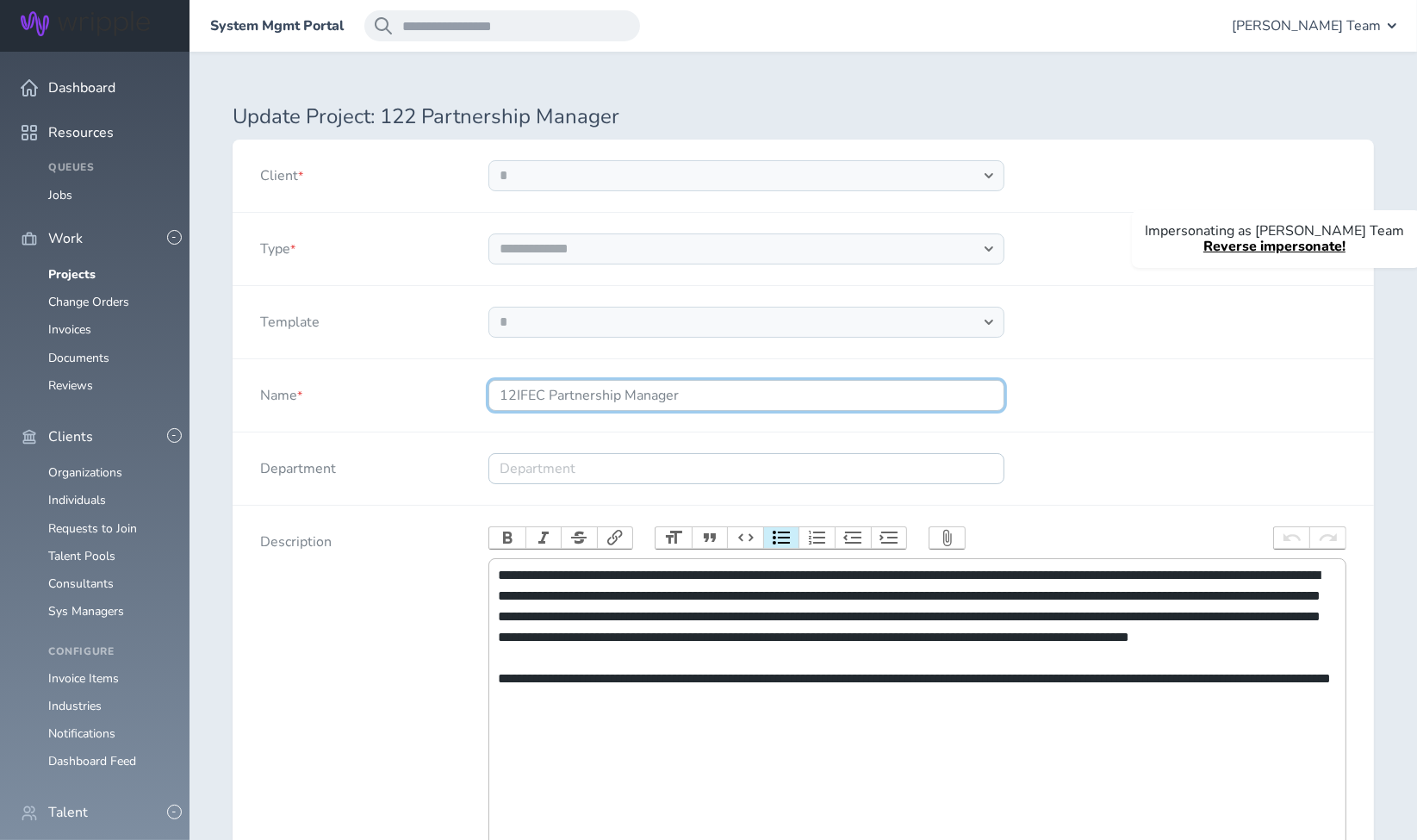
select select "***"
type input "122 - IFEC Partnership Manager"
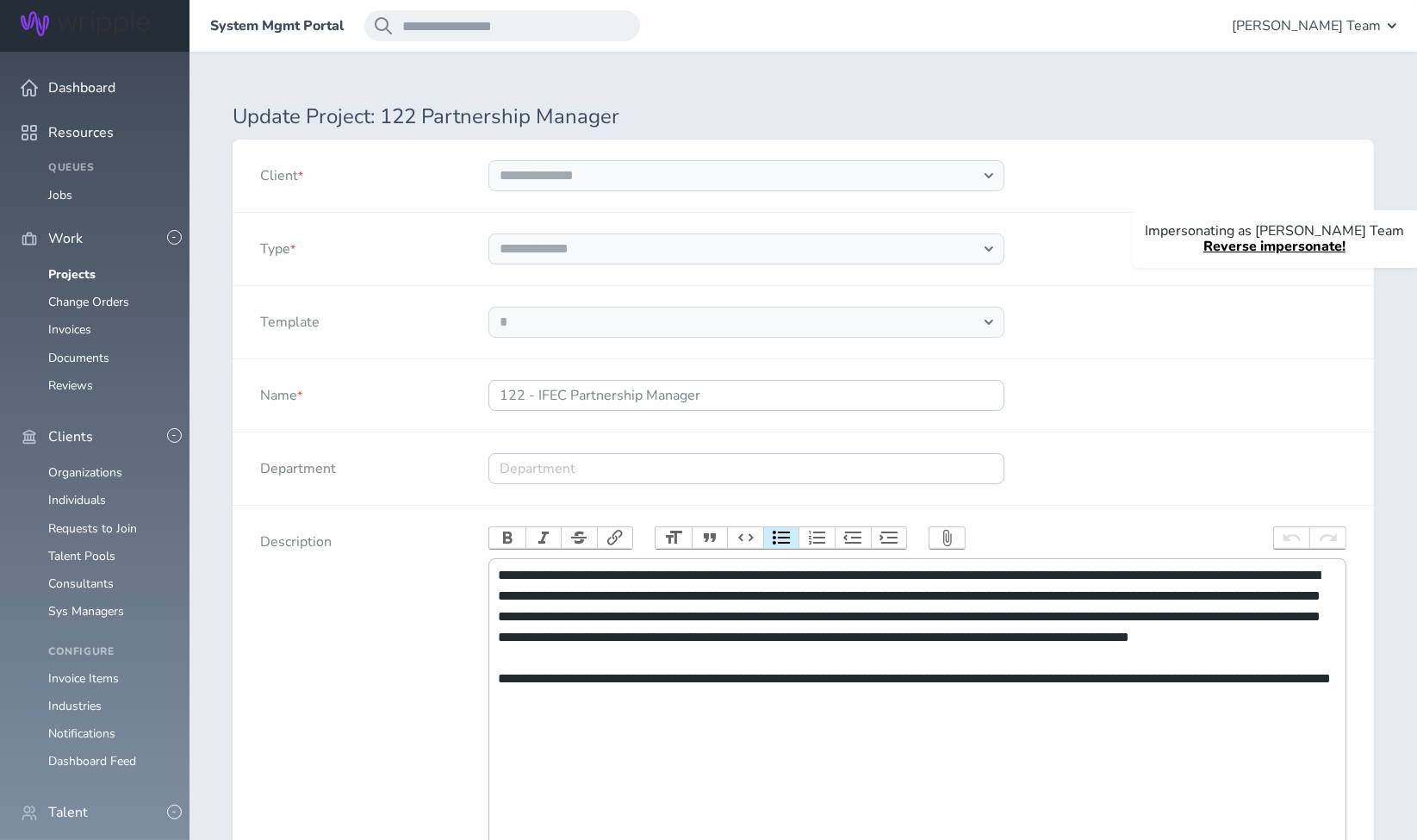
click at [462, 440] on div at bounding box center [746, 469] width 571 height 72
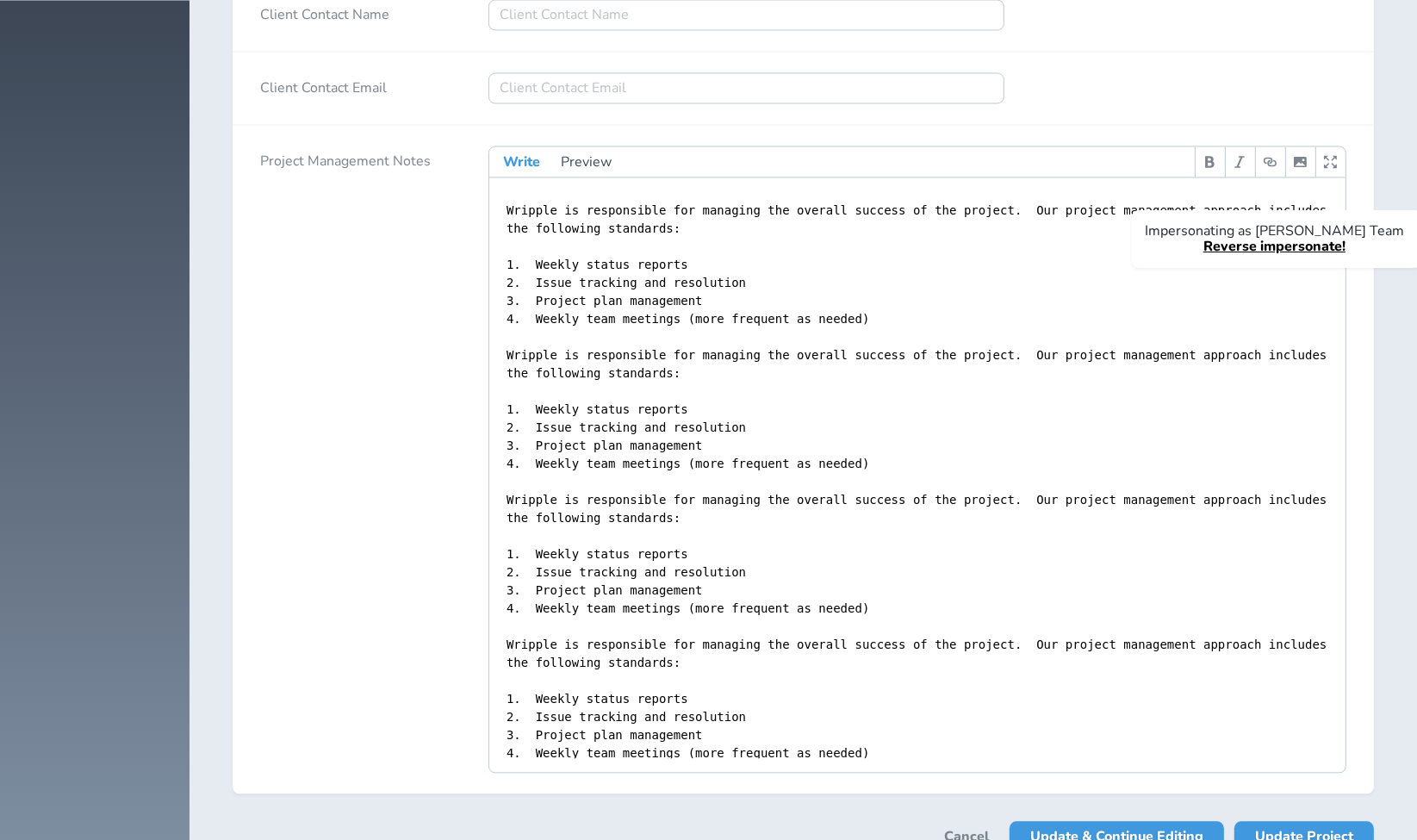
scroll to position [4189, 0]
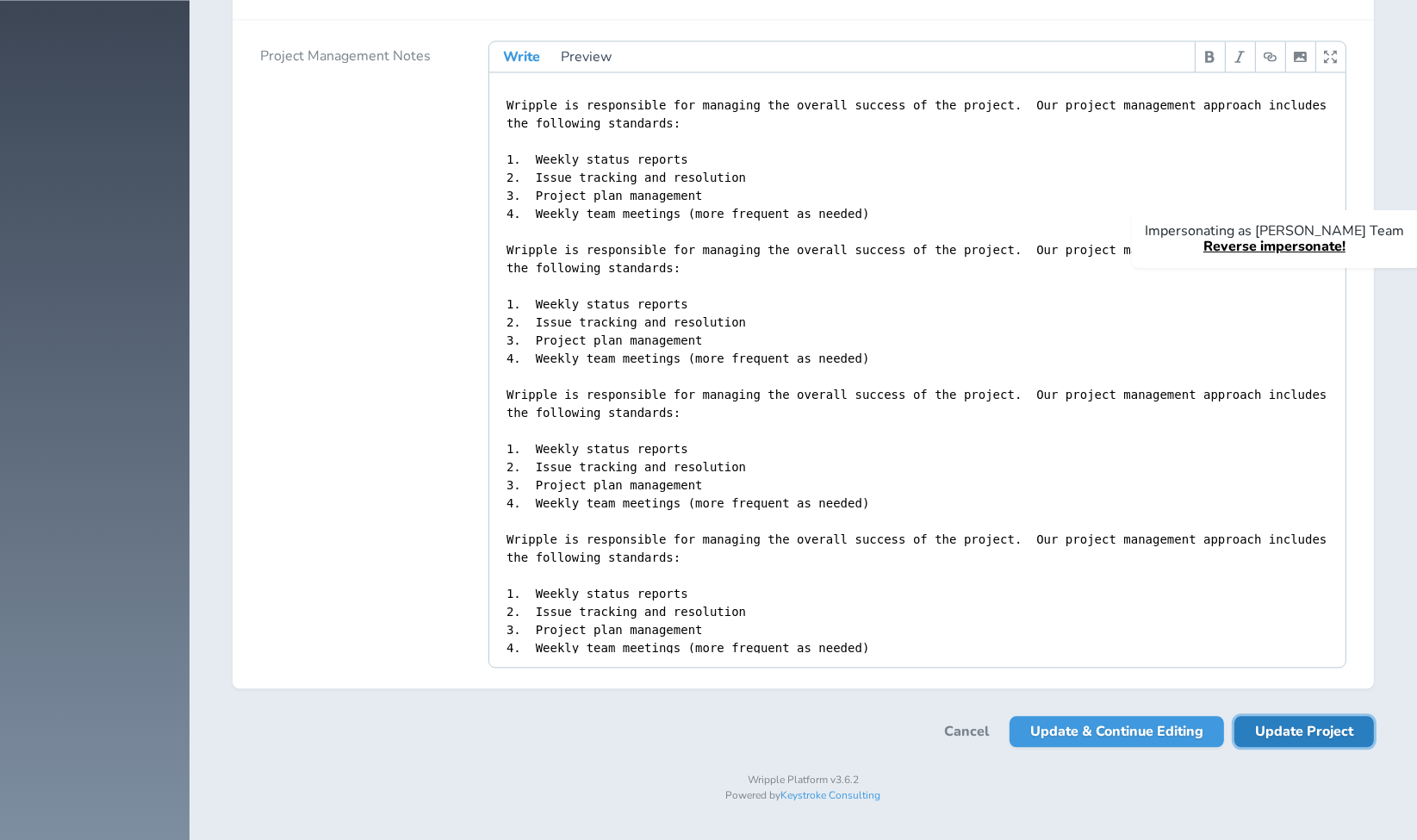
click at [1325, 727] on span "Update Project" at bounding box center [1304, 731] width 99 height 31
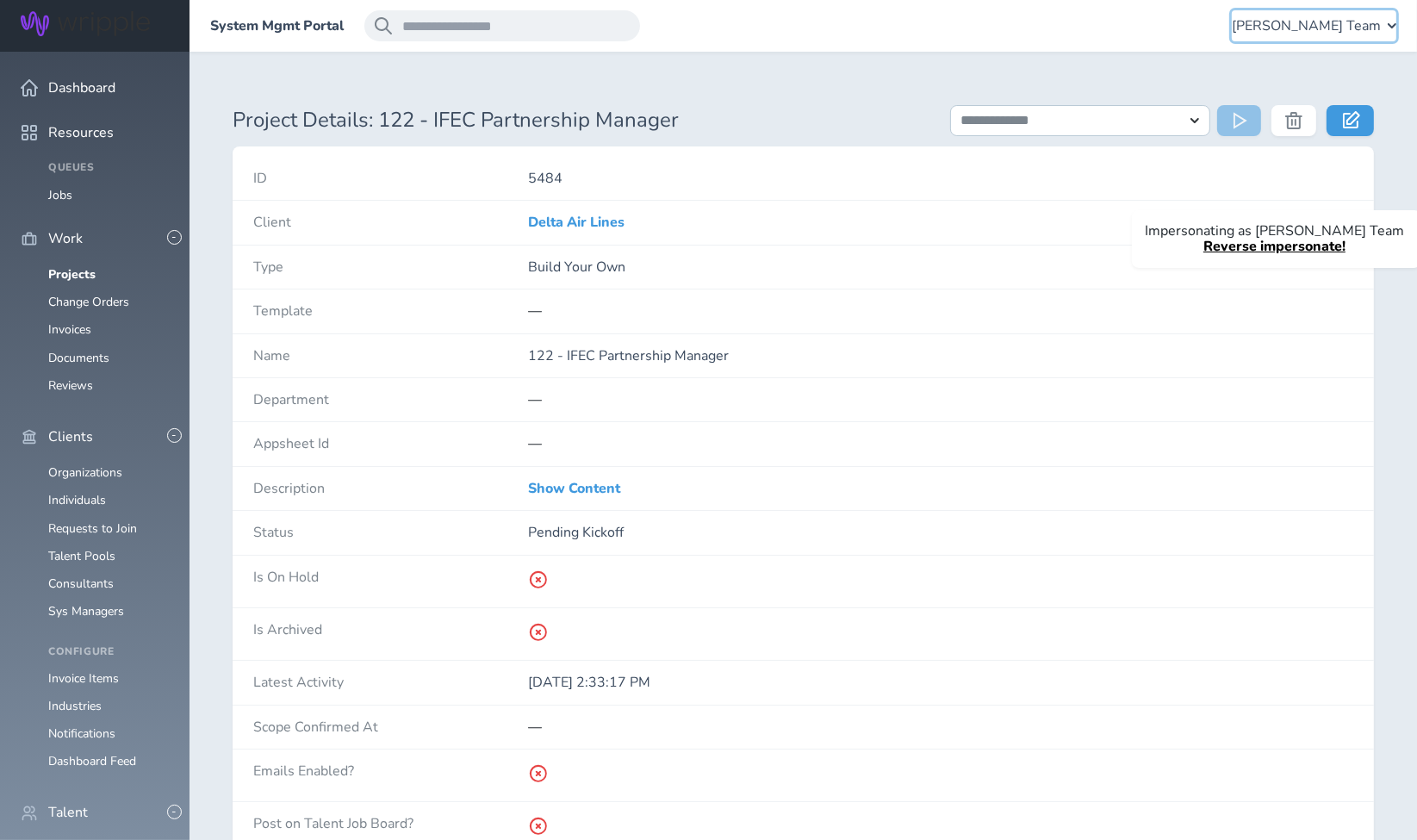
click at [1325, 19] on span "[PERSON_NAME] Team" at bounding box center [1305, 26] width 149 height 16
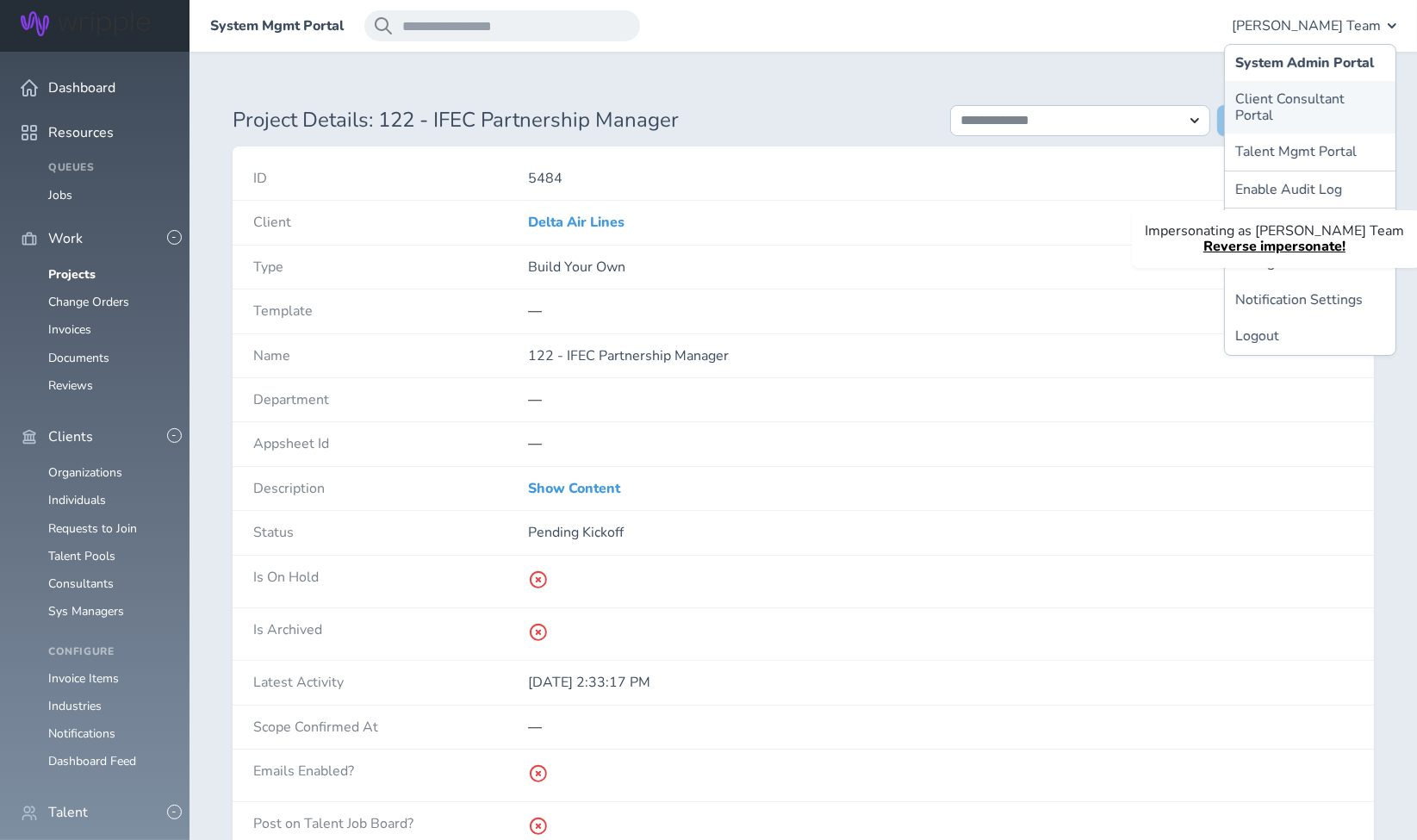
click at [1288, 88] on link "Client Consultant Portal" at bounding box center [1311, 107] width 171 height 53
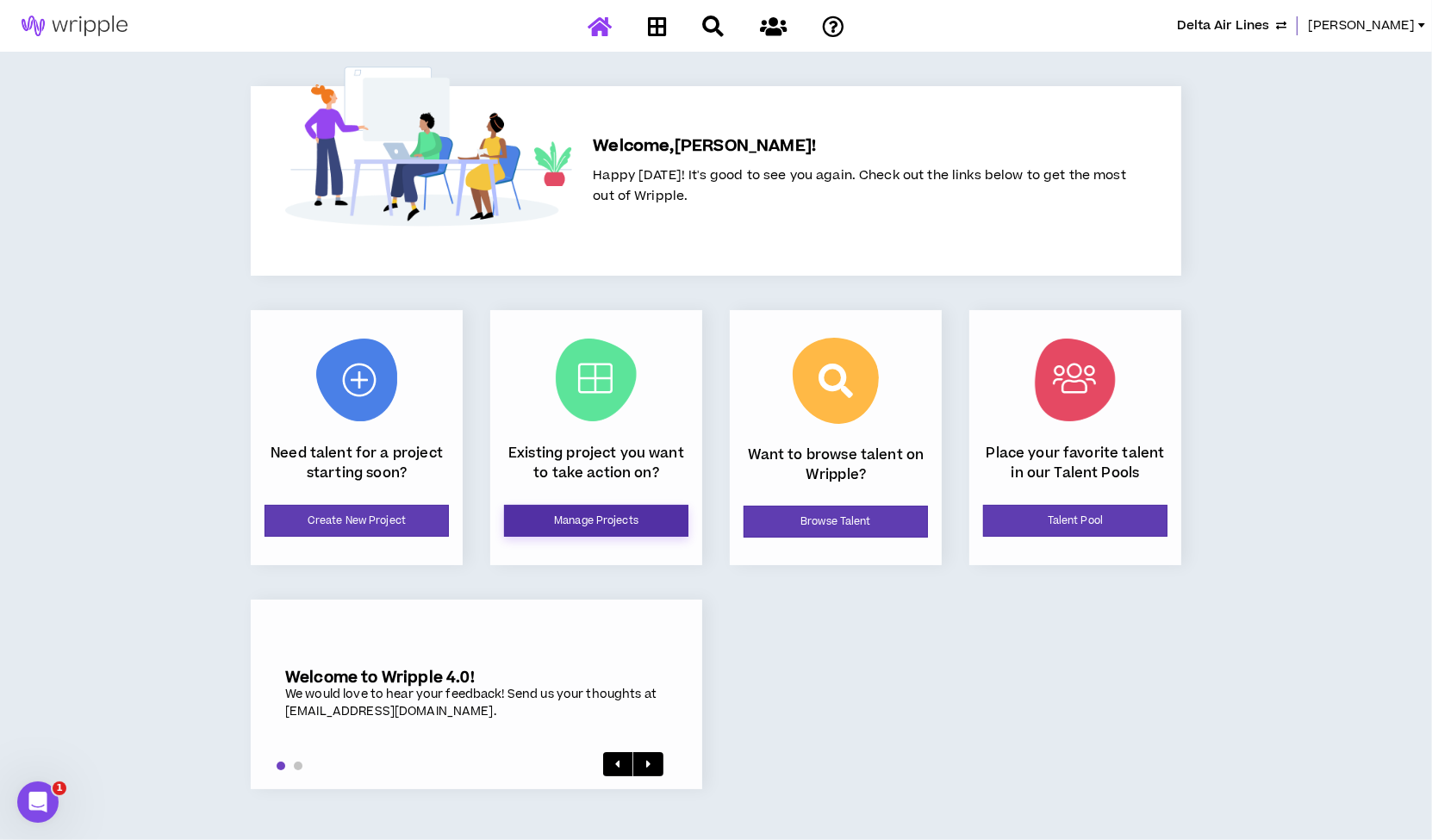
click at [637, 522] on link "Manage Projects" at bounding box center [596, 521] width 185 height 32
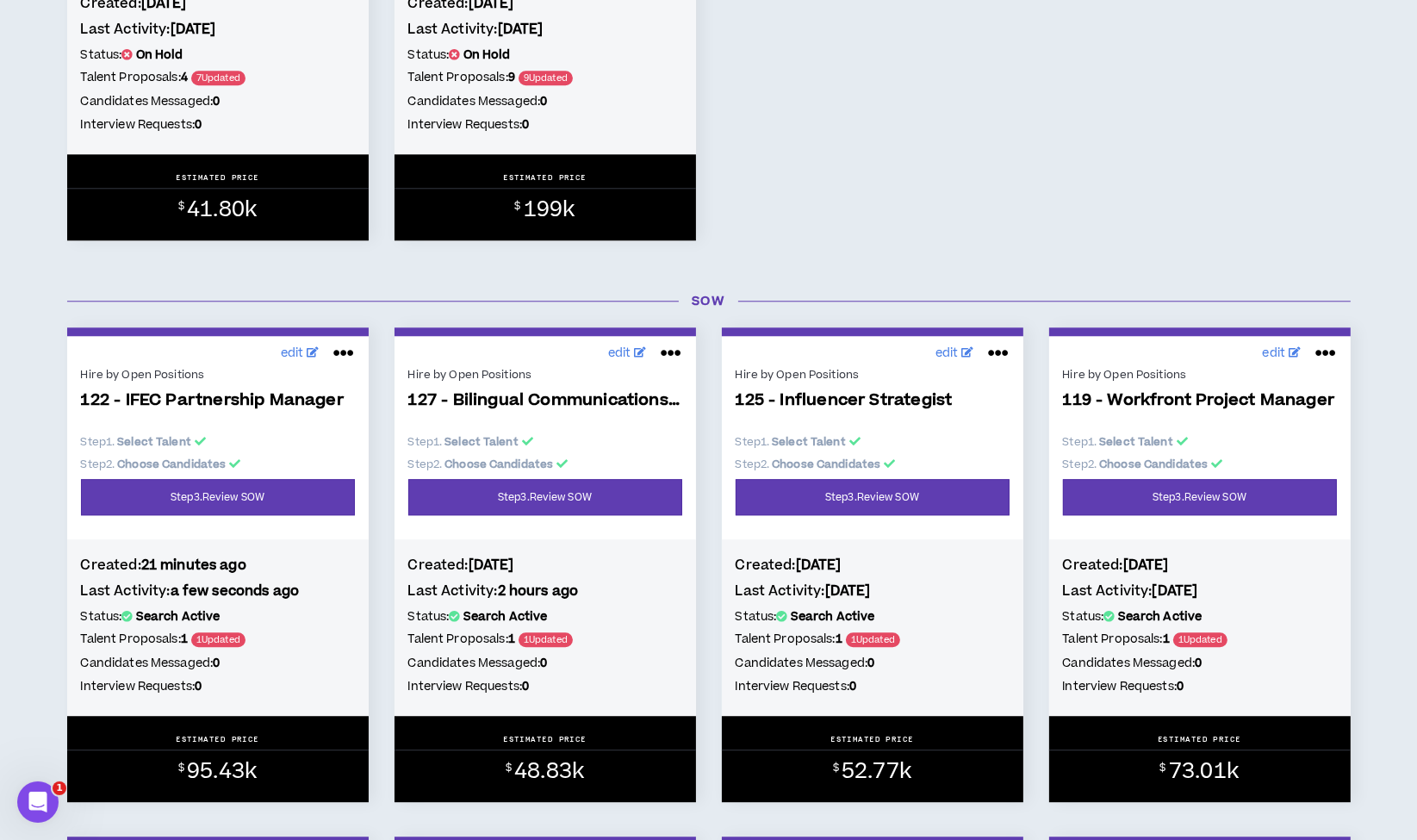
scroll to position [5208, 0]
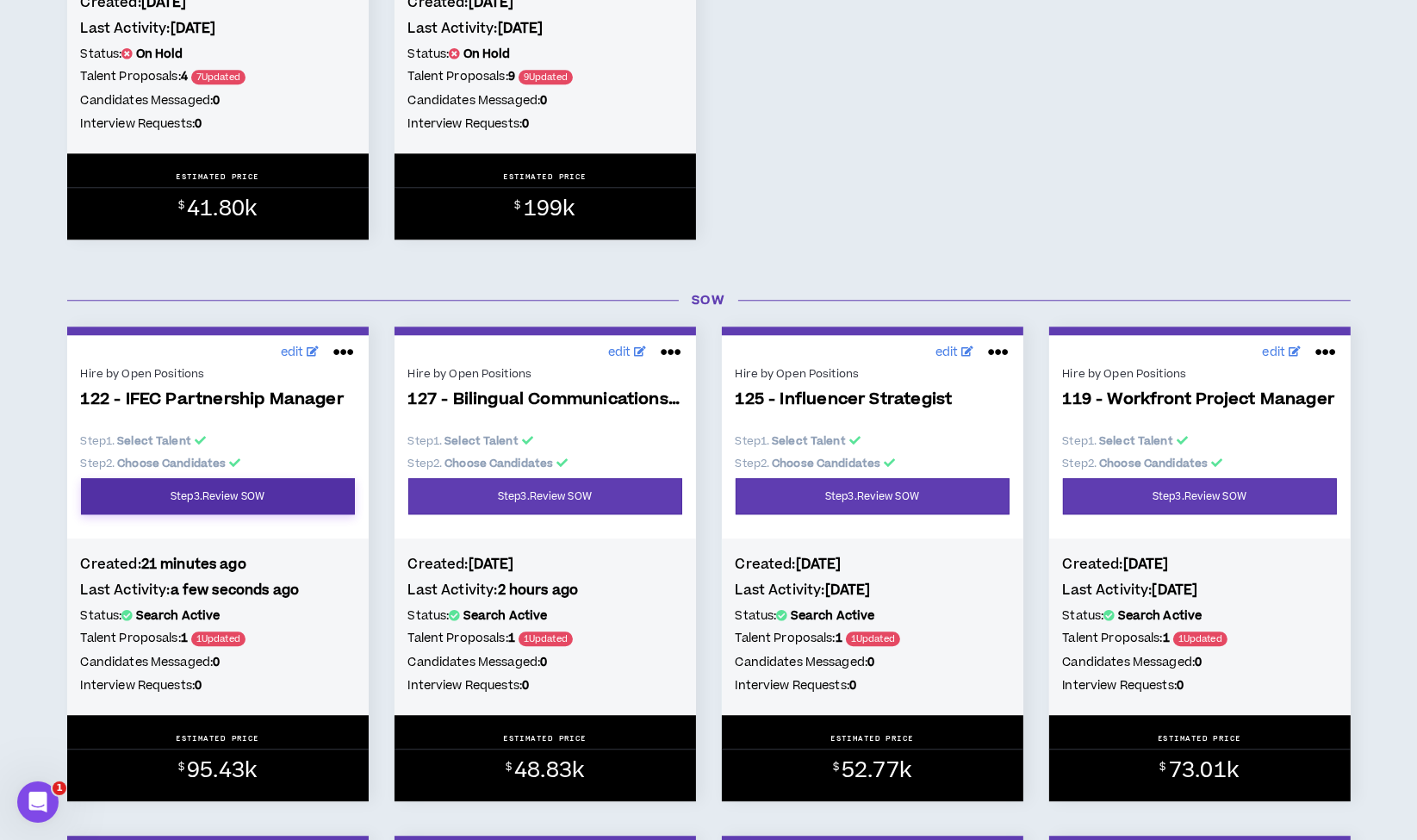
click at [250, 500] on link "Step 3 . Review SOW" at bounding box center [217, 496] width 274 height 36
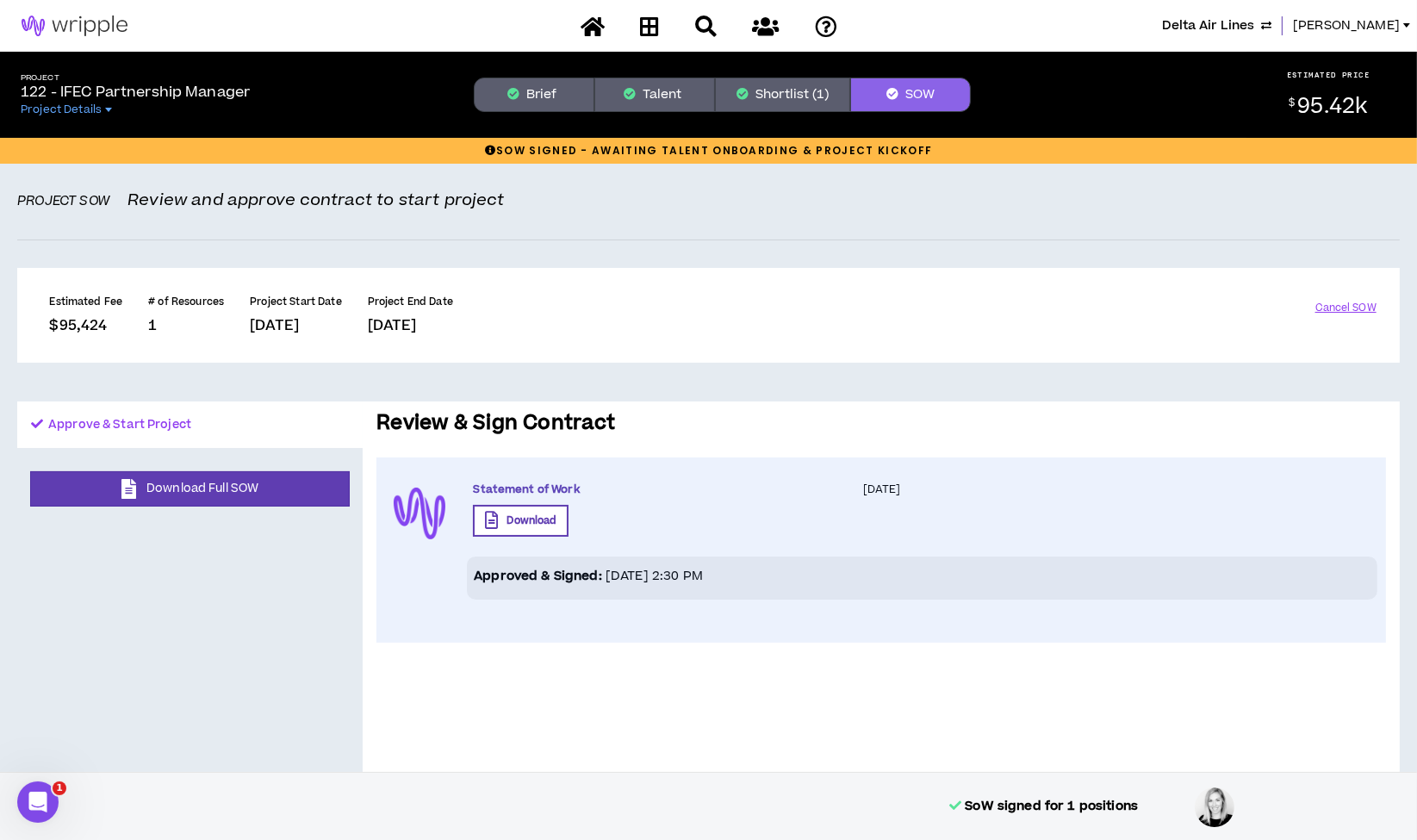
click at [768, 99] on button "Shortlist (1)" at bounding box center [783, 94] width 135 height 34
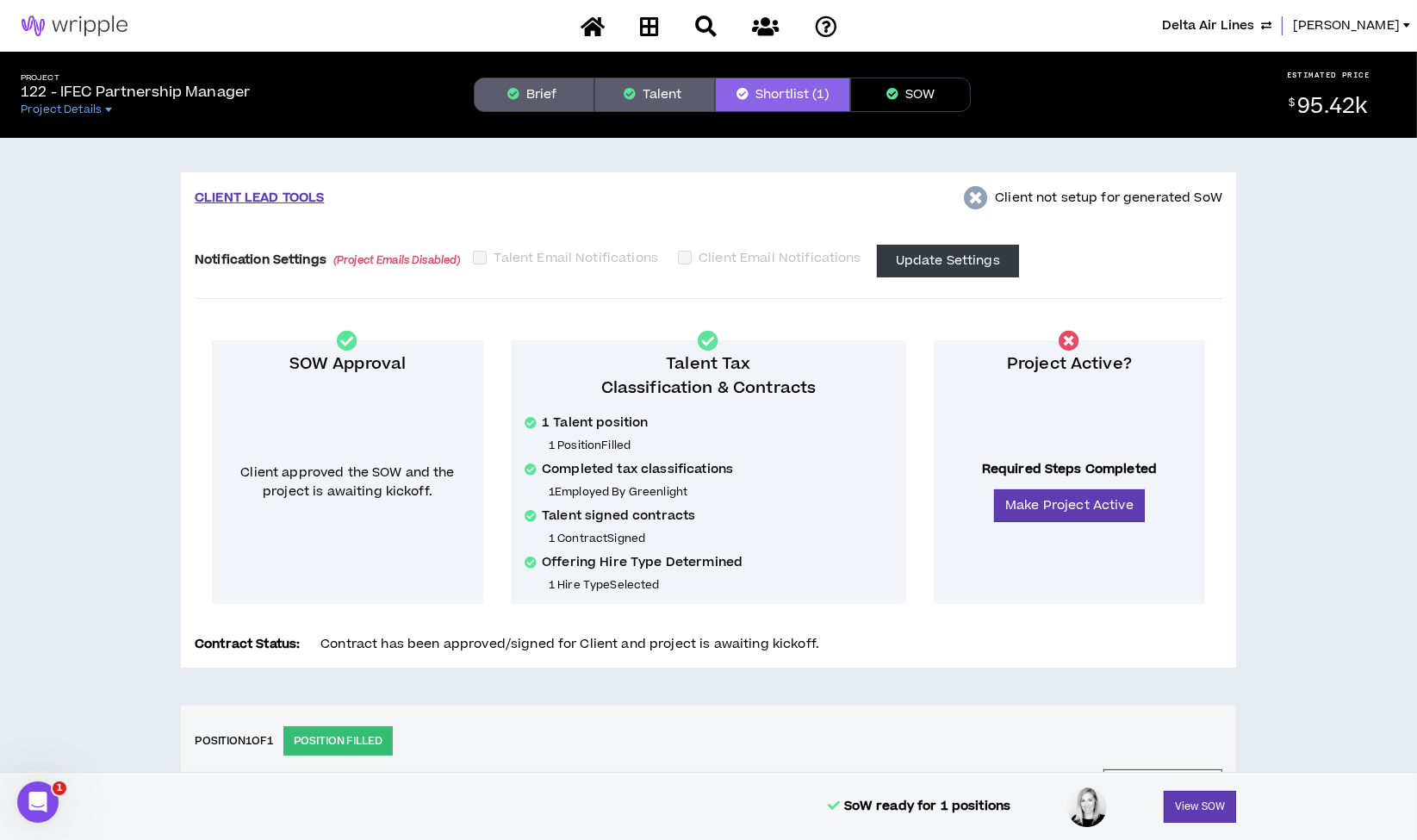
click at [549, 93] on button "Brief" at bounding box center [534, 94] width 121 height 34
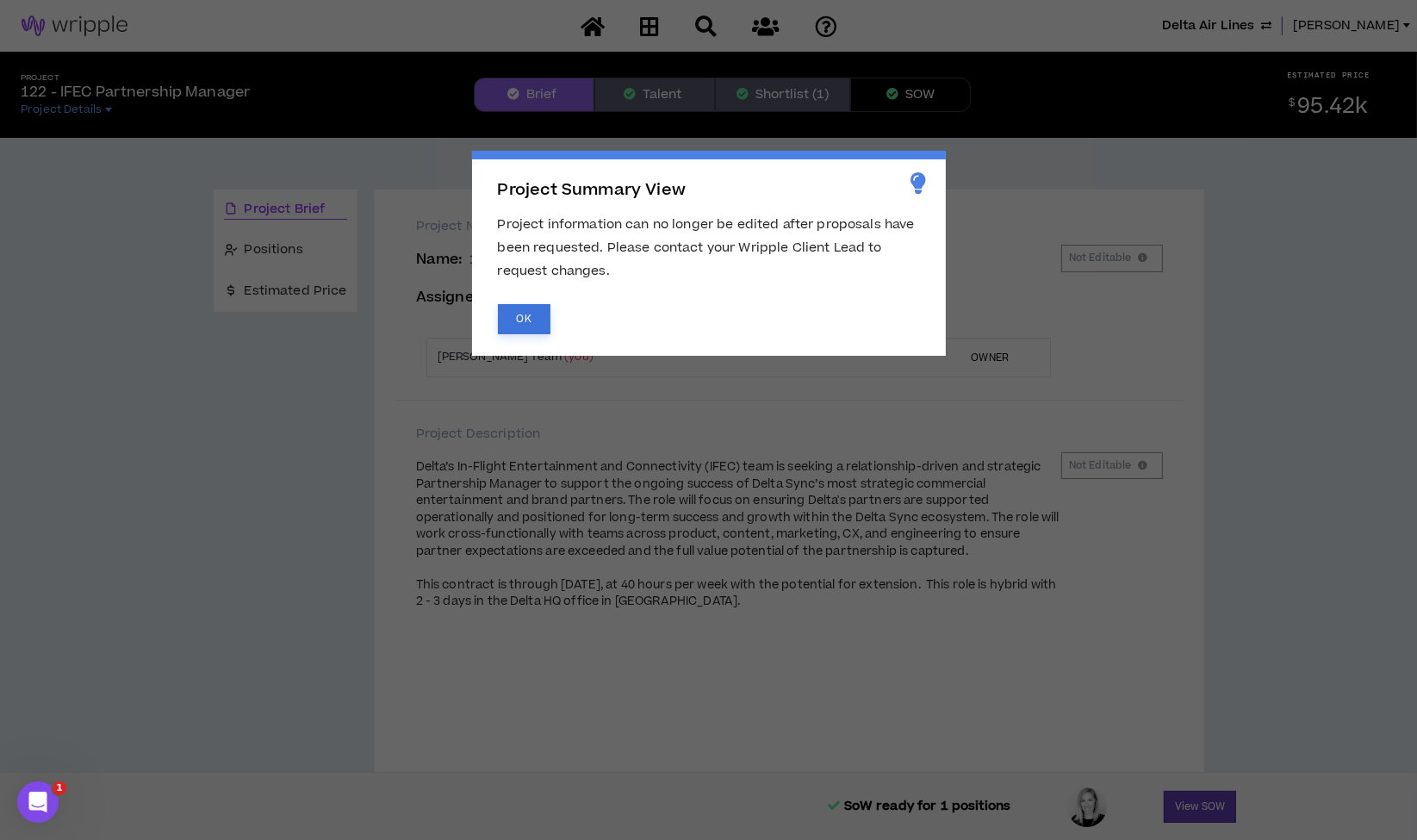
click at [538, 322] on button "OK" at bounding box center [524, 319] width 53 height 30
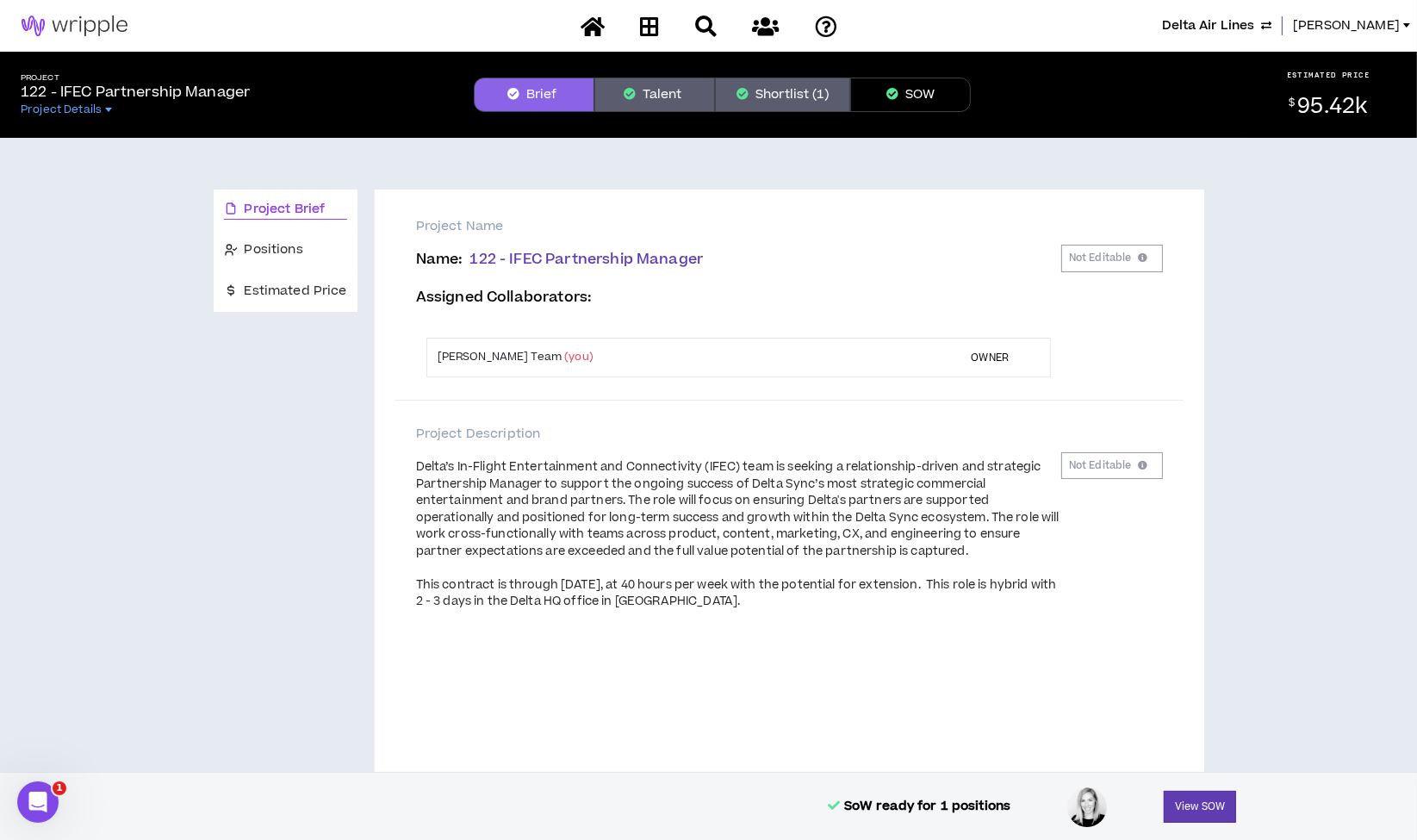
click at [318, 284] on body "Delta Air Lines Lauren-Bridget Project 122 - IFEC Partnership Manager Project D…" at bounding box center [708, 420] width 1417 height 840
click at [312, 289] on span "Estimated Price" at bounding box center [296, 291] width 103 height 19
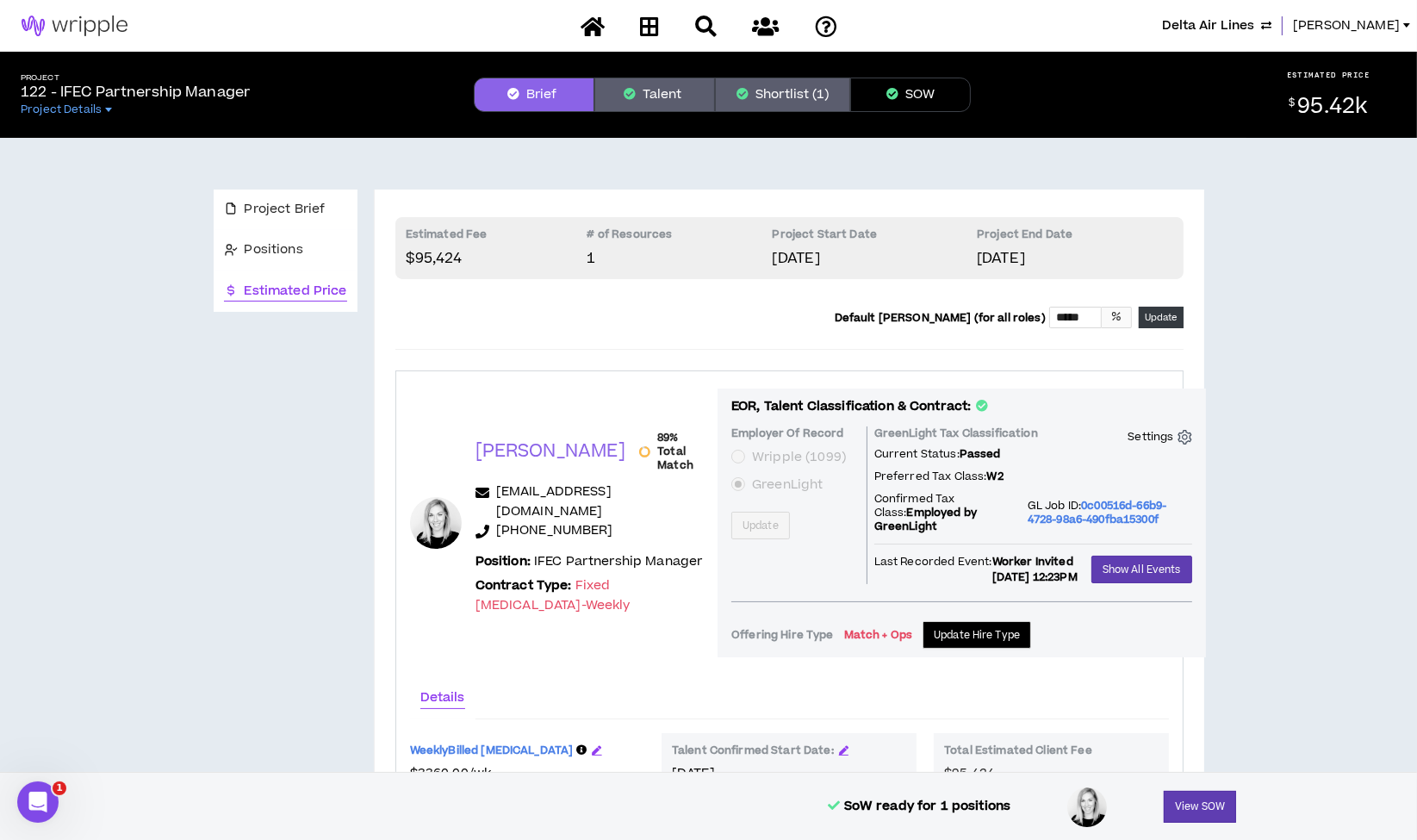
click at [779, 97] on button "Shortlist (1)" at bounding box center [783, 94] width 135 height 34
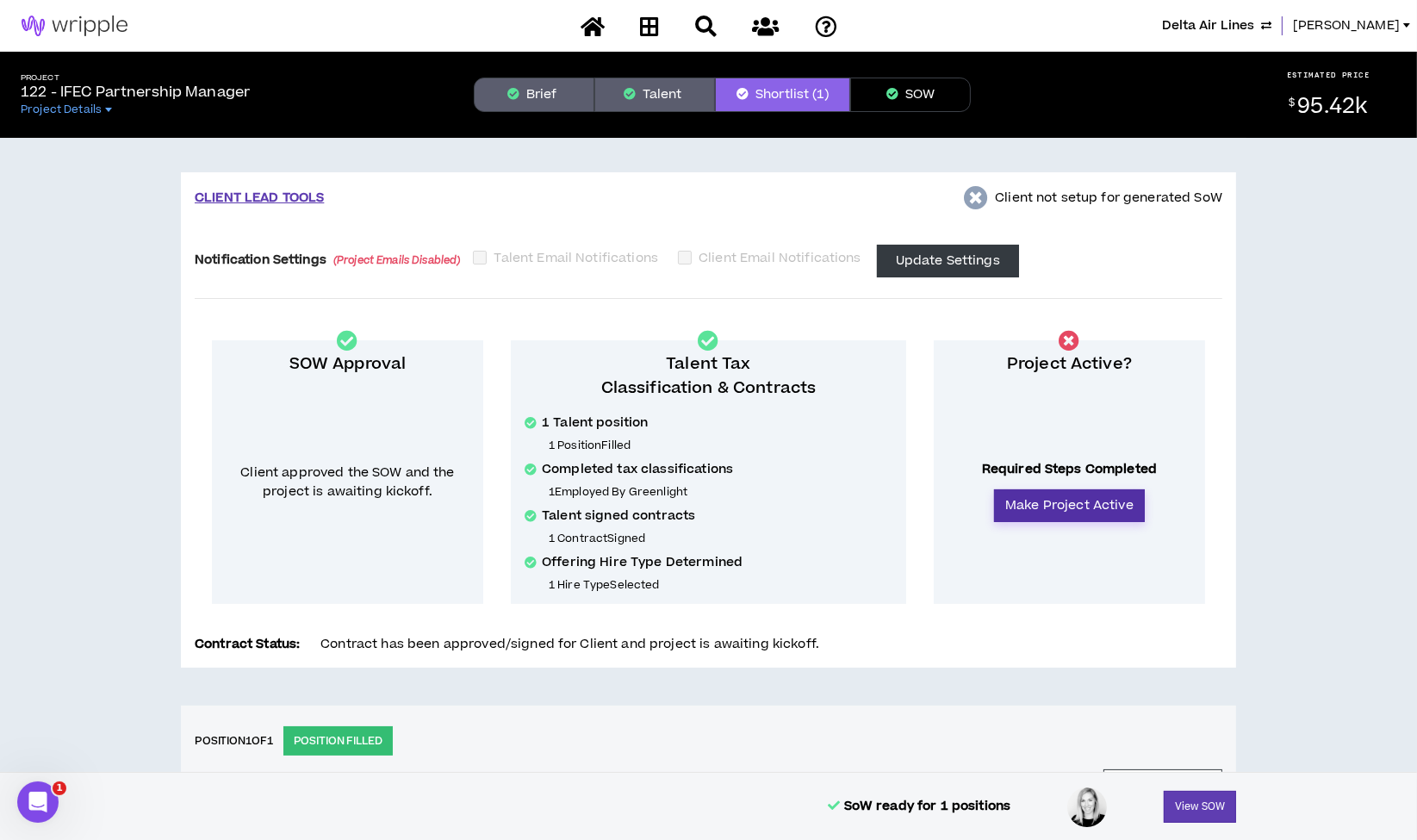
click at [1092, 508] on button "Make Project Active" at bounding box center [1069, 505] width 150 height 33
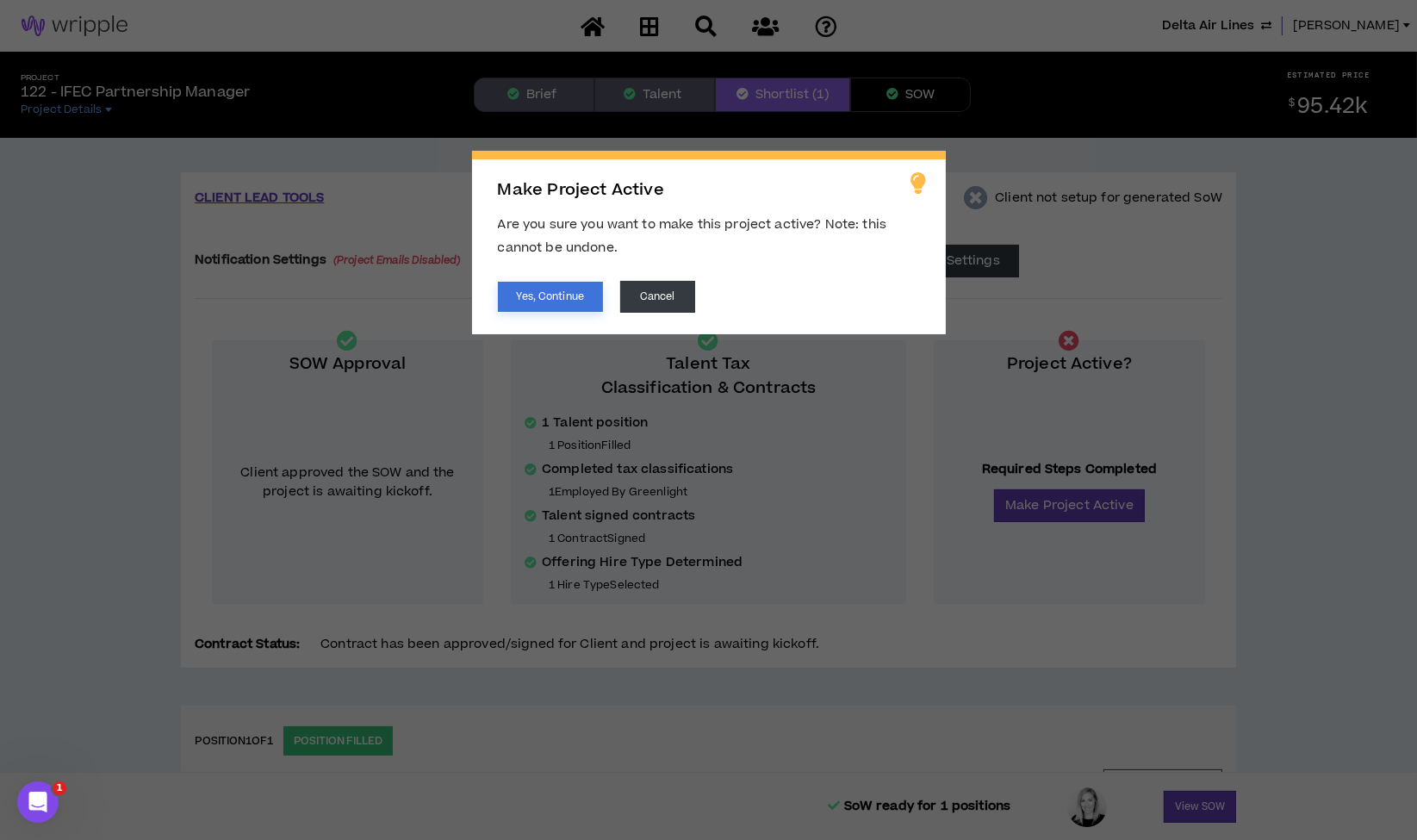
click at [567, 289] on button "Yes, Continue" at bounding box center [550, 296] width 105 height 30
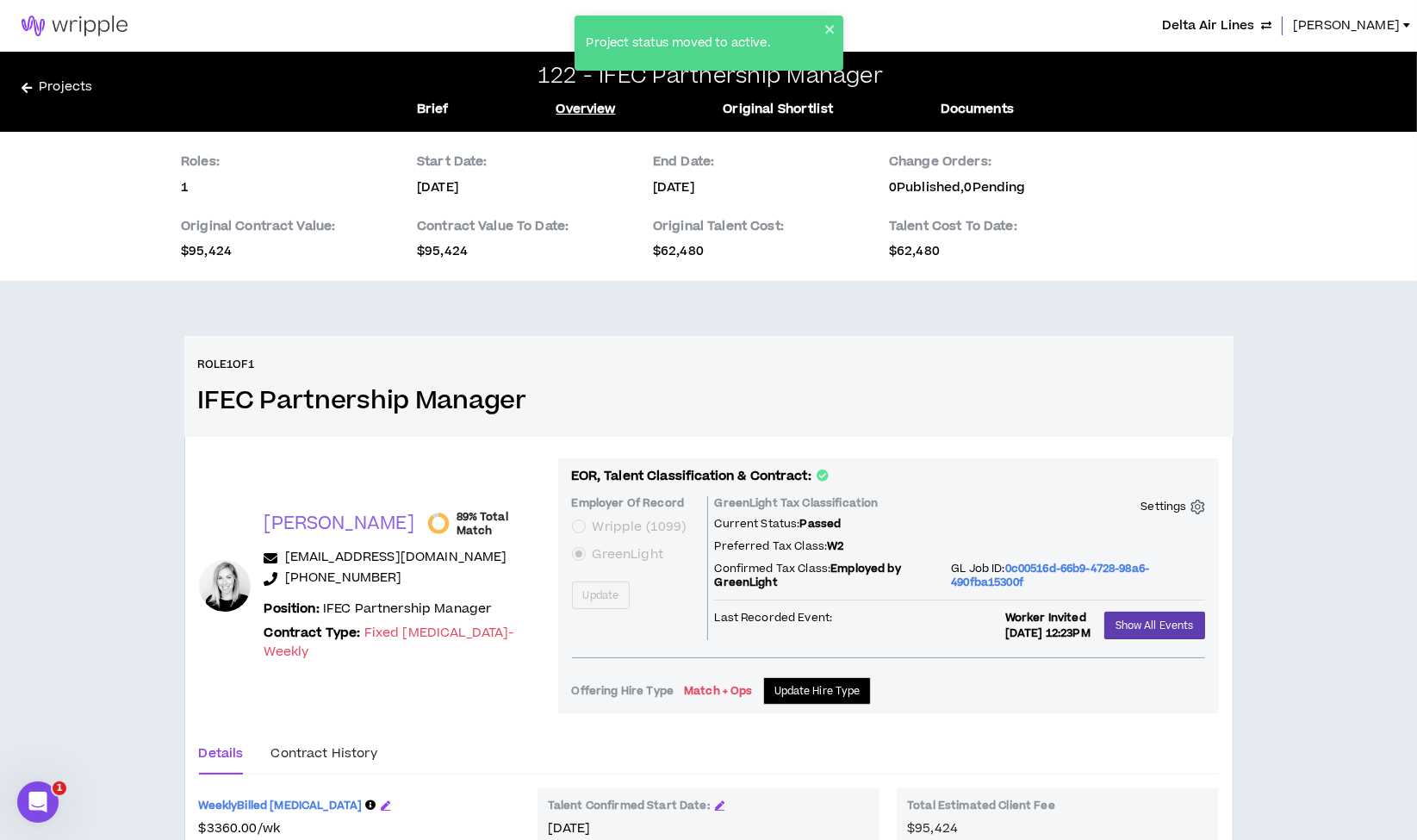
click at [1327, 30] on span "[PERSON_NAME]" at bounding box center [1346, 26] width 106 height 19
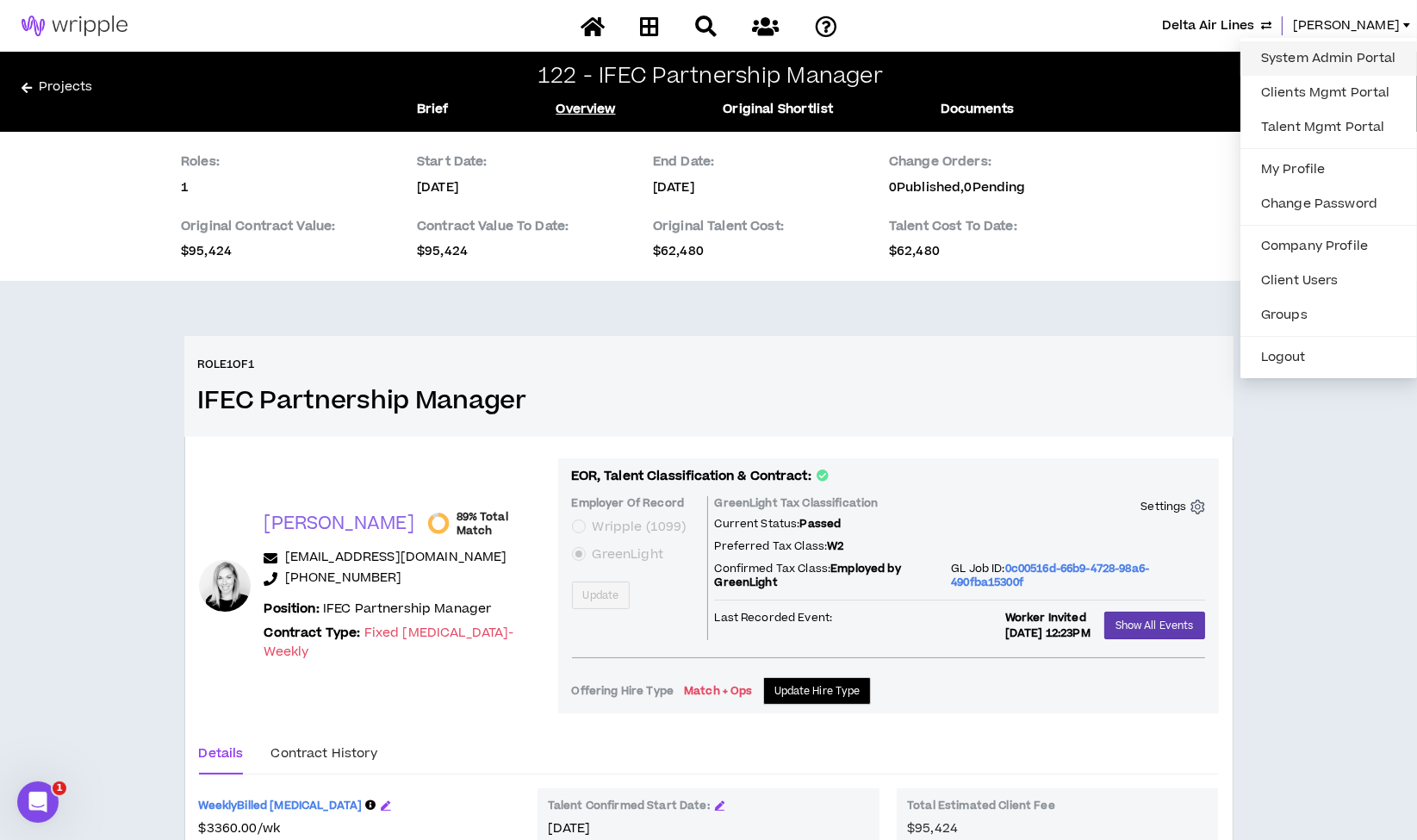
click at [1310, 62] on link "System Admin Portal" at bounding box center [1328, 58] width 156 height 26
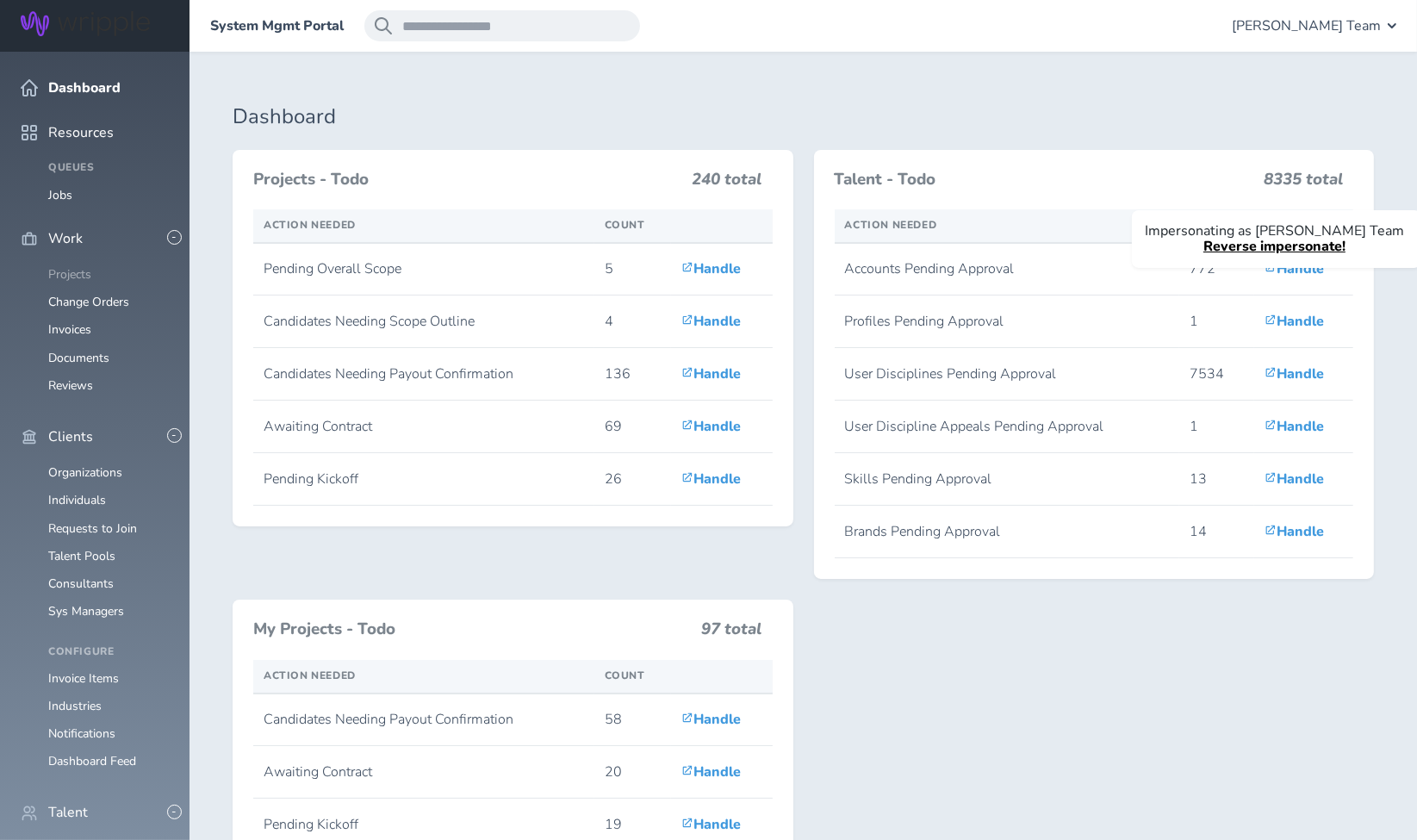
click at [76, 267] on link "Projects" at bounding box center [69, 274] width 43 height 17
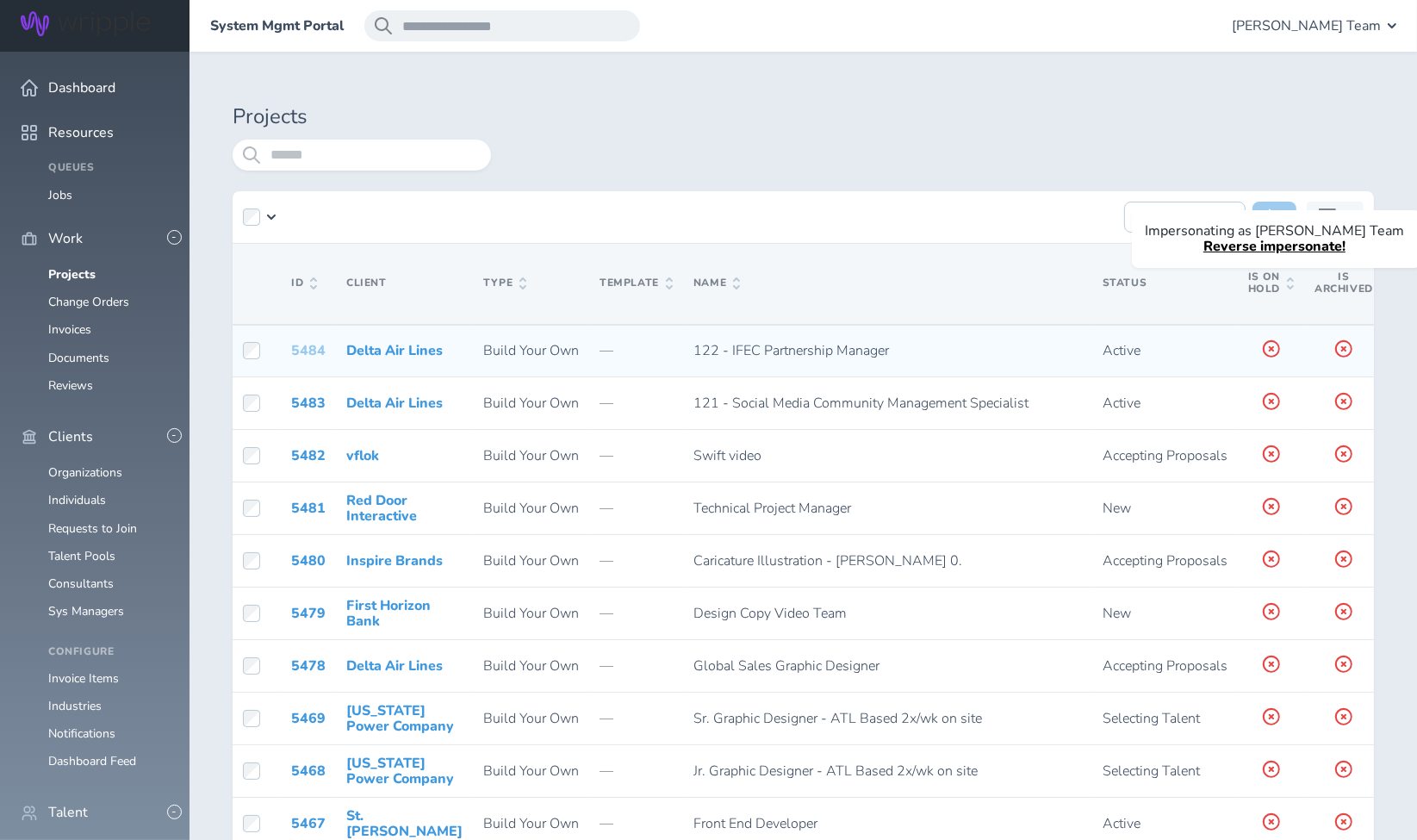
click at [309, 347] on link "5484" at bounding box center [308, 351] width 34 height 19
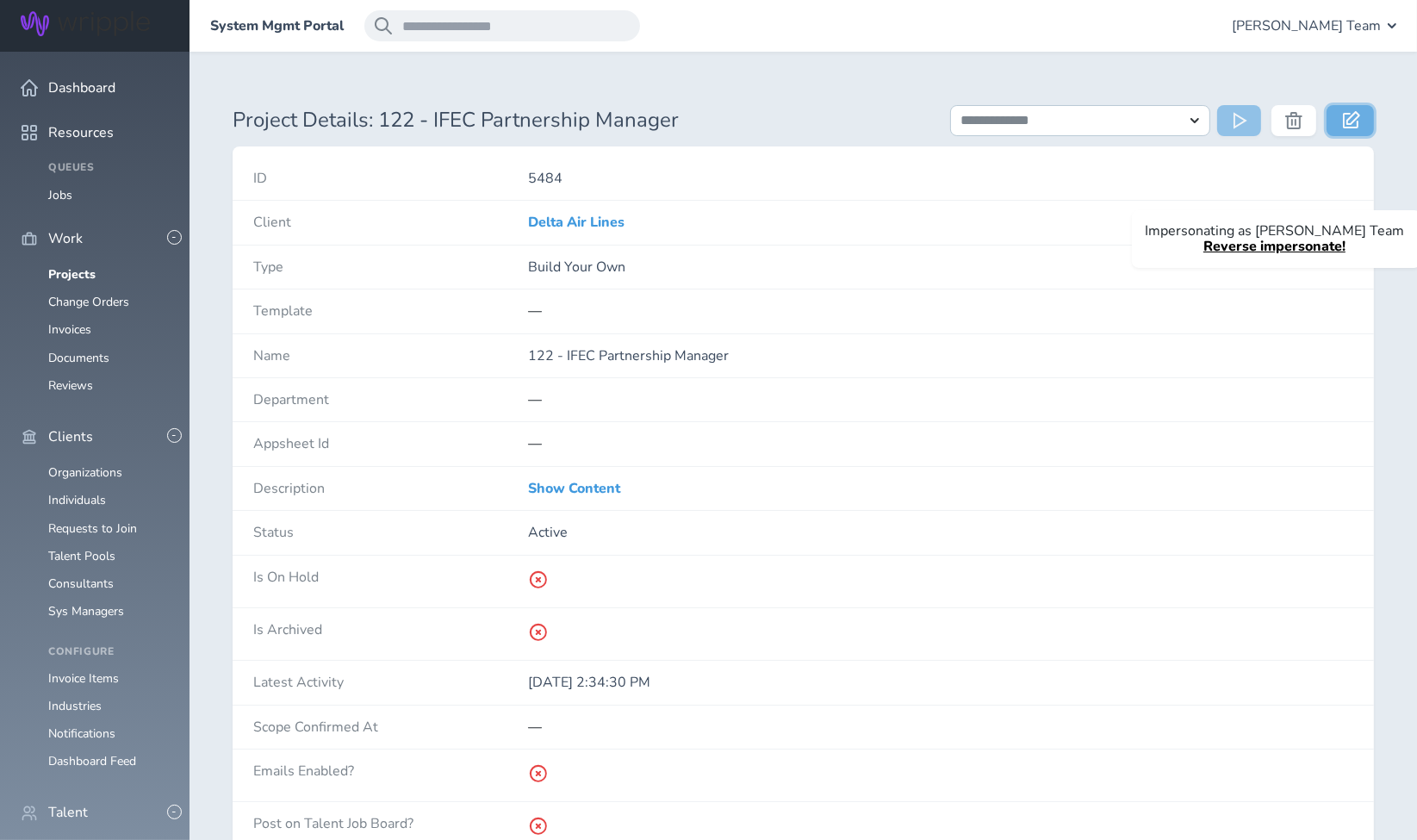
click at [1345, 123] on icon at bounding box center [1352, 120] width 18 height 18
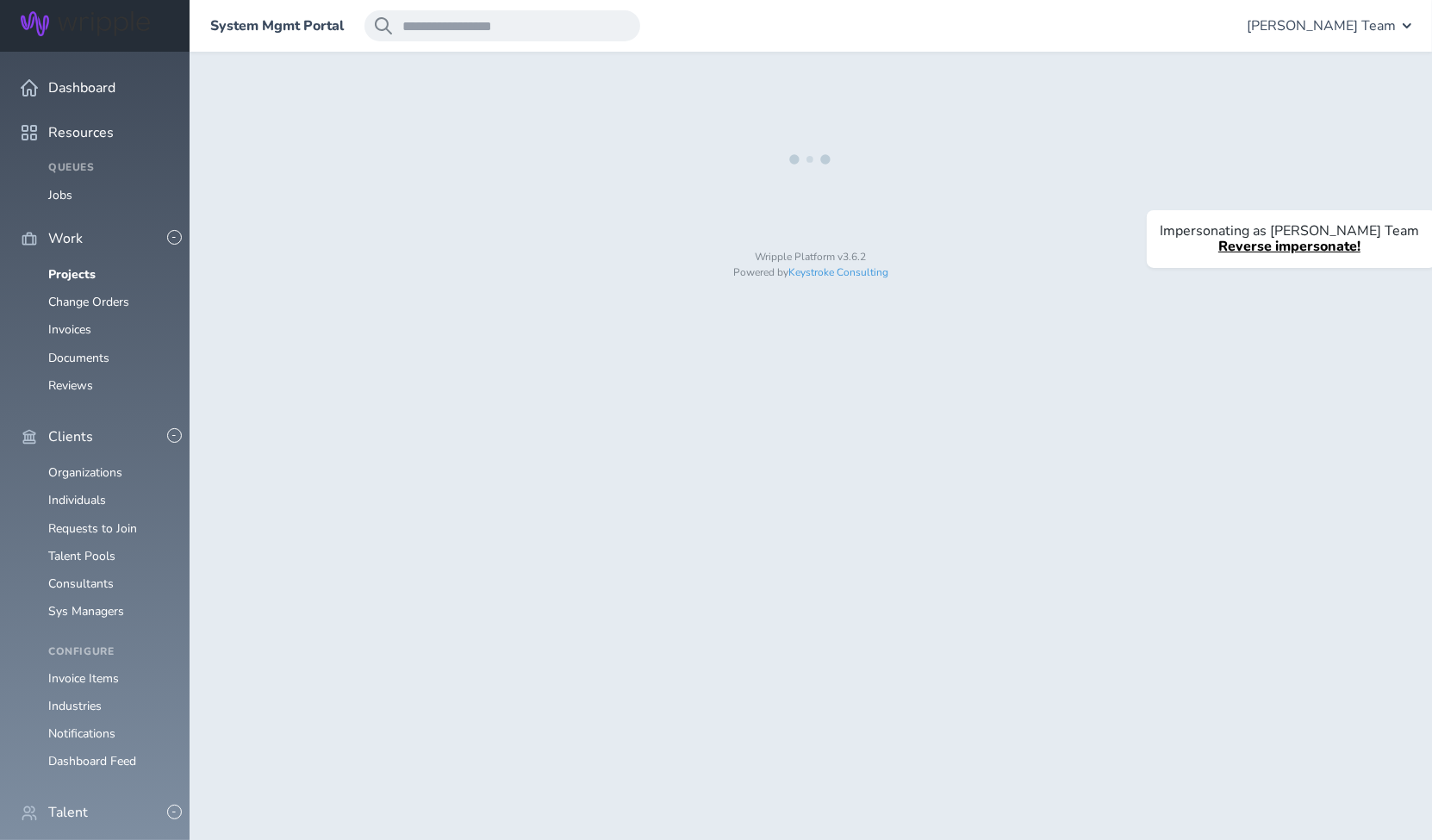
select select "*"
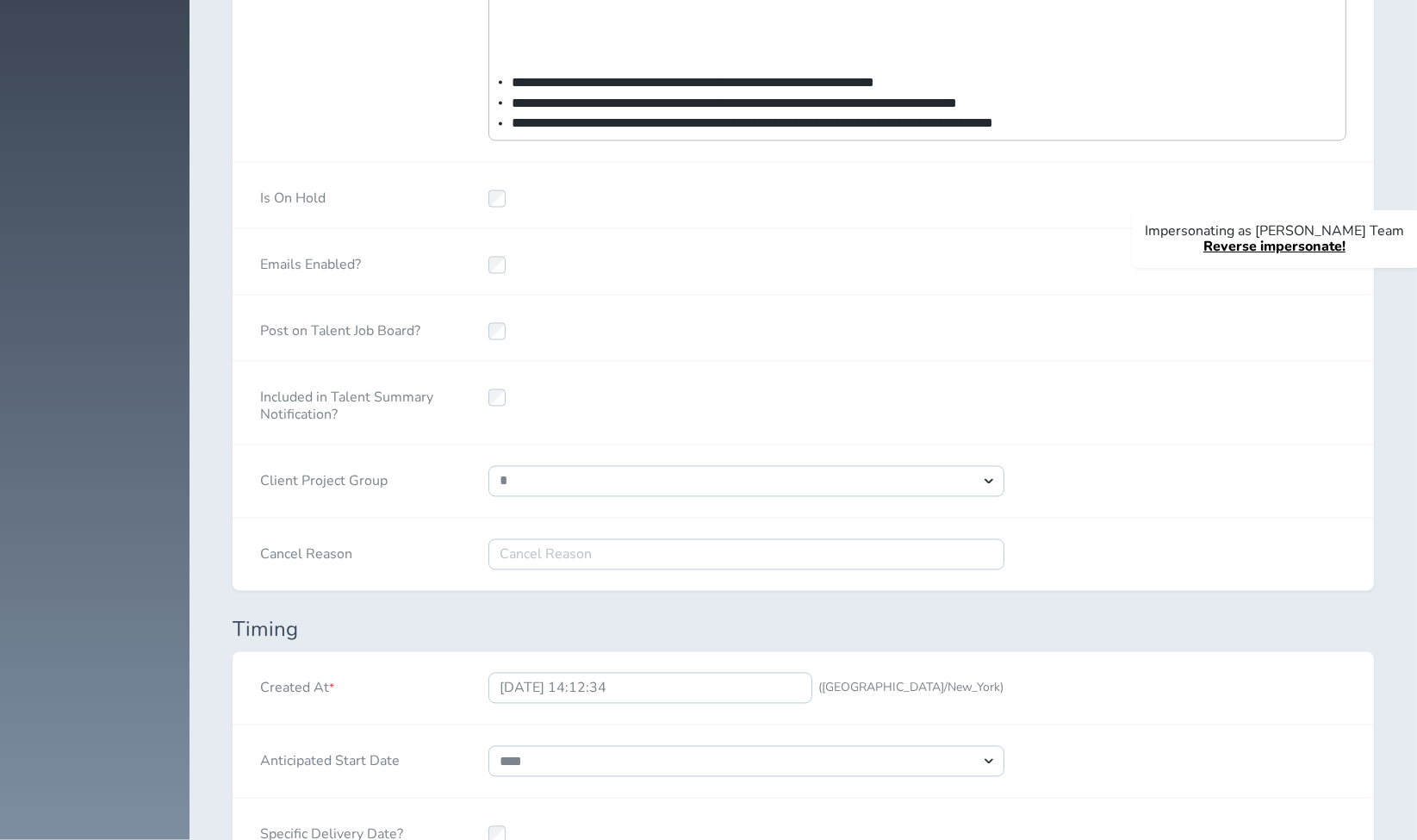
scroll to position [3716, 0]
select select "***"
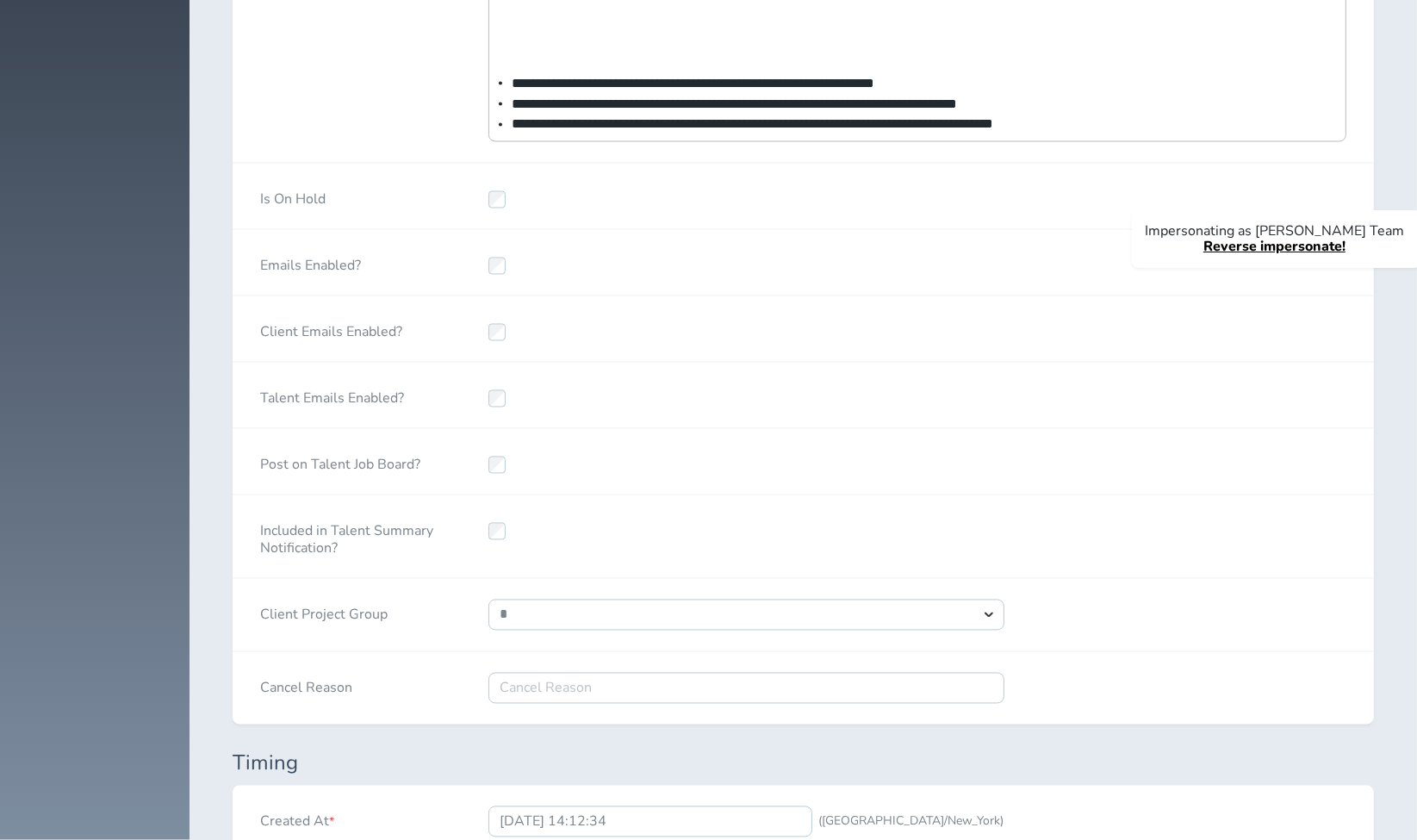
click at [714, 362] on div at bounding box center [746, 395] width 571 height 65
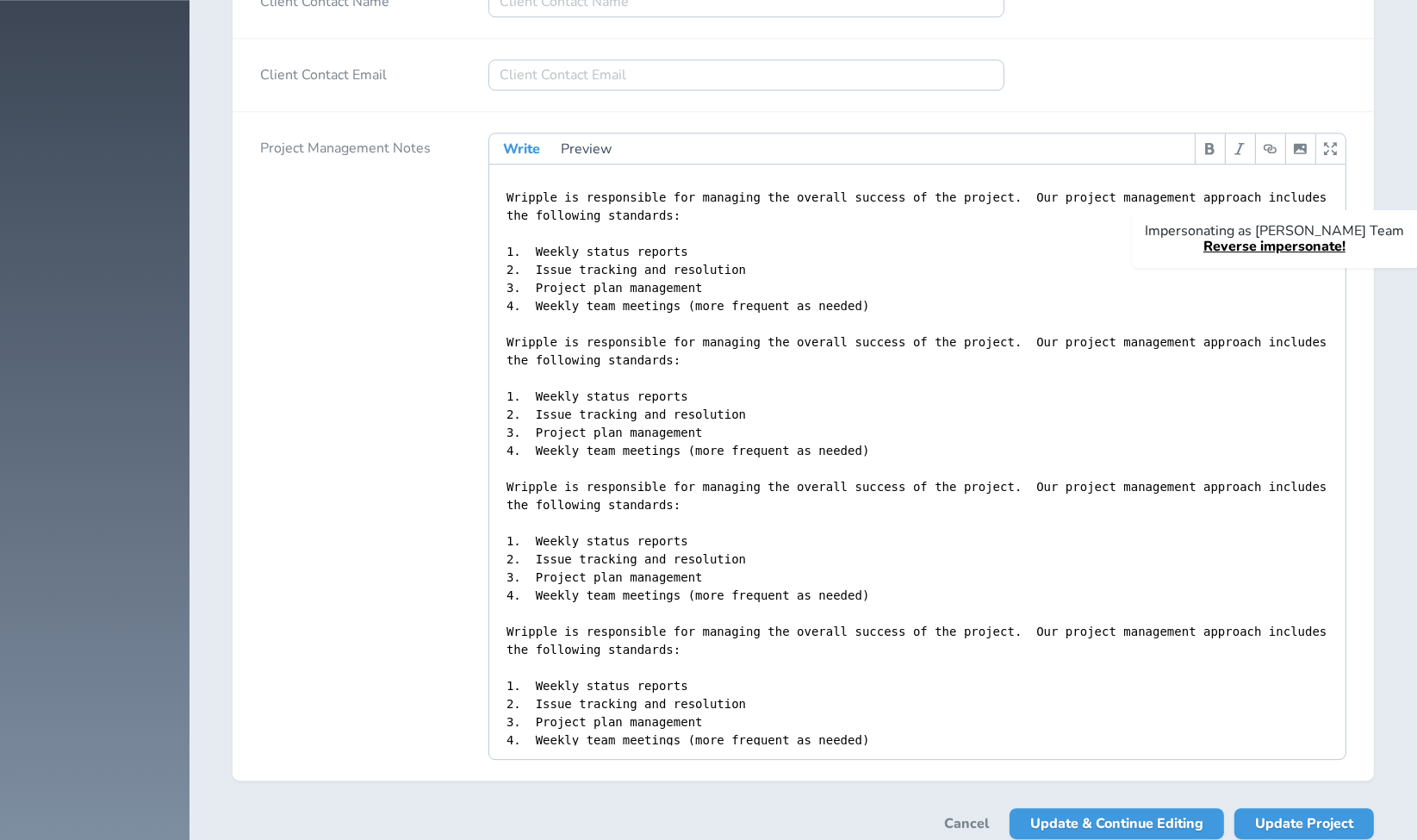
scroll to position [5809, 0]
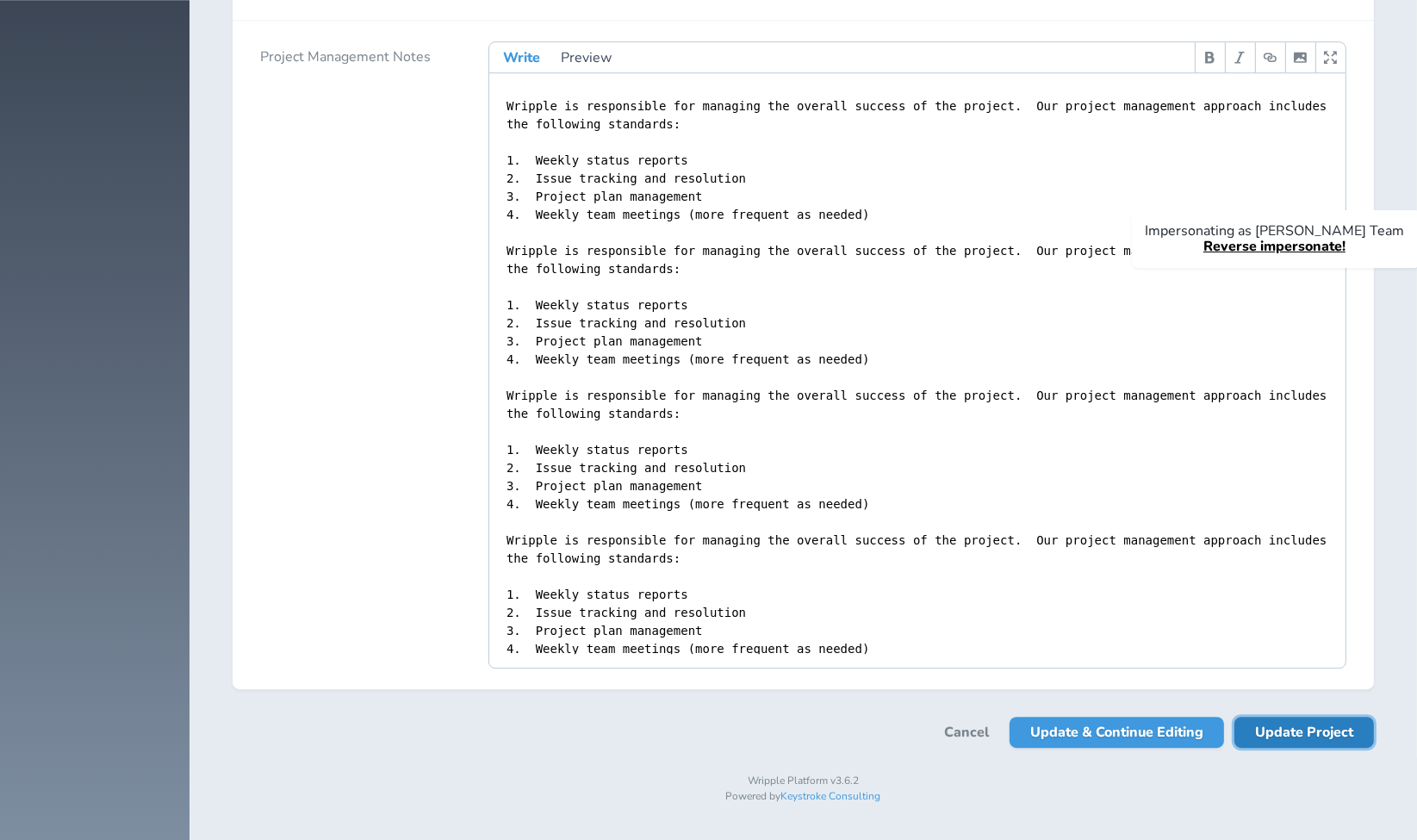
click at [1294, 733] on span "Update Project" at bounding box center [1304, 732] width 99 height 31
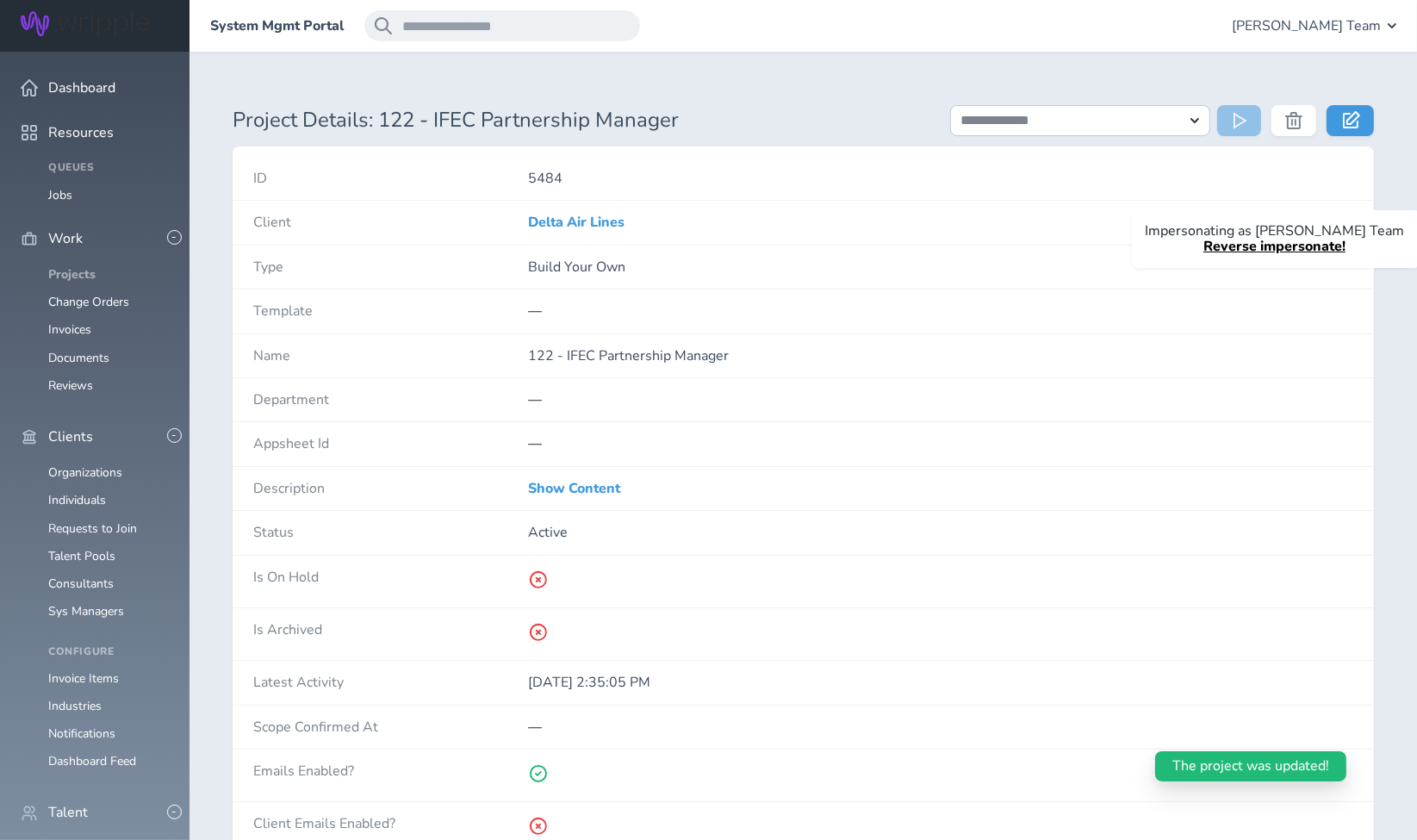
click at [79, 267] on link "Projects" at bounding box center [72, 274] width 47 height 17
